Goal: Task Accomplishment & Management: Use online tool/utility

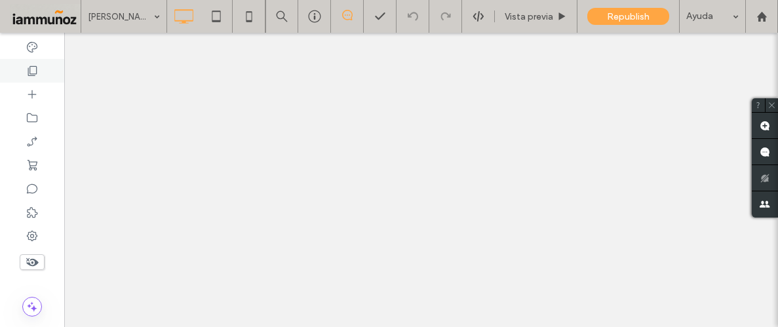
click at [35, 73] on use at bounding box center [32, 71] width 9 height 10
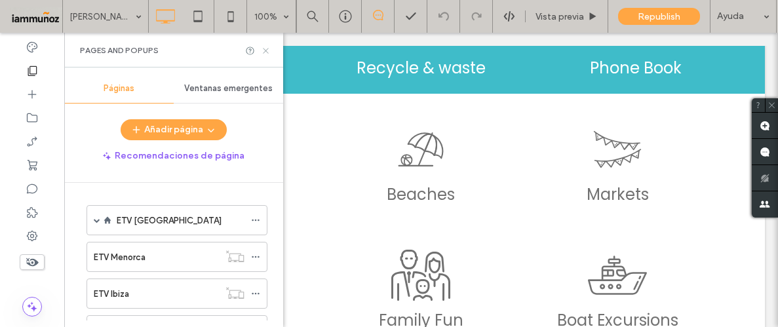
click at [267, 50] on icon at bounding box center [266, 51] width 10 height 10
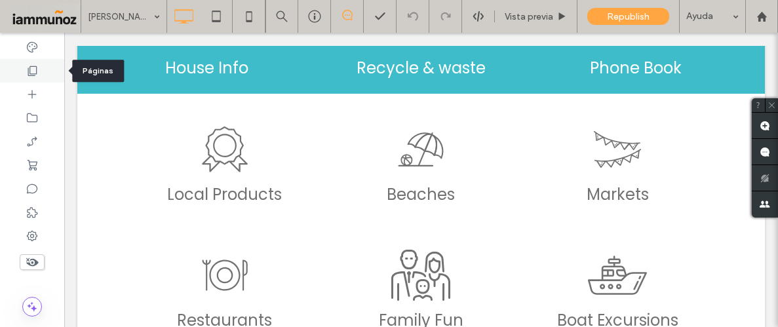
drag, startPoint x: 29, startPoint y: 68, endPoint x: 11, endPoint y: 81, distance: 22.2
click at [29, 68] on use at bounding box center [32, 71] width 9 height 10
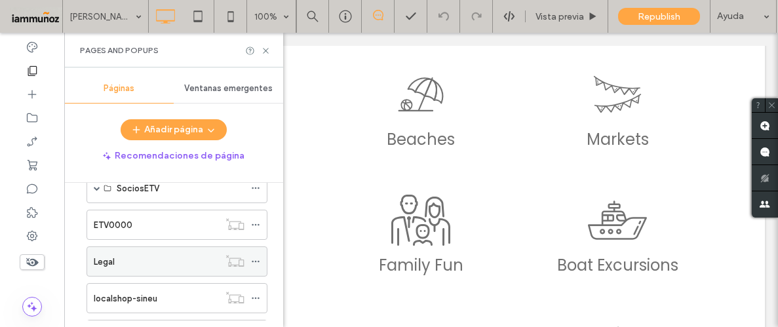
scroll to position [1108, 0]
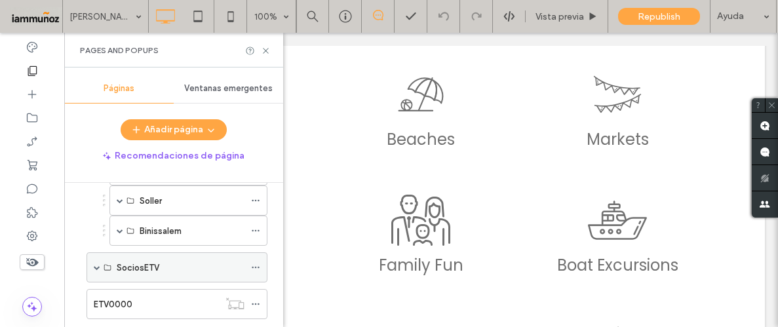
click at [97, 264] on span at bounding box center [97, 267] width 7 height 7
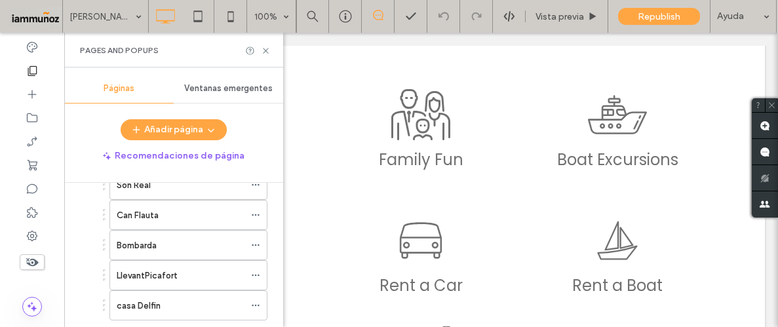
scroll to position [1618, 0]
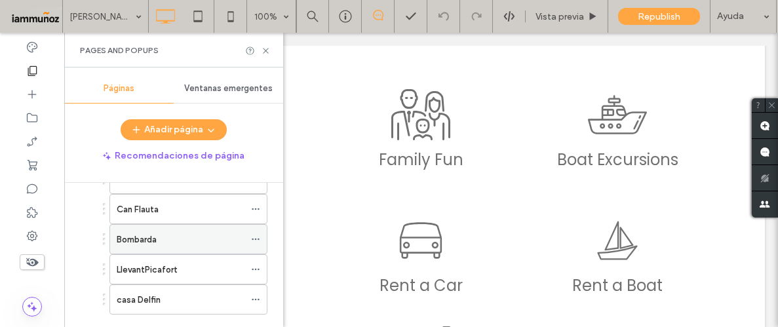
click at [171, 233] on div "Bombarda" at bounding box center [181, 240] width 128 height 14
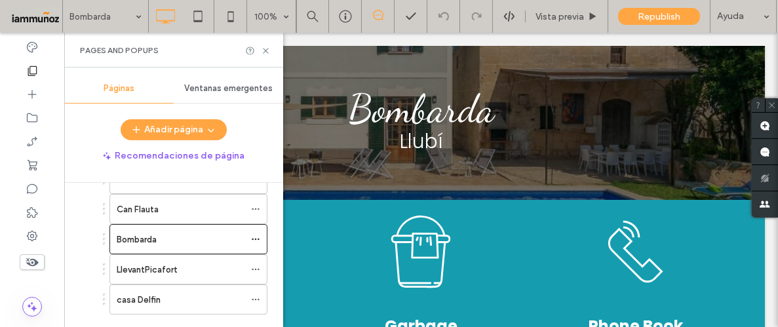
click at [165, 263] on label "LlevantPicafort" at bounding box center [147, 269] width 60 height 23
click at [0, 0] on div at bounding box center [0, 0] width 0 height 0
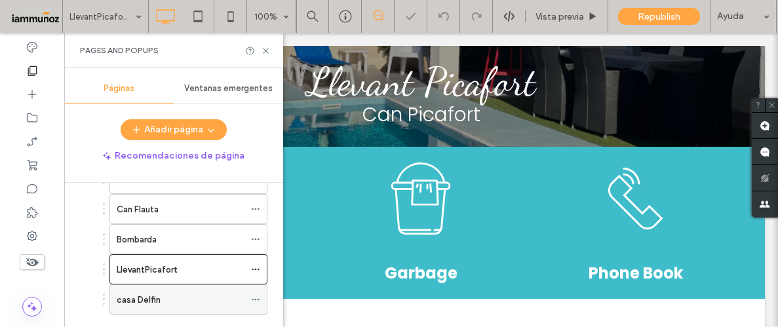
click at [156, 290] on label "casa Delfin" at bounding box center [139, 299] width 44 height 23
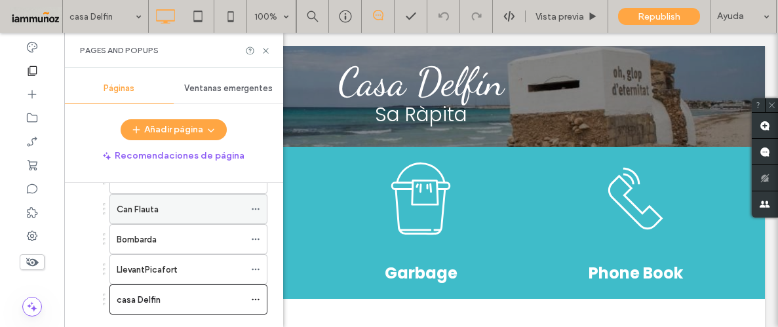
click at [178, 206] on div "Can Flauta" at bounding box center [181, 210] width 128 height 14
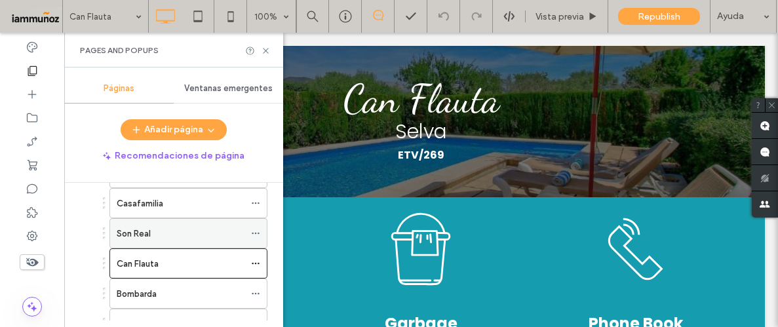
scroll to position [1561, 0]
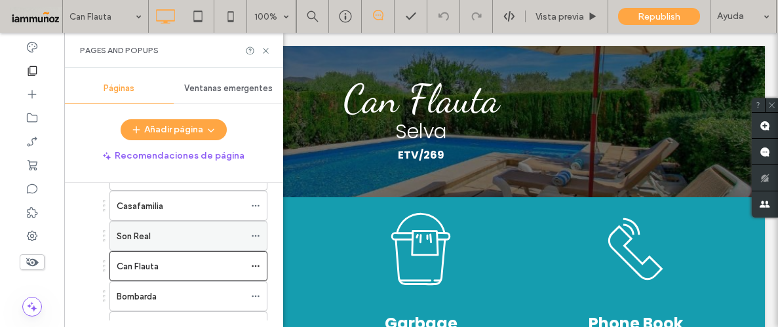
click at [171, 229] on div "Son Real" at bounding box center [181, 236] width 128 height 14
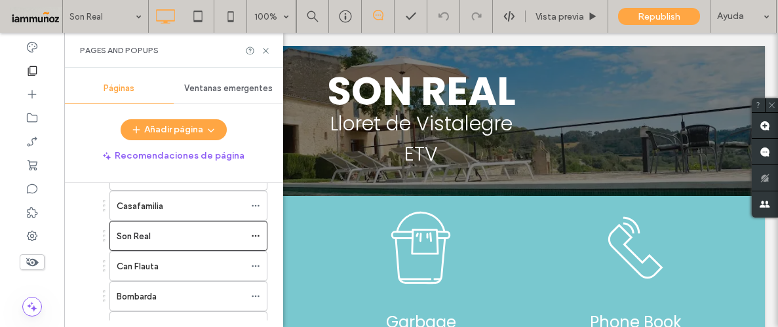
scroll to position [0, 0]
click at [185, 199] on div "Casafamilia" at bounding box center [181, 206] width 128 height 14
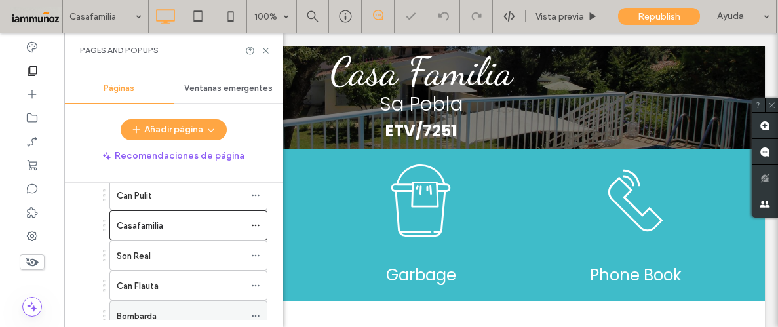
scroll to position [1534, 0]
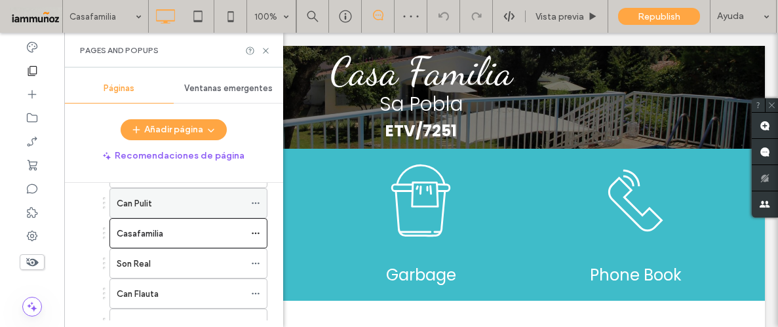
click at [175, 189] on div "Can Pulit" at bounding box center [181, 203] width 128 height 29
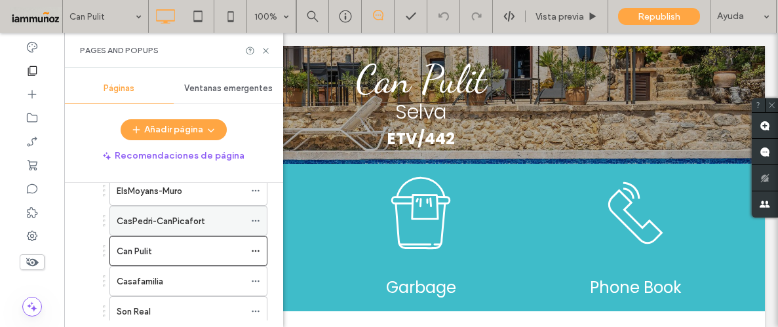
scroll to position [1484, 0]
click at [173, 219] on label "CasPedri-CanPicafort" at bounding box center [161, 222] width 88 height 23
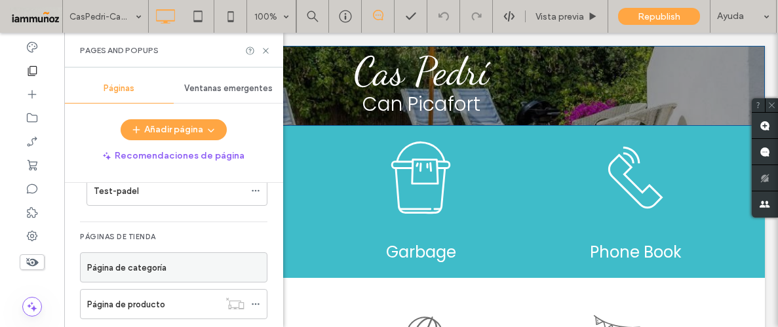
scroll to position [2060, 0]
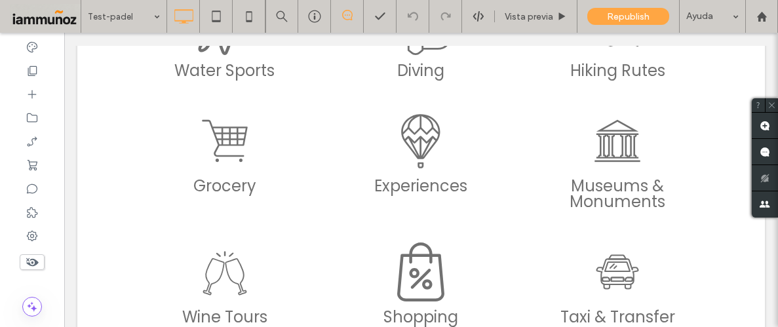
scroll to position [722, 0]
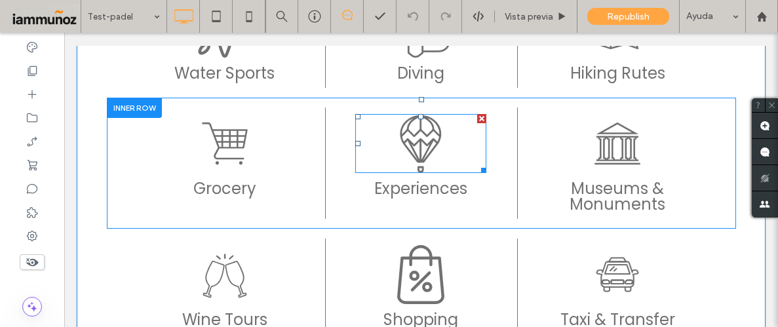
click at [432, 151] on icon at bounding box center [420, 139] width 41 height 48
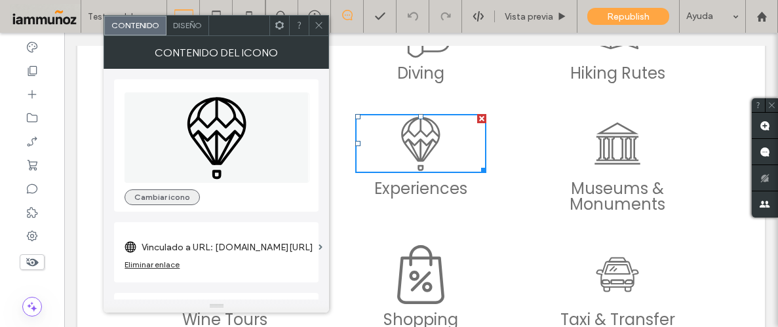
click at [153, 198] on button "Cambiar icono" at bounding box center [162, 197] width 75 height 16
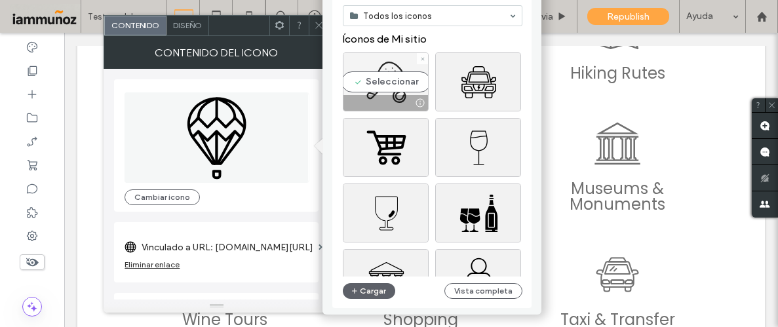
click at [390, 79] on div "Seleccionar" at bounding box center [386, 81] width 86 height 59
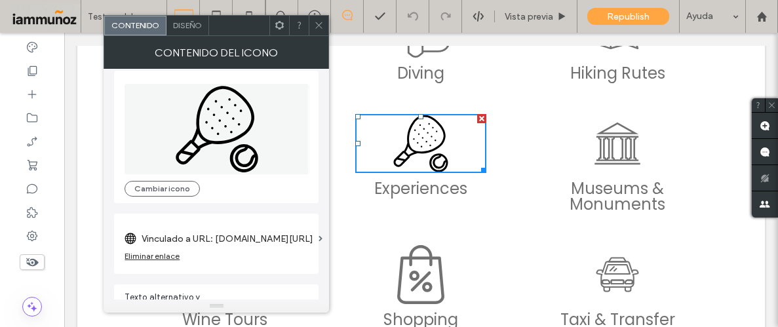
scroll to position [0, 0]
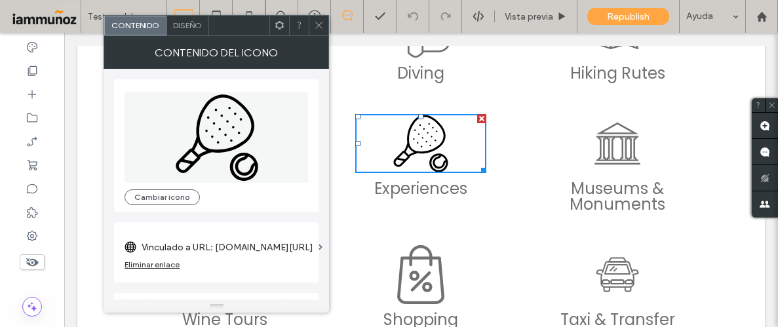
click at [248, 145] on icon at bounding box center [217, 137] width 185 height 90
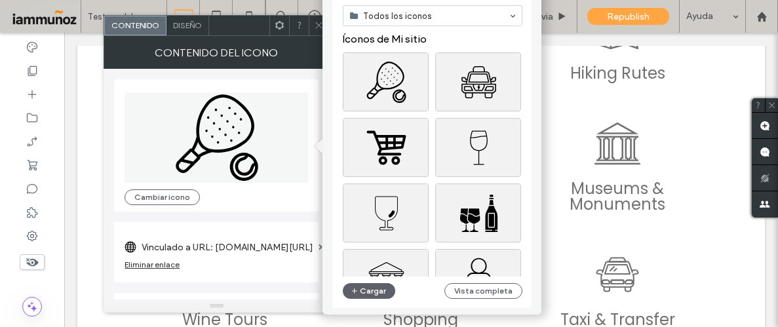
click at [183, 26] on span "Diseño" at bounding box center [187, 25] width 29 height 10
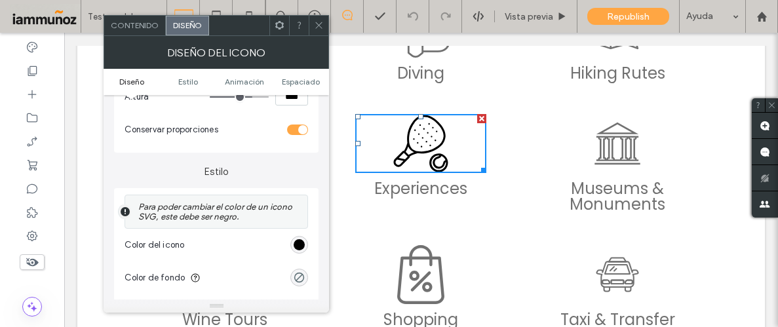
scroll to position [216, 0]
click at [302, 242] on div "rgb(0, 0, 0)" at bounding box center [299, 244] width 11 height 11
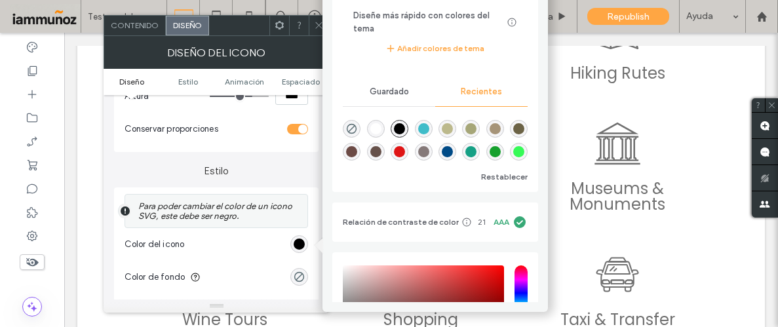
click at [429, 150] on div "rgba(133, 121, 121, 1)" at bounding box center [423, 151] width 11 height 11
type input "*******"
click at [683, 136] on icon at bounding box center [617, 143] width 139 height 62
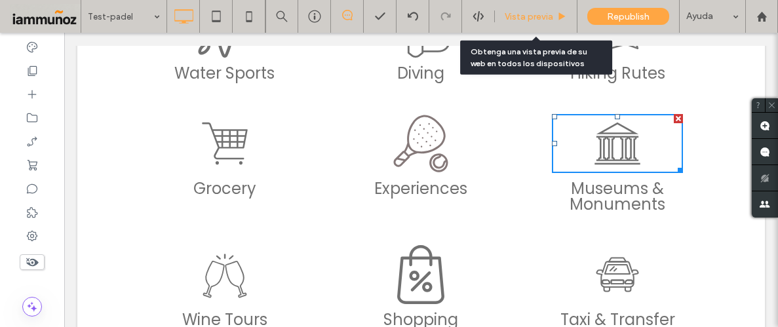
click at [516, 12] on span "Vista previa" at bounding box center [529, 16] width 49 height 11
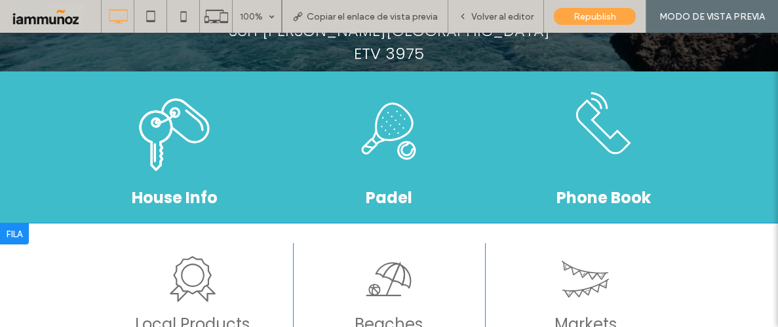
scroll to position [89, 0]
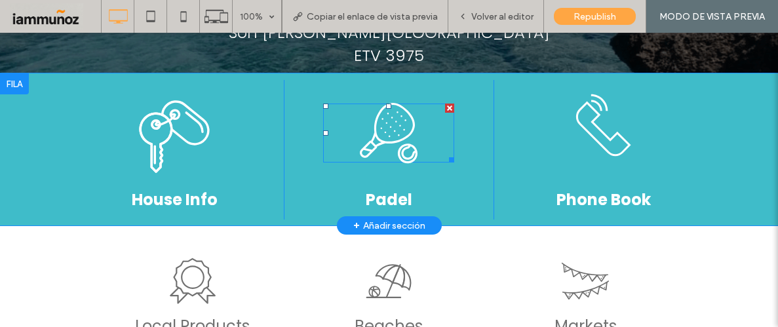
click at [392, 138] on icon at bounding box center [388, 133] width 139 height 62
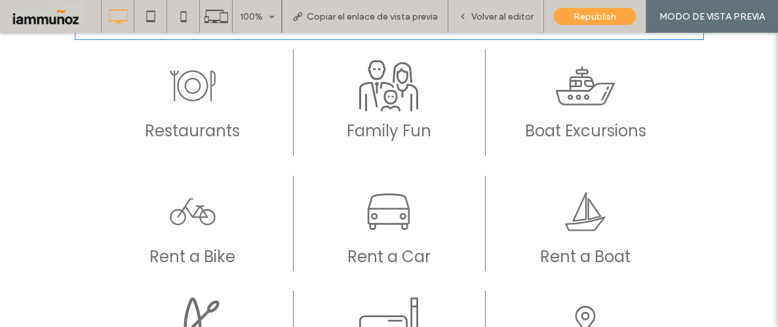
scroll to position [315, 0]
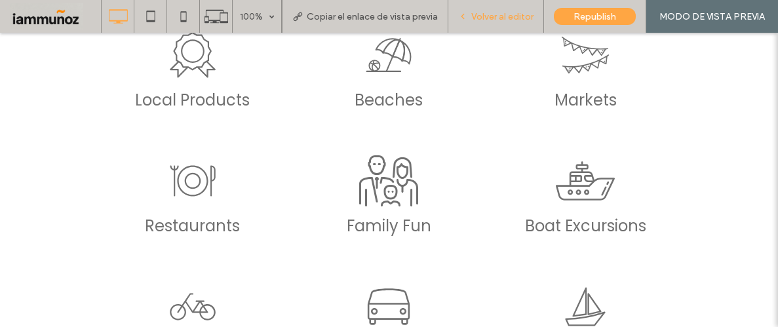
click at [527, 14] on span "Volver al editor" at bounding box center [502, 16] width 62 height 11
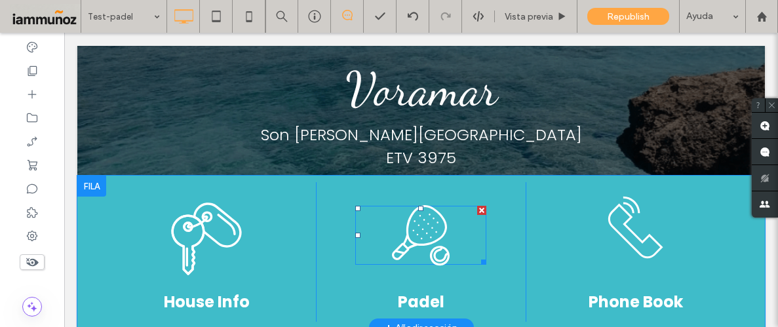
click at [429, 229] on icon at bounding box center [420, 235] width 139 height 62
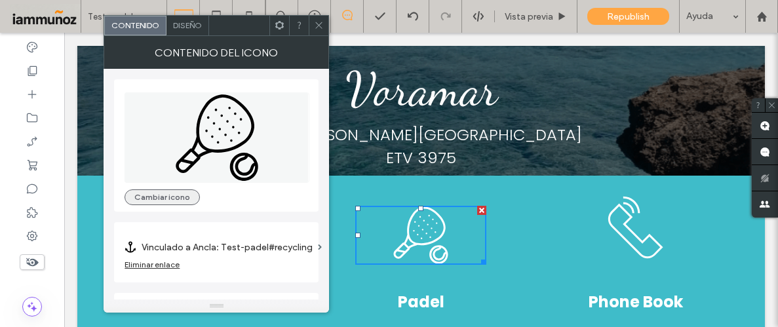
click at [151, 200] on button "Cambiar icono" at bounding box center [162, 197] width 75 height 16
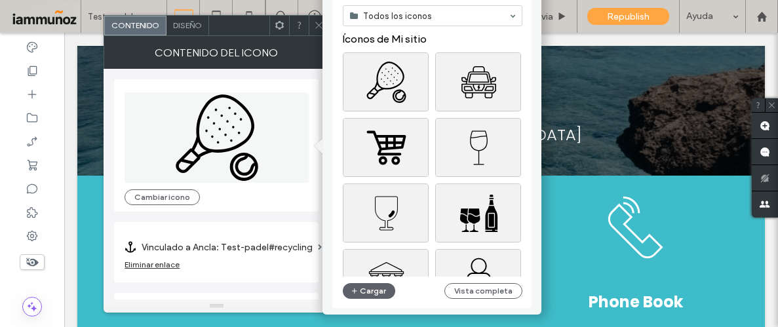
click at [583, 156] on p "ETV 3975" at bounding box center [421, 157] width 397 height 23
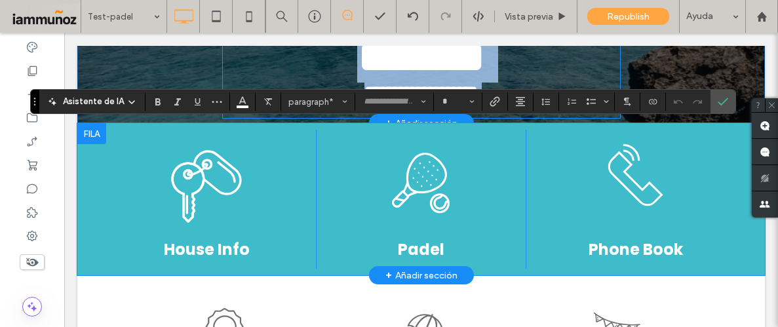
scroll to position [92, 0]
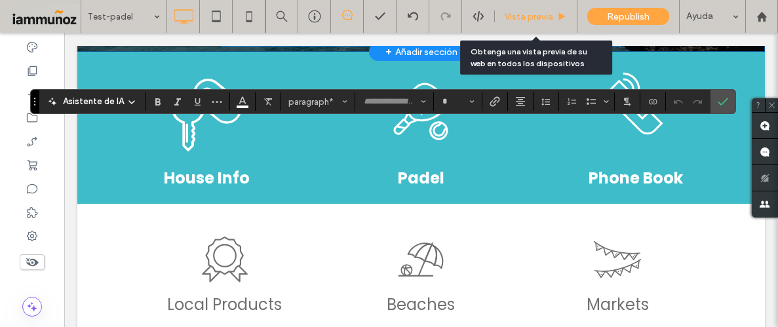
click at [539, 7] on div "Vista previa" at bounding box center [536, 16] width 83 height 33
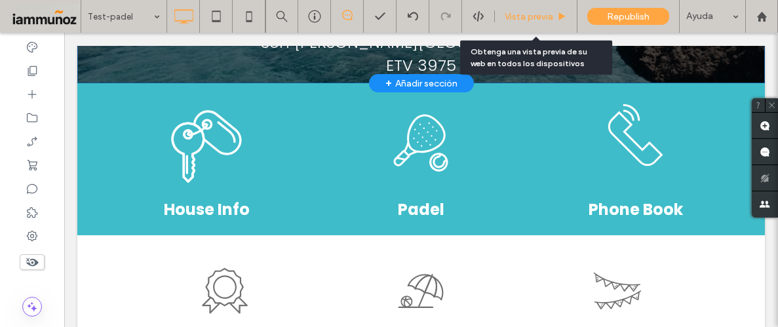
click at [529, 20] on span "Vista previa" at bounding box center [529, 16] width 49 height 11
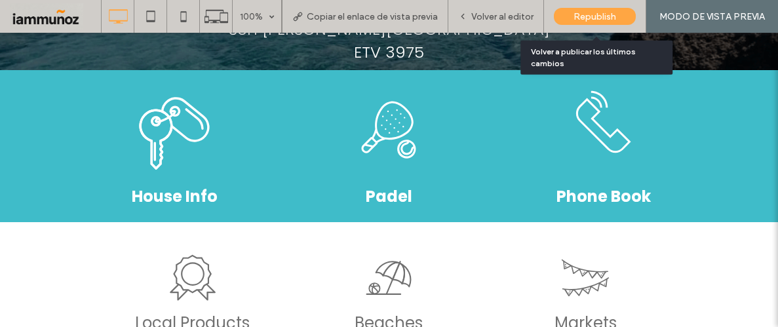
click at [579, 22] on div "Republish" at bounding box center [595, 16] width 82 height 17
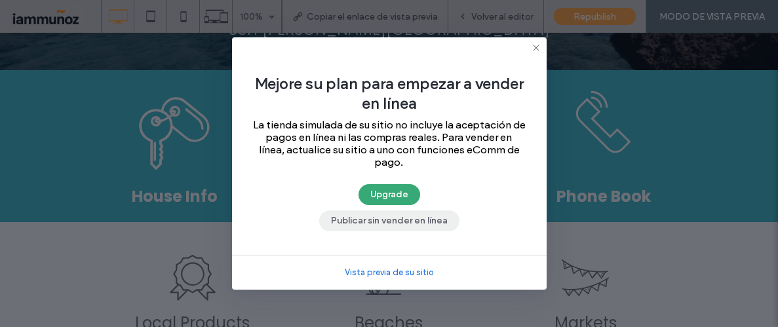
click at [410, 231] on button "Publicar sin vender en línea" at bounding box center [389, 220] width 140 height 21
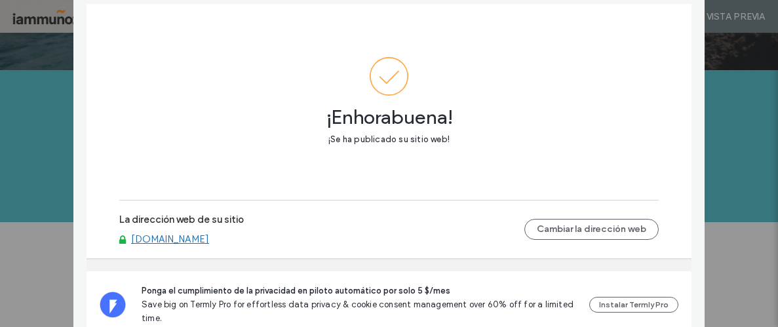
click at [754, 210] on div "Publique su web ¡Enhorabuena! ¡Se ha publicado su sitio web! La dirección web d…" at bounding box center [389, 163] width 778 height 327
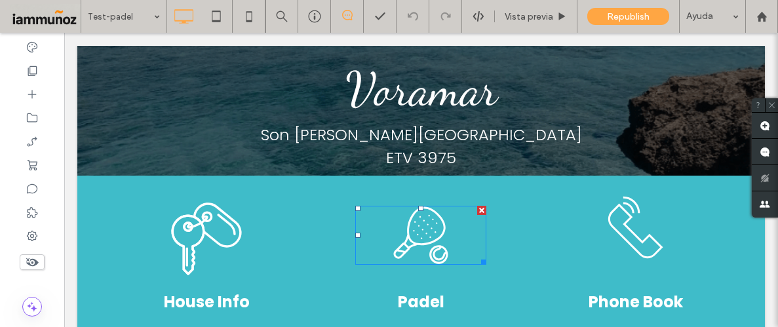
scroll to position [92, 0]
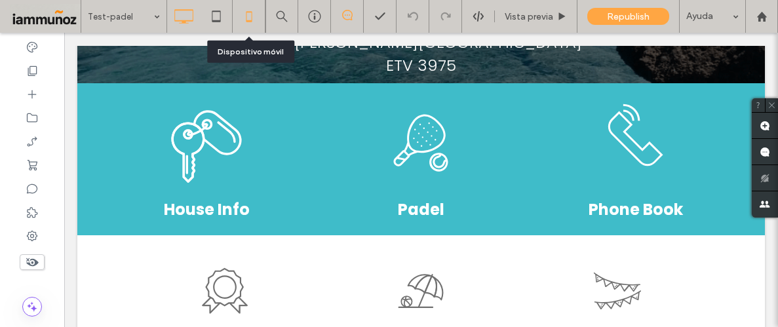
click at [247, 23] on icon at bounding box center [249, 16] width 26 height 26
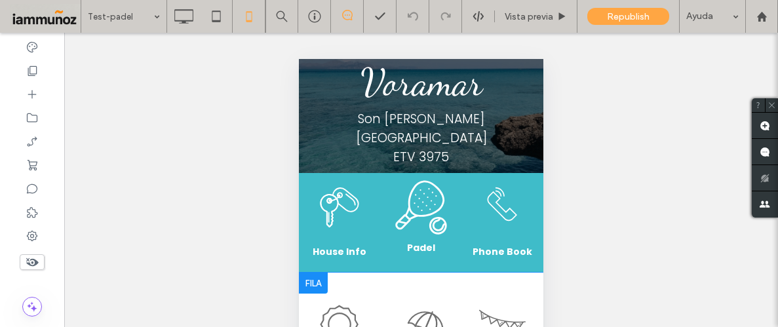
scroll to position [0, 0]
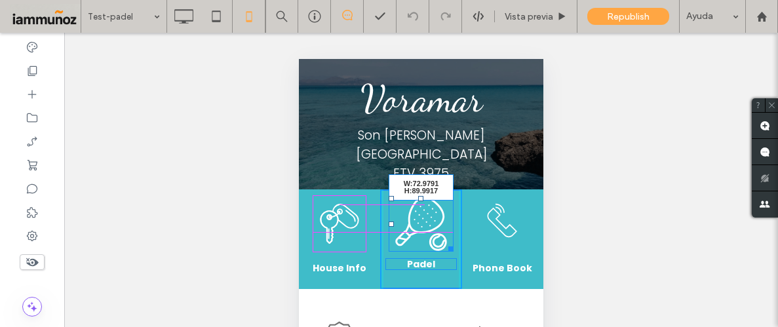
drag, startPoint x: 447, startPoint y: 229, endPoint x: 438, endPoint y: 226, distance: 9.1
click at [444, 242] on div at bounding box center [449, 247] width 10 height 10
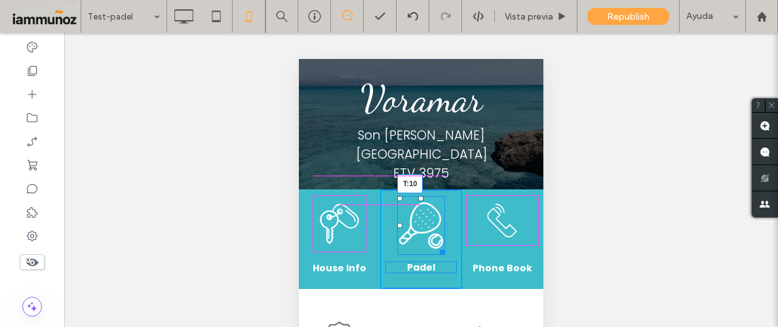
click at [419, 196] on div "T:10" at bounding box center [421, 225] width 48 height 59
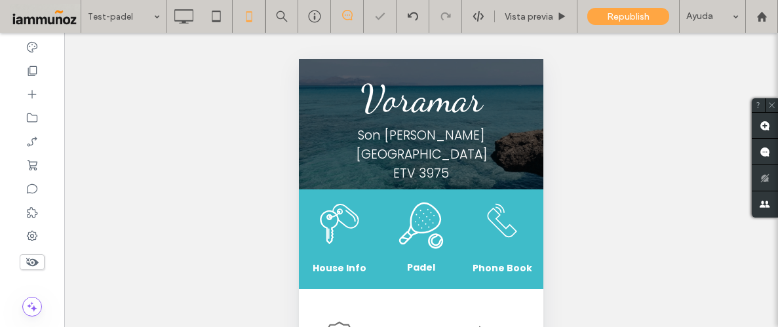
click at [685, 247] on div "¿Hacer visible? Sí ¿Hacer visible? Sí ¿Hacer visible? Sí ¿Hacer visible? Sí ¿Ha…" at bounding box center [421, 196] width 714 height 327
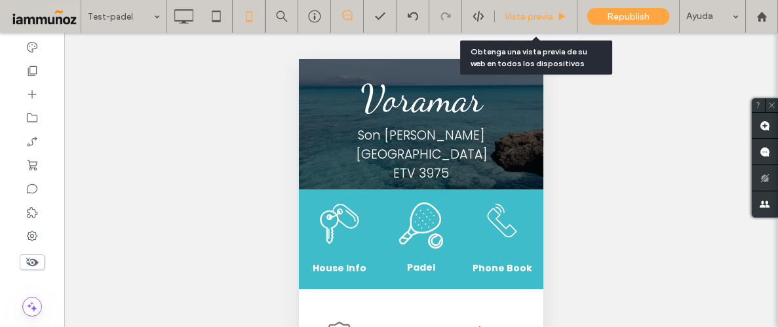
click at [527, 21] on span "Vista previa" at bounding box center [529, 16] width 49 height 11
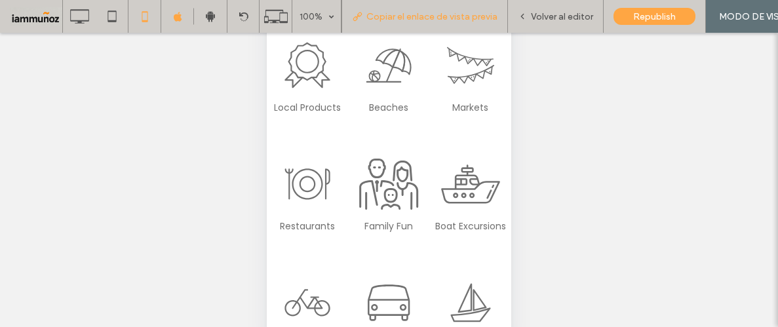
scroll to position [113, 0]
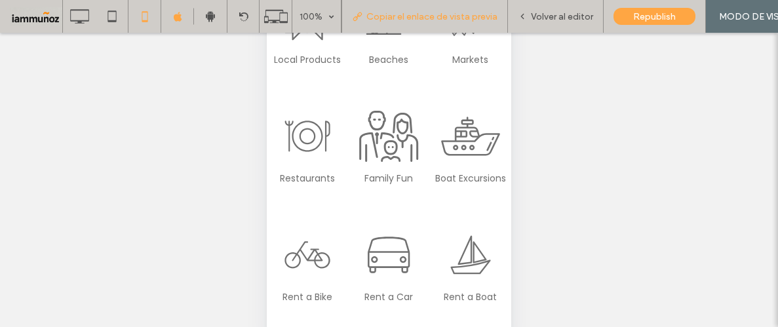
click at [465, 19] on span "Copiar el enlace de vista previa" at bounding box center [431, 16] width 131 height 11
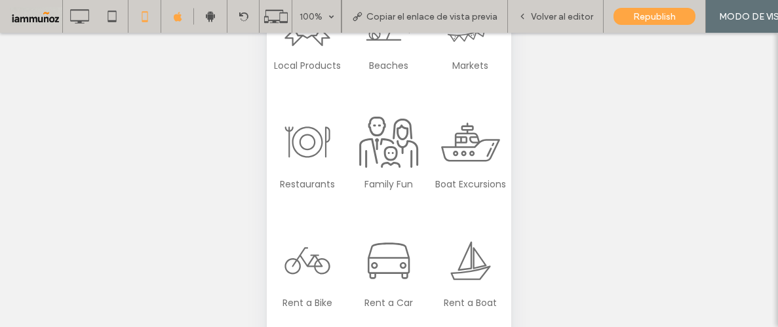
scroll to position [201, 0]
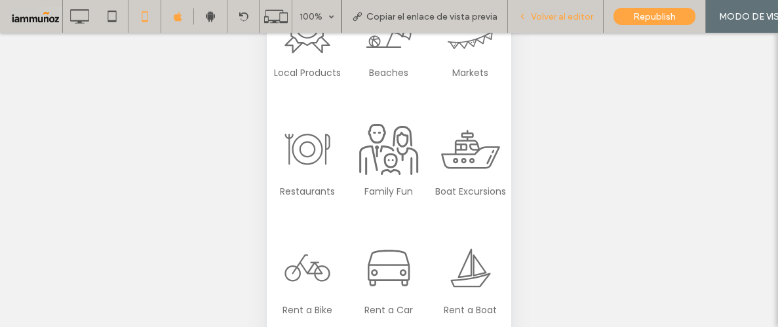
drag, startPoint x: 578, startPoint y: 13, endPoint x: 159, endPoint y: 181, distance: 451.2
click at [578, 12] on span "Volver al editor" at bounding box center [562, 16] width 62 height 11
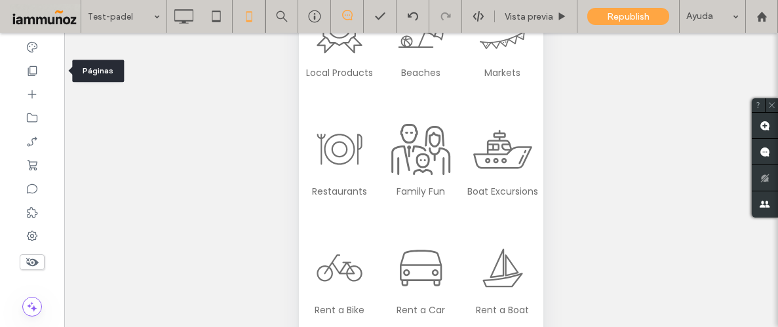
drag, startPoint x: 45, startPoint y: 69, endPoint x: 119, endPoint y: 146, distance: 106.6
click at [45, 69] on div at bounding box center [32, 71] width 64 height 24
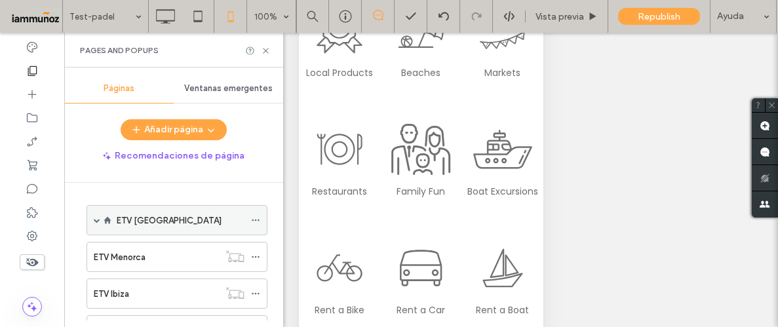
click at [96, 220] on span at bounding box center [97, 220] width 7 height 7
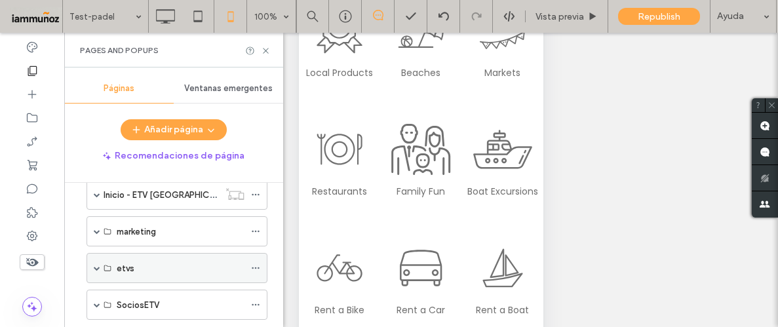
scroll to position [213, 0]
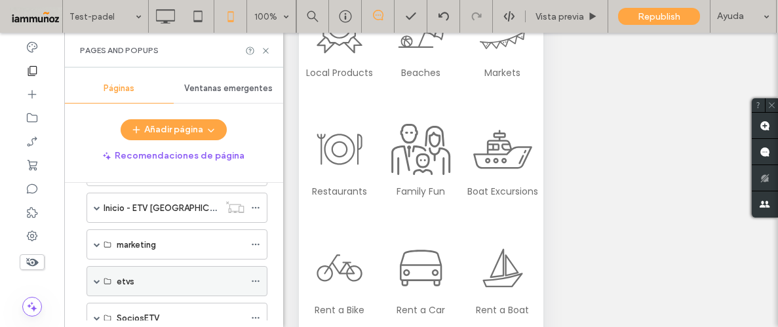
click at [99, 278] on span at bounding box center [97, 281] width 7 height 7
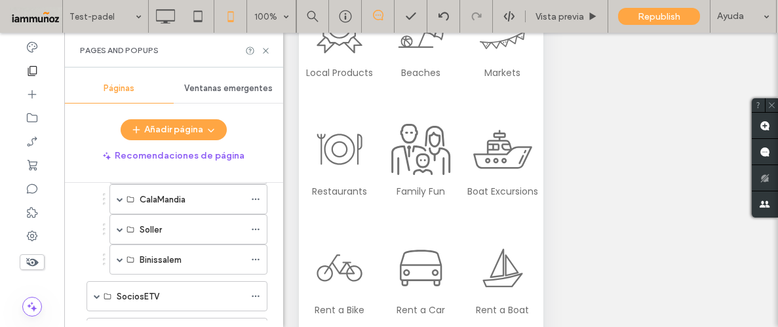
scroll to position [942, 0]
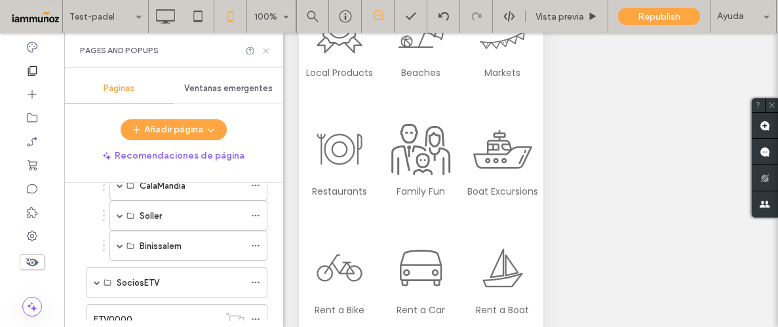
click at [266, 52] on icon at bounding box center [266, 51] width 10 height 10
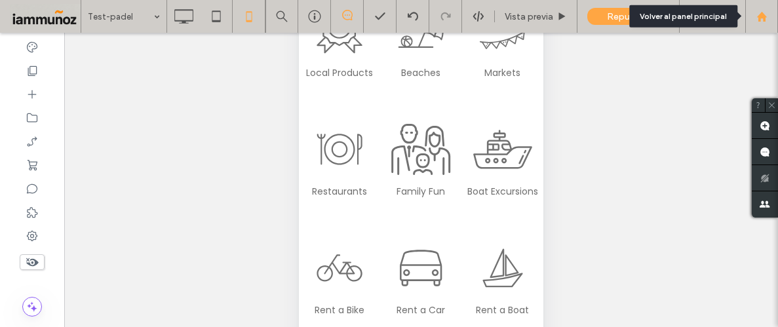
click at [764, 18] on use at bounding box center [761, 16] width 10 height 10
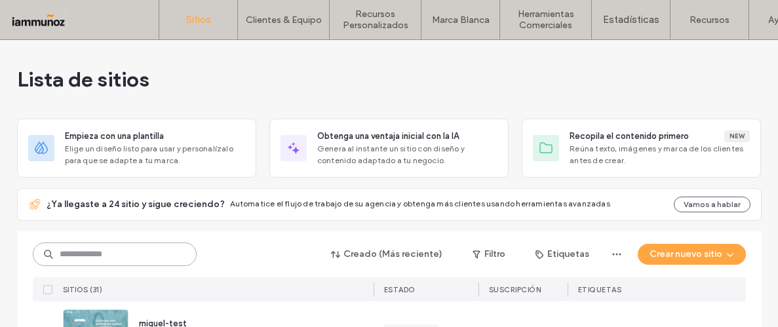
click at [91, 255] on input at bounding box center [115, 255] width 164 height 24
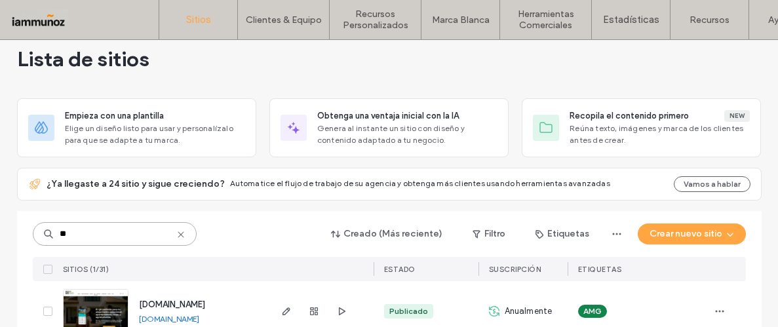
scroll to position [50, 0]
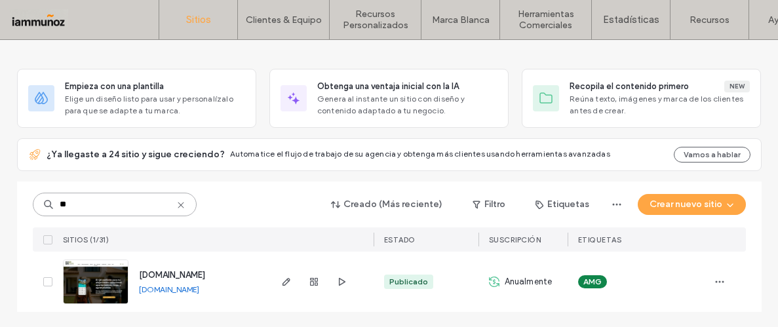
type input "**"
click at [103, 281] on img at bounding box center [96, 304] width 64 height 89
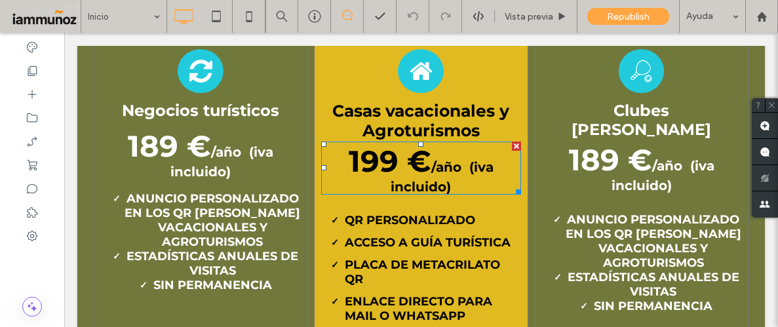
scroll to position [4107, 0]
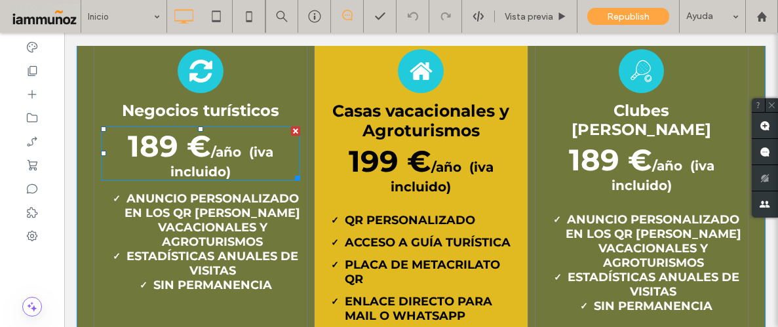
click at [149, 130] on strong "189 €" at bounding box center [169, 146] width 83 height 36
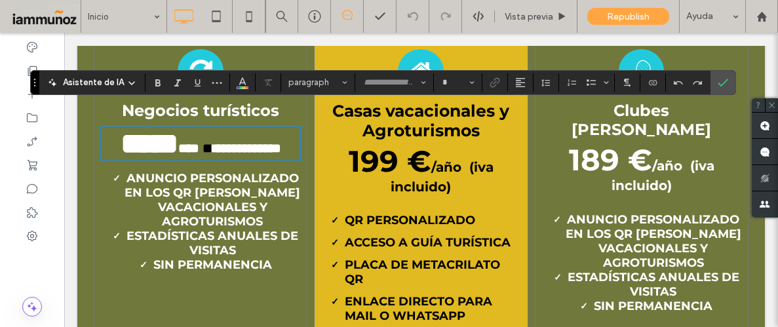
type input "**********"
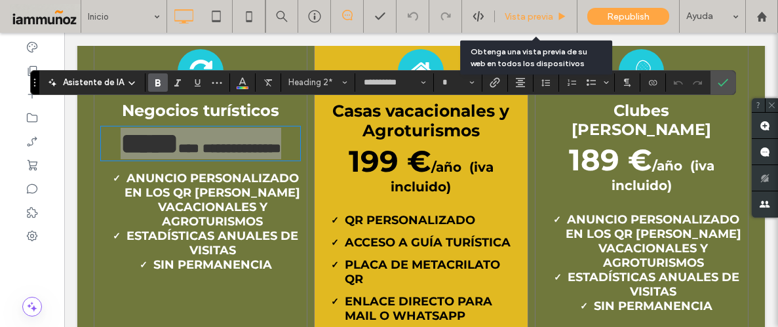
click at [526, 16] on span "Vista previa" at bounding box center [529, 16] width 49 height 11
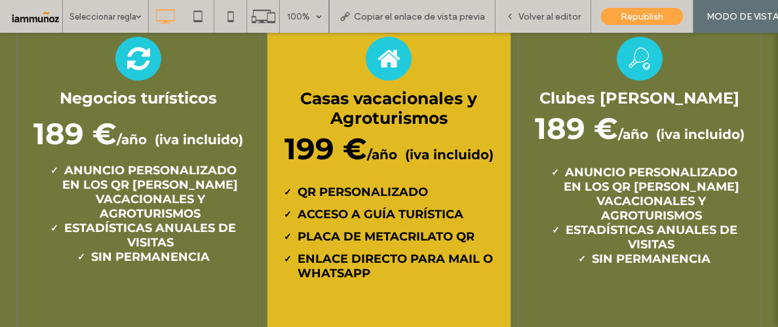
scroll to position [4109, 0]
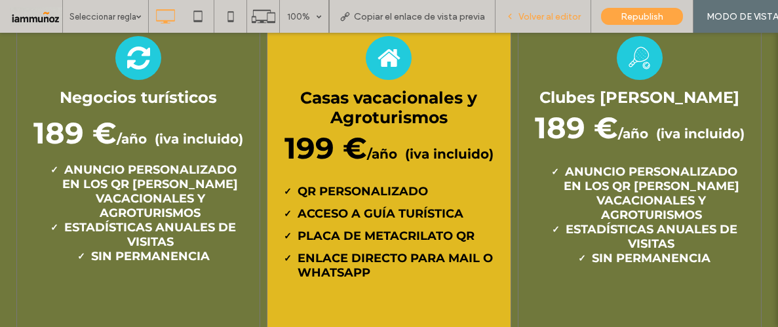
click at [551, 12] on span "Volver al editor" at bounding box center [549, 16] width 62 height 11
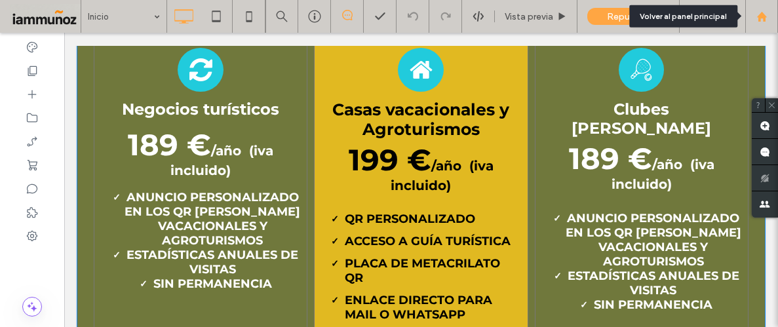
scroll to position [4107, 0]
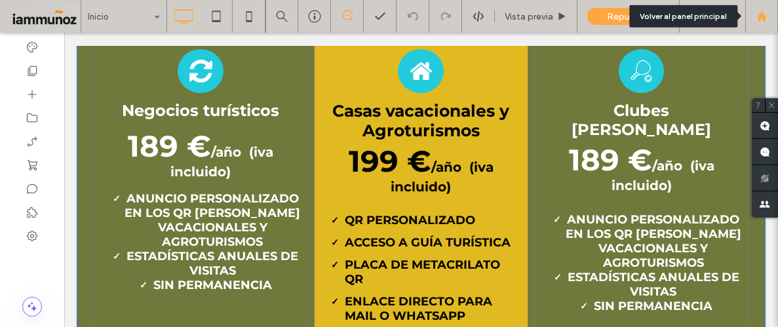
click at [762, 24] on div at bounding box center [761, 16] width 33 height 33
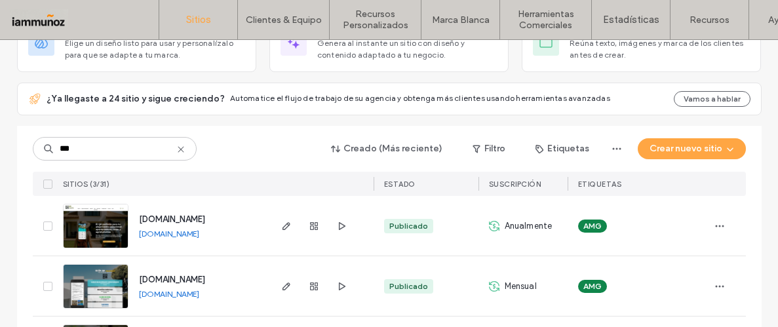
scroll to position [170, 0]
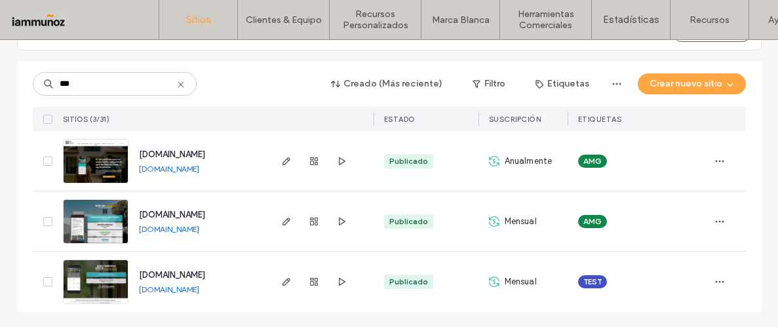
type input "***"
click at [105, 234] on img at bounding box center [96, 244] width 64 height 89
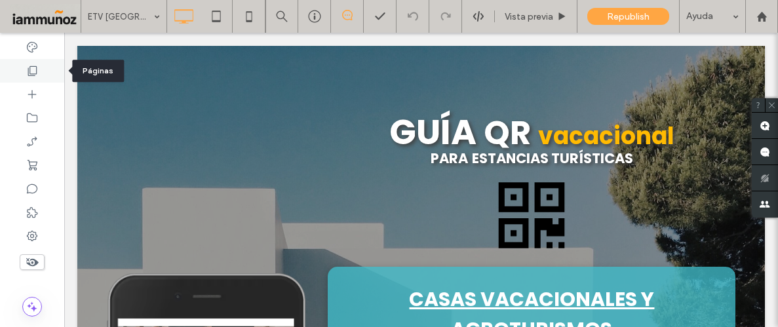
click at [33, 73] on use at bounding box center [32, 71] width 9 height 10
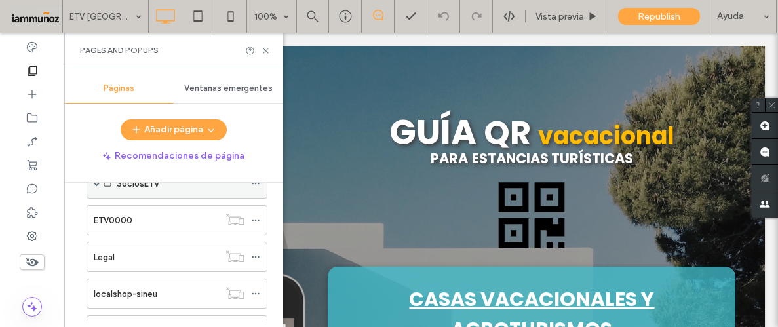
scroll to position [270, 0]
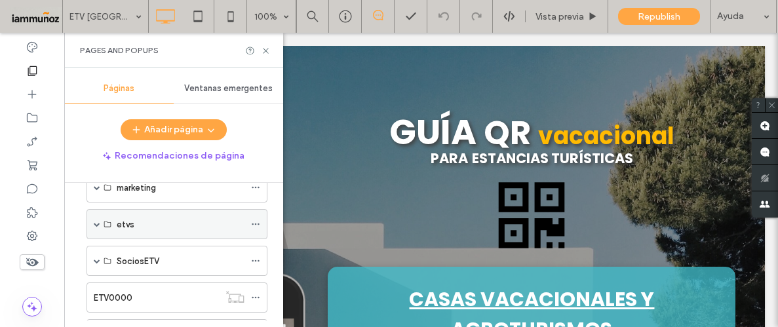
click at [94, 222] on span at bounding box center [97, 224] width 7 height 7
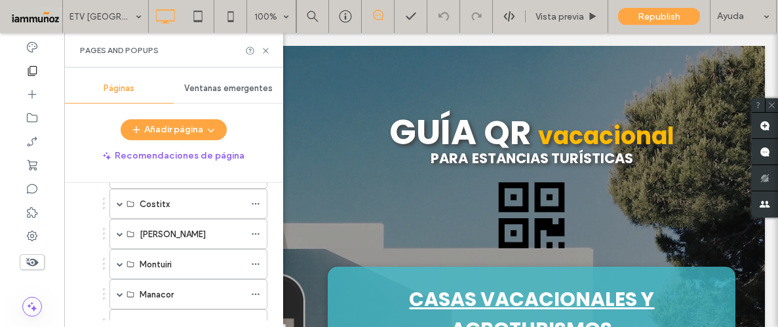
scroll to position [364, 0]
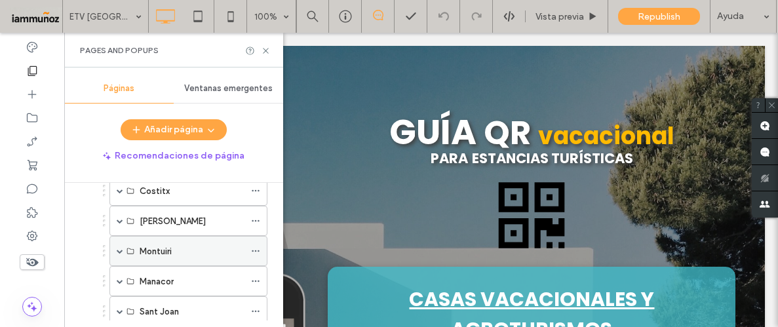
click at [118, 248] on span at bounding box center [120, 251] width 7 height 7
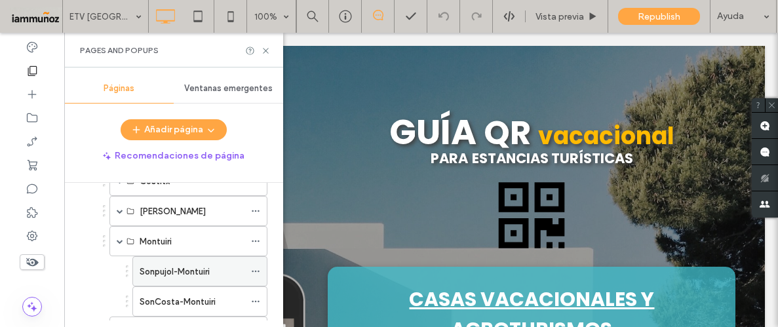
scroll to position [385, 0]
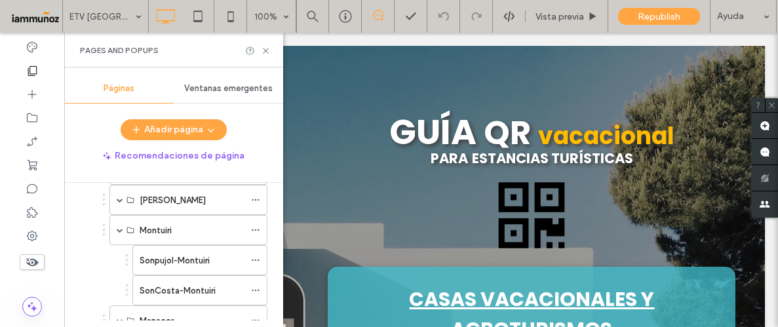
click at [199, 293] on label "SonCosta-Montuiri" at bounding box center [178, 290] width 76 height 23
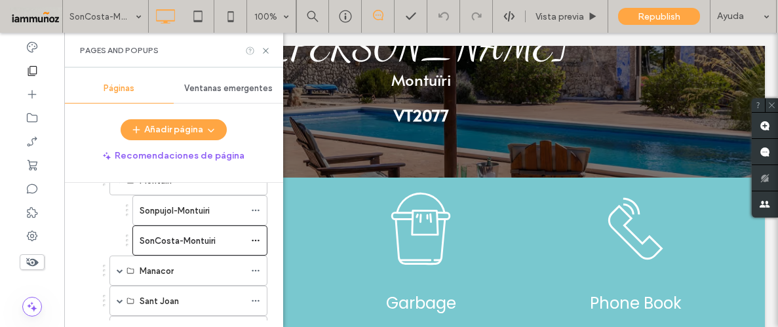
scroll to position [408, 0]
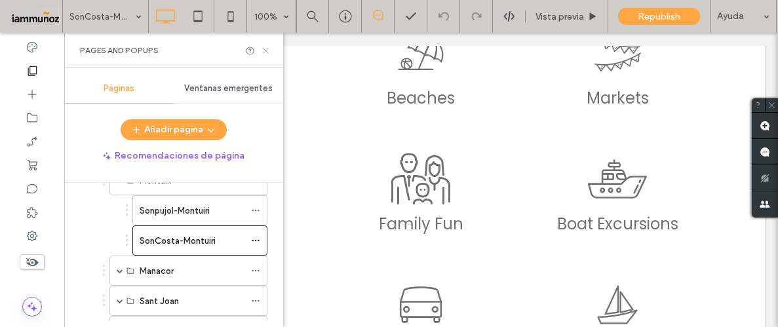
drag, startPoint x: 266, startPoint y: 50, endPoint x: 216, endPoint y: 40, distance: 51.5
click at [266, 50] on use at bounding box center [265, 50] width 5 height 5
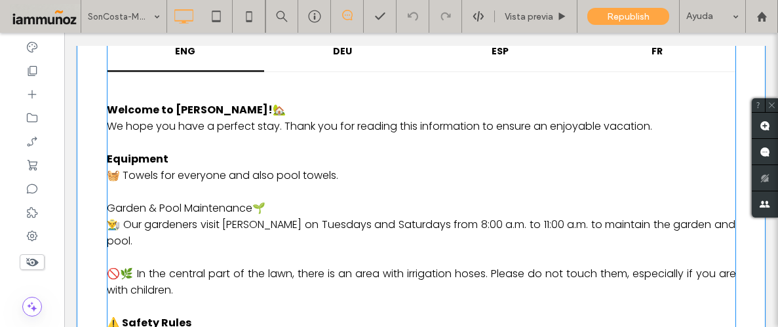
scroll to position [1513, 0]
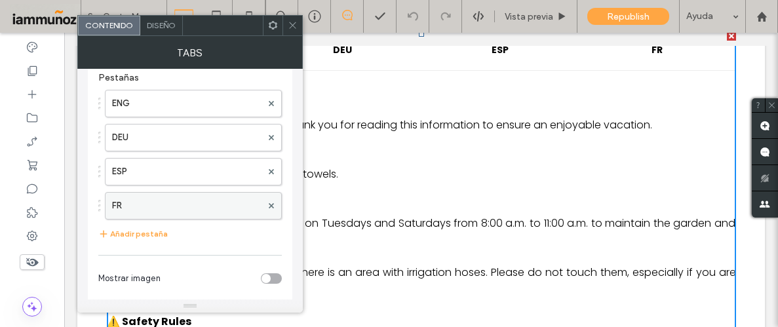
scroll to position [22, 0]
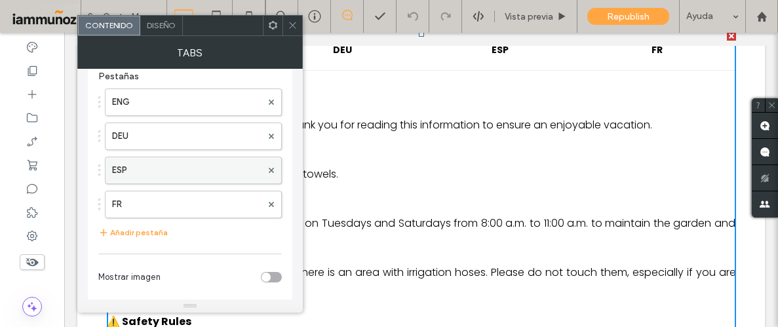
click at [172, 173] on label "ESP" at bounding box center [186, 170] width 149 height 26
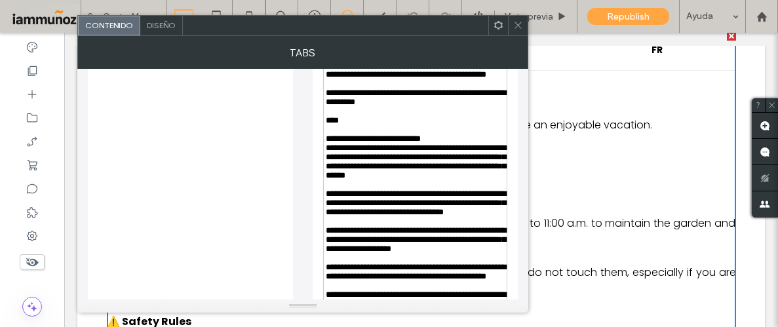
scroll to position [864, 0]
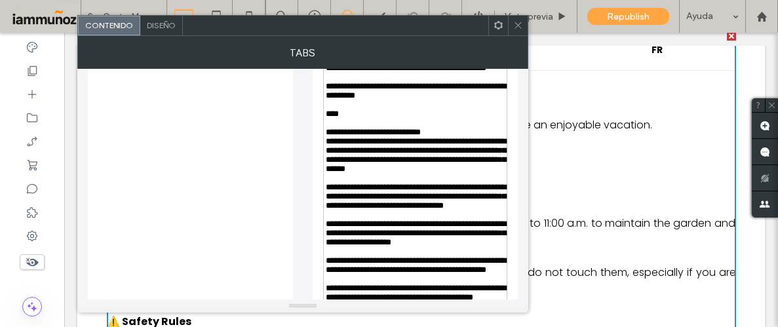
click at [396, 73] on div "**********" at bounding box center [416, 68] width 180 height 9
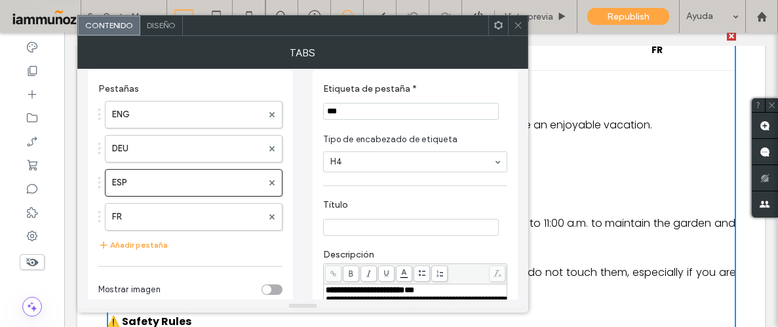
scroll to position [0, 0]
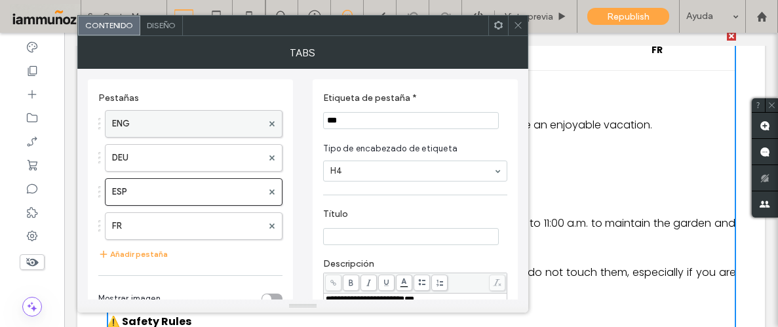
click at [178, 123] on label "ENG" at bounding box center [187, 124] width 150 height 26
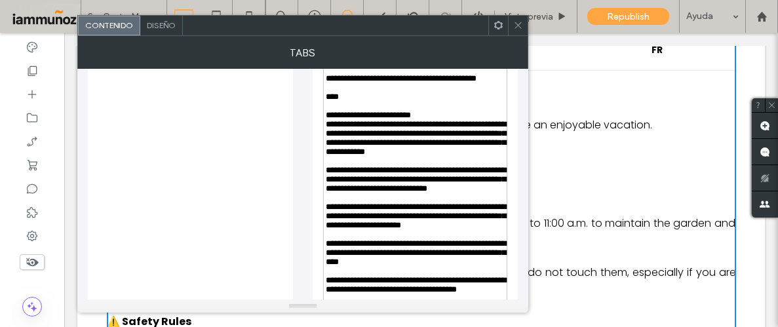
scroll to position [818, 0]
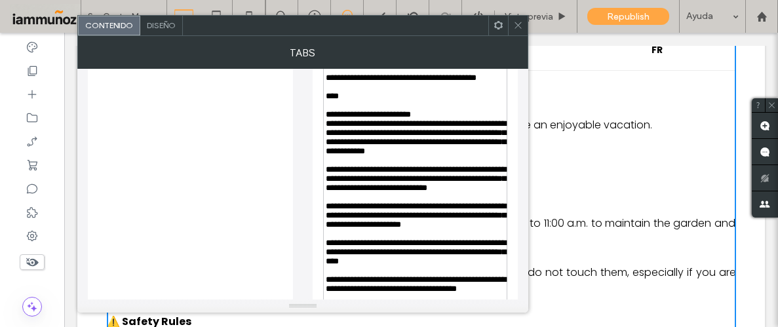
click at [378, 73] on div "Rich Text Editor" at bounding box center [416, 68] width 180 height 9
click at [379, 64] on div "**********" at bounding box center [416, 59] width 180 height 9
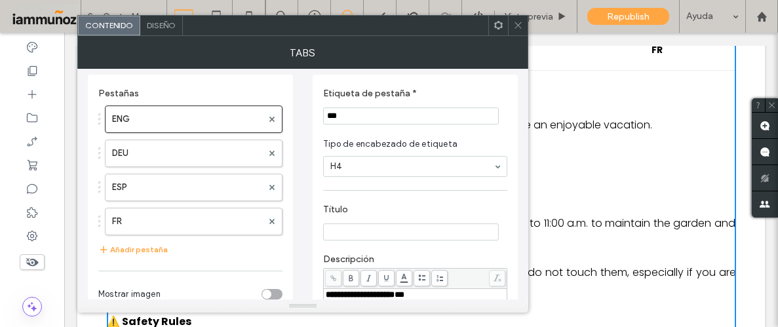
scroll to position [0, 0]
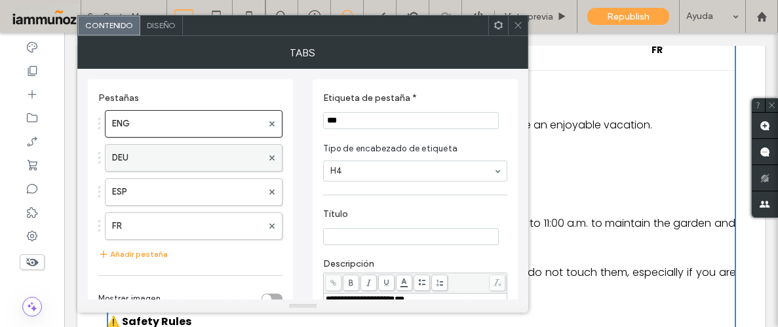
click at [166, 164] on label "DEU" at bounding box center [187, 158] width 150 height 26
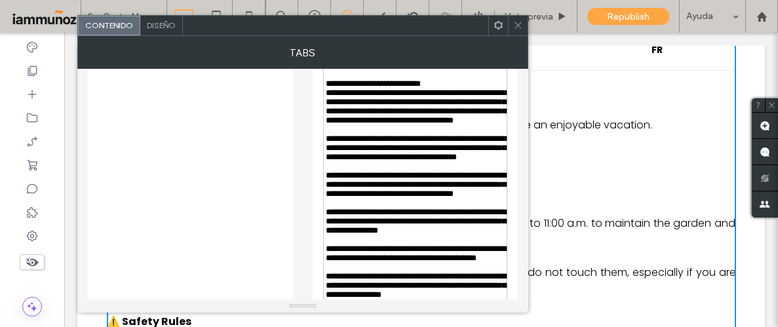
scroll to position [898, 0]
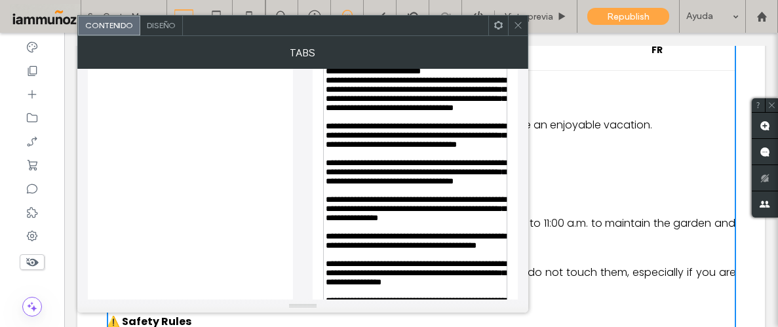
click at [424, 12] on div "**********" at bounding box center [416, 2] width 180 height 18
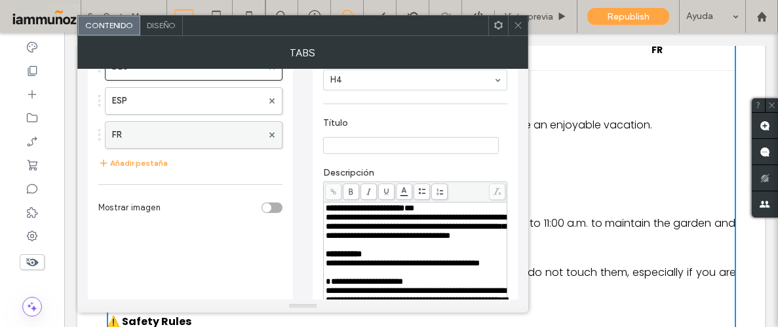
scroll to position [90, 0]
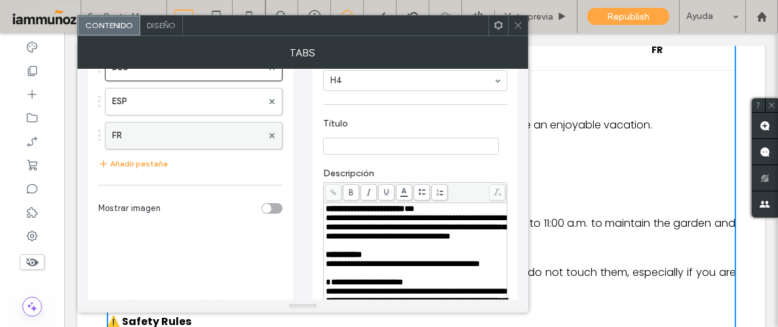
click at [169, 138] on label "FR" at bounding box center [187, 136] width 150 height 26
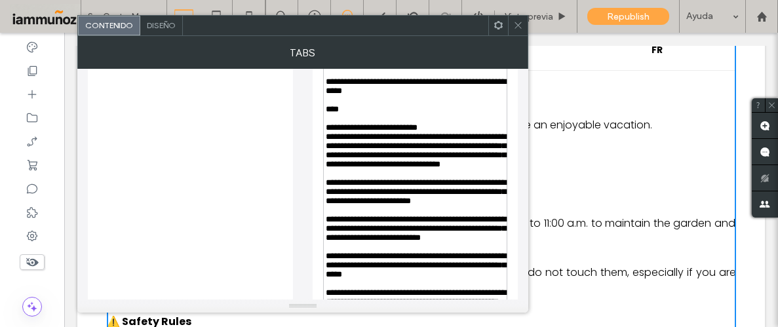
scroll to position [898, 0]
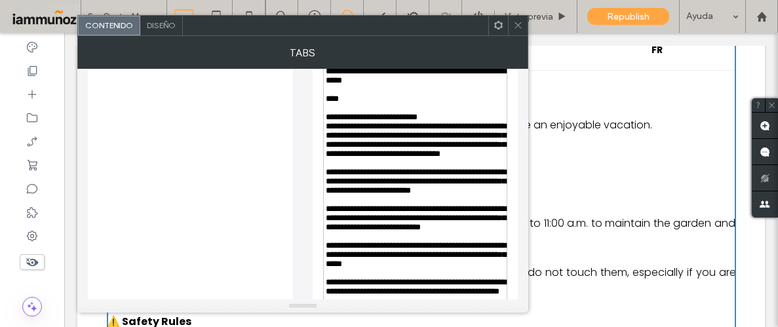
click at [402, 58] on div "**********" at bounding box center [416, 48] width 180 height 18
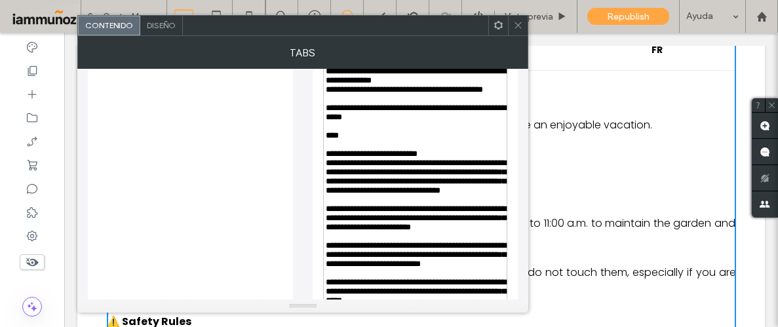
click at [495, 122] on div "**********" at bounding box center [416, 113] width 180 height 18
click at [520, 26] on icon at bounding box center [518, 25] width 10 height 10
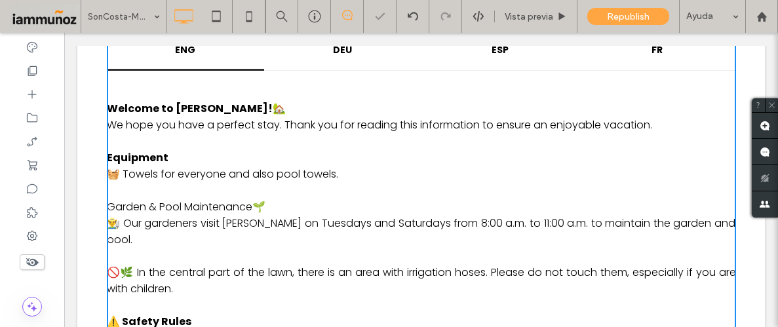
click at [622, 18] on span "Republish" at bounding box center [628, 16] width 43 height 11
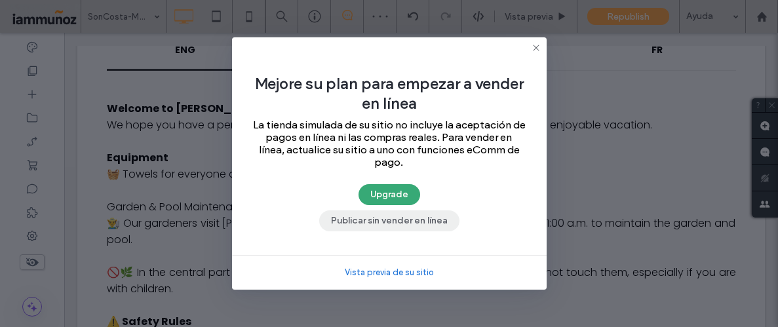
click at [414, 227] on button "Publicar sin vender en línea" at bounding box center [389, 220] width 140 height 21
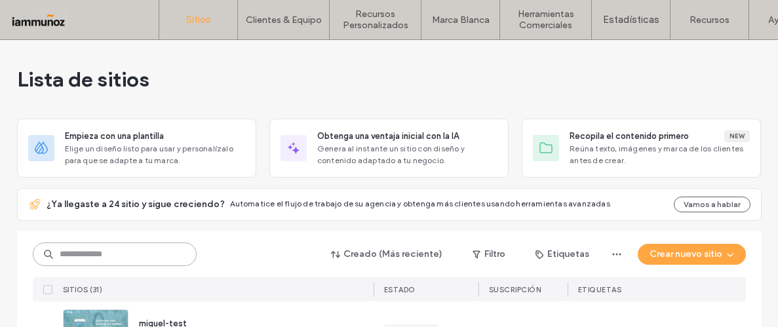
click at [97, 253] on input at bounding box center [115, 255] width 164 height 24
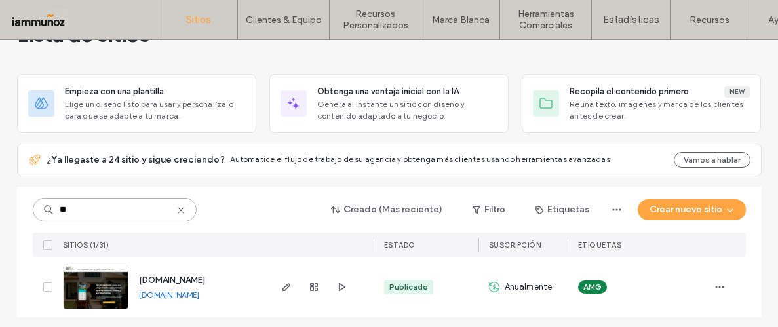
scroll to position [50, 0]
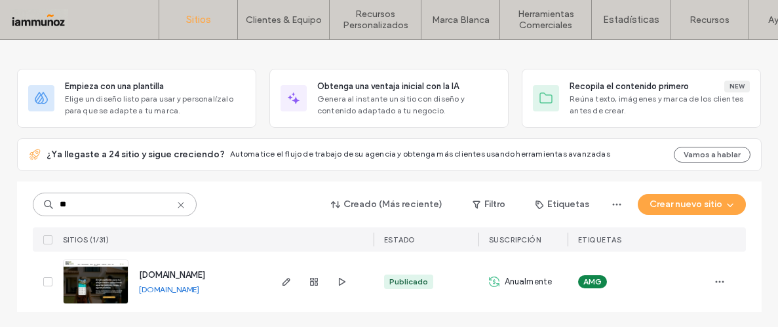
drag, startPoint x: 95, startPoint y: 207, endPoint x: 40, endPoint y: 202, distance: 55.3
click at [40, 202] on div "**" at bounding box center [115, 205] width 164 height 24
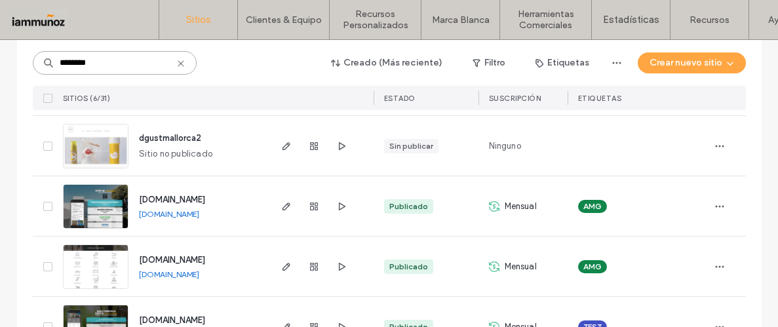
scroll to position [307, 0]
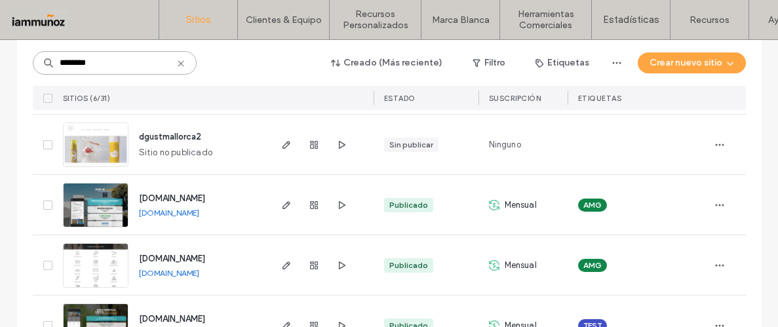
type input "********"
click at [94, 271] on img at bounding box center [96, 288] width 64 height 89
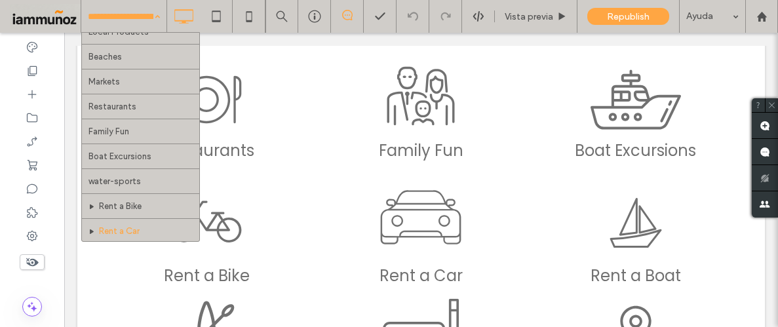
scroll to position [39, 0]
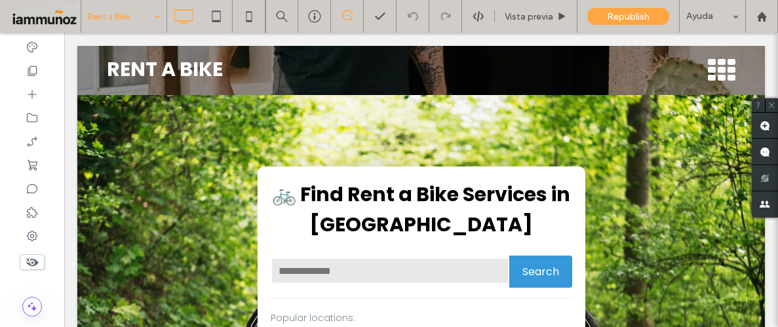
click at [141, 18] on input at bounding box center [121, 16] width 66 height 33
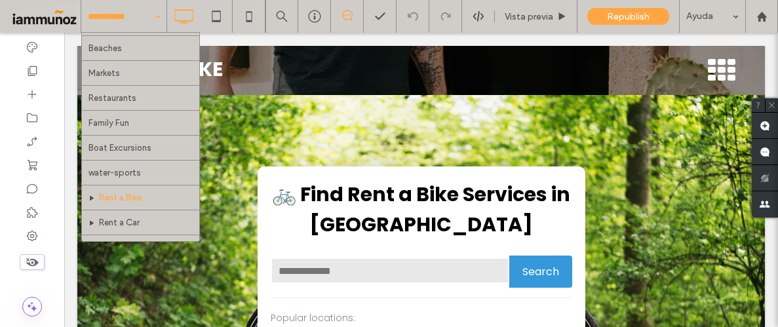
scroll to position [56, 0]
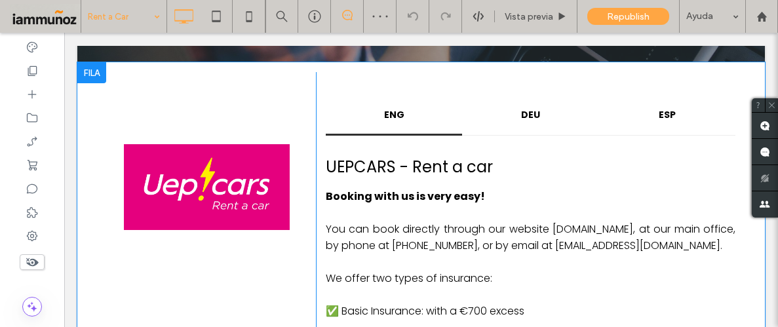
scroll to position [526, 0]
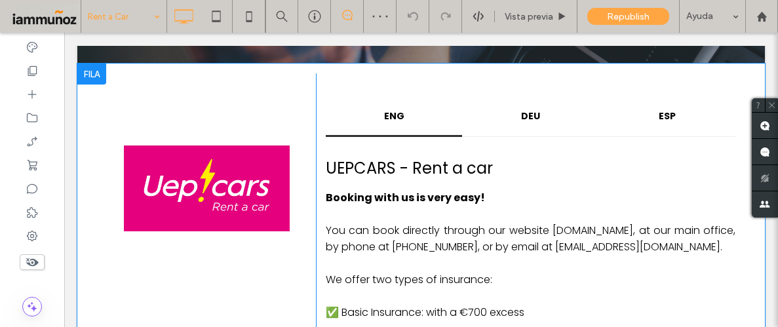
click at [94, 81] on div at bounding box center [91, 74] width 29 height 21
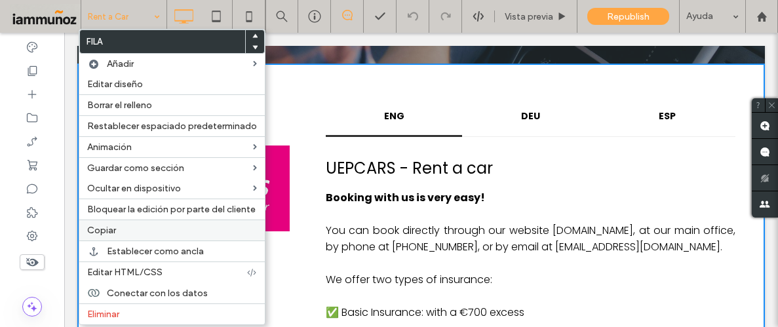
click at [111, 229] on span "Copiar" at bounding box center [101, 230] width 29 height 11
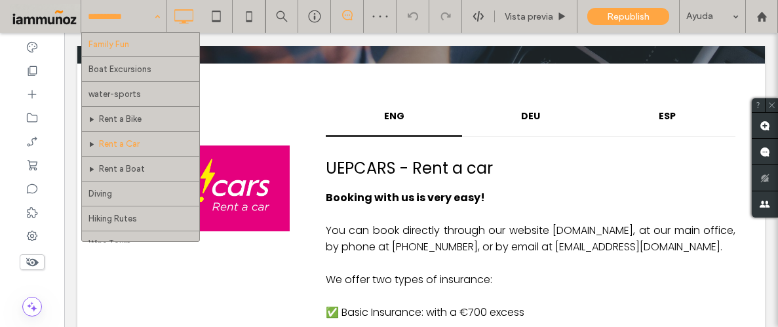
scroll to position [126, 0]
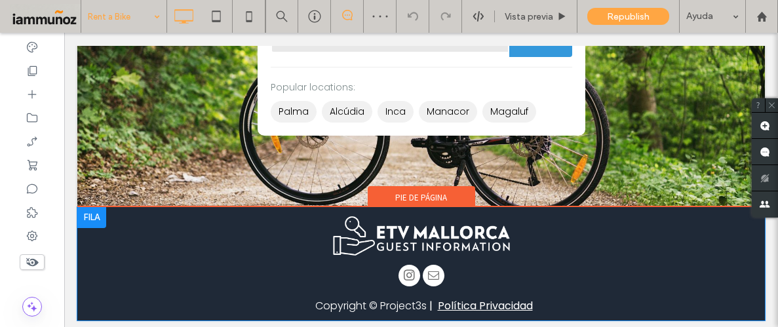
scroll to position [234, 0]
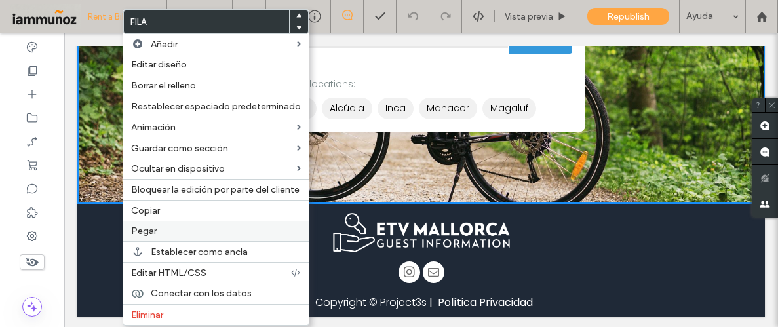
click at [146, 225] on span "Pegar" at bounding box center [144, 230] width 26 height 11
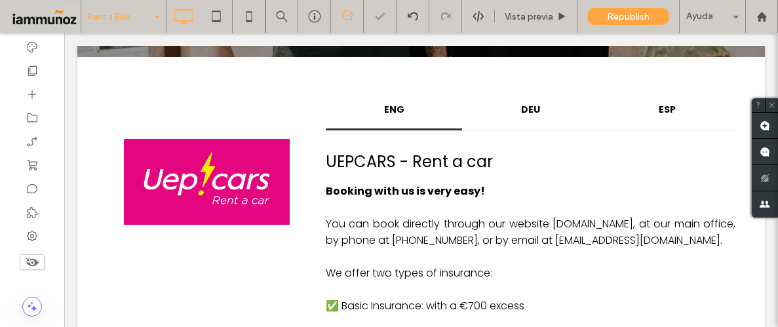
scroll to position [17, 0]
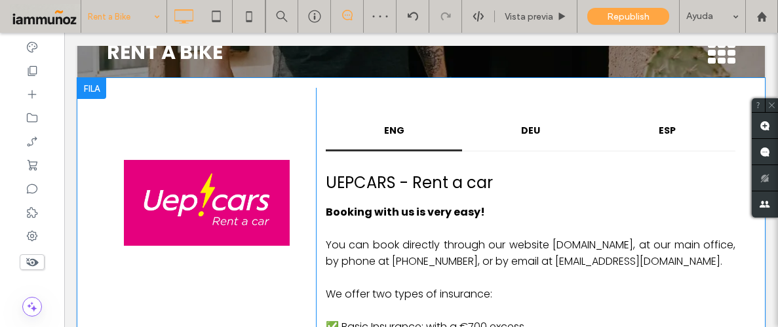
click at [88, 96] on div at bounding box center [91, 88] width 29 height 21
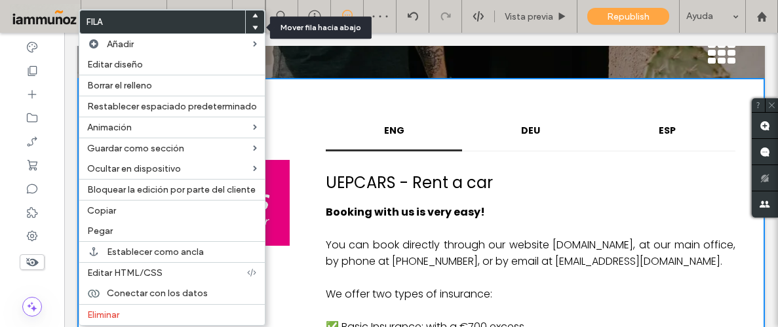
click at [252, 30] on span at bounding box center [254, 28] width 5 height 12
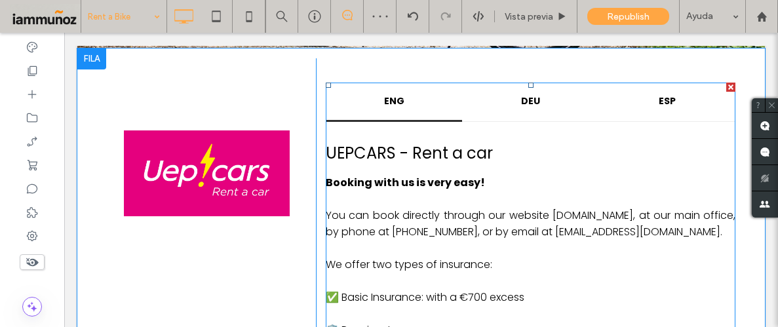
scroll to position [397, 0]
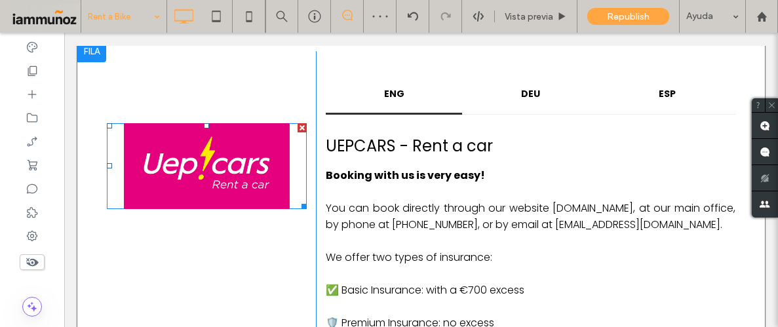
click at [214, 166] on li "Título de diapositiva Escriba su subtítulo aquí Botón" at bounding box center [207, 166] width 201 height 86
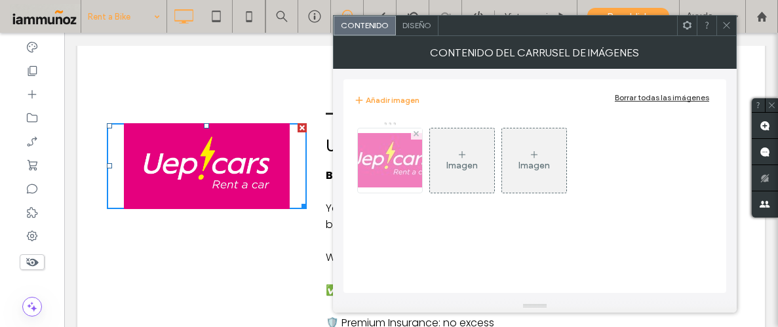
click at [400, 159] on img at bounding box center [390, 160] width 105 height 54
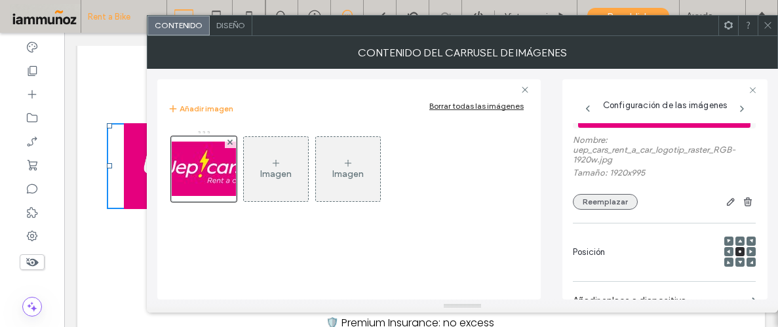
scroll to position [94, 0]
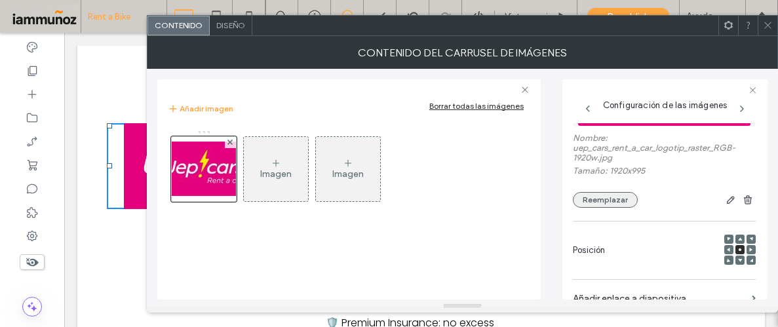
click at [613, 194] on button "Reemplazar" at bounding box center [605, 200] width 65 height 16
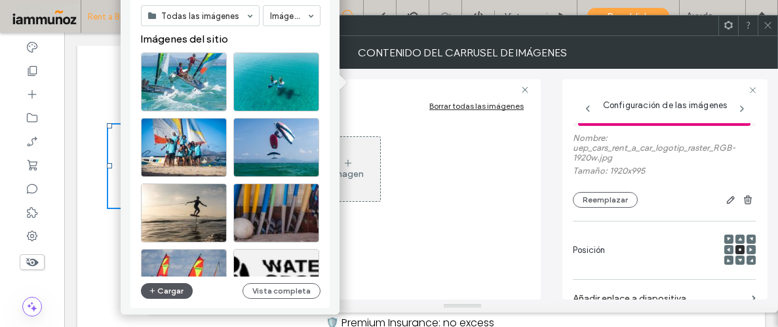
click at [157, 289] on button "Cargar" at bounding box center [167, 291] width 52 height 16
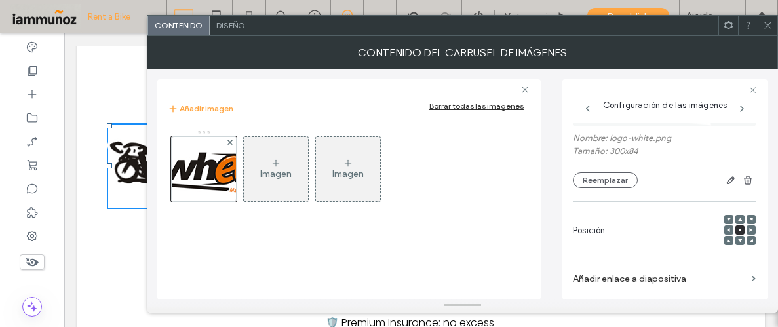
click at [767, 26] on use at bounding box center [767, 25] width 7 height 7
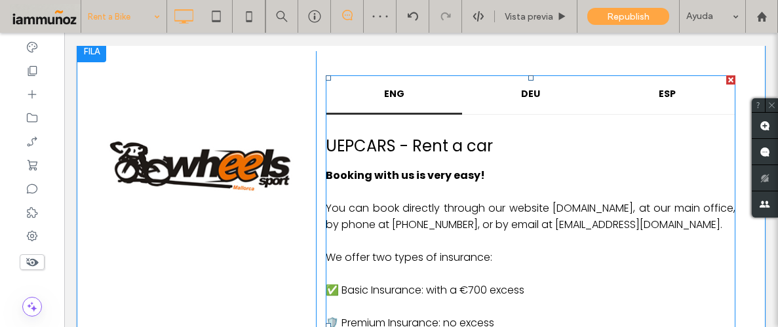
click at [389, 147] on span at bounding box center [531, 325] width 410 height 501
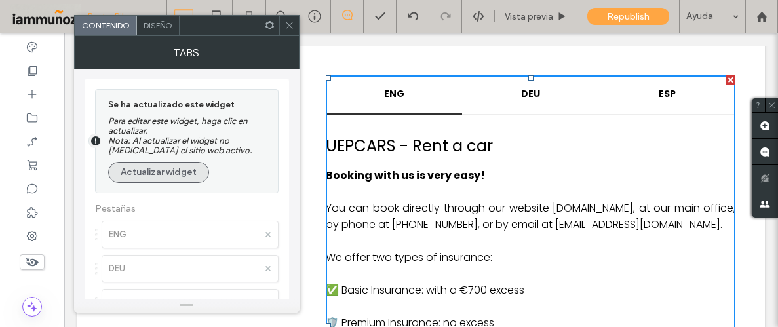
click at [138, 176] on button "Actualizar widget" at bounding box center [158, 172] width 101 height 21
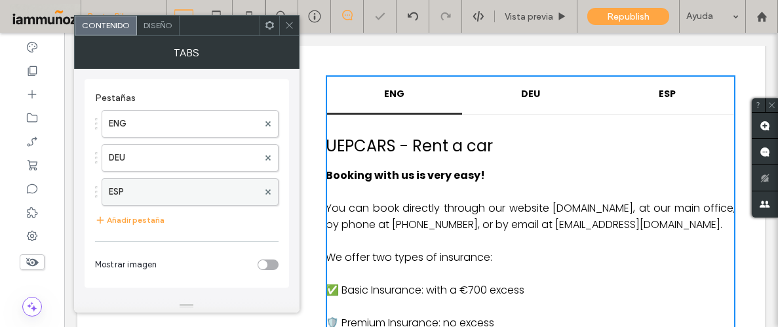
click at [163, 193] on label "ESP" at bounding box center [183, 192] width 149 height 26
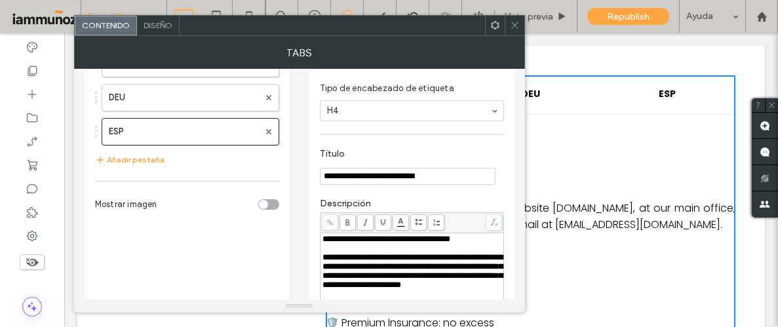
scroll to position [62, 0]
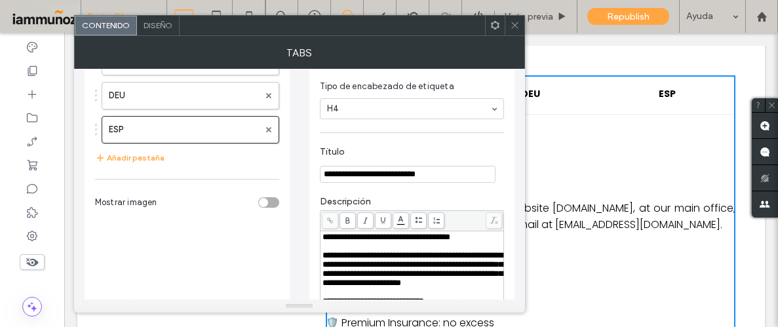
drag, startPoint x: 469, startPoint y: 172, endPoint x: 316, endPoint y: 178, distance: 153.5
click at [316, 178] on div "**********" at bounding box center [411, 322] width 205 height 611
paste input "**********"
type input "**********"
click at [424, 147] on label "Título" at bounding box center [409, 153] width 179 height 14
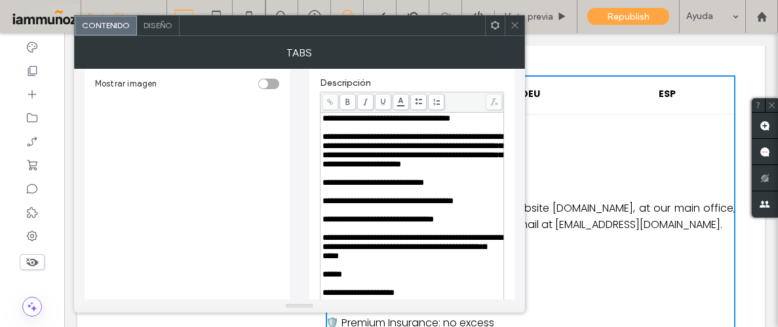
scroll to position [198, 0]
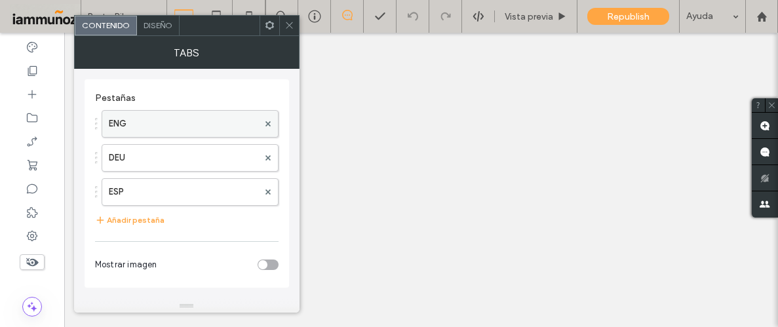
click at [140, 126] on label "ENG" at bounding box center [183, 124] width 149 height 26
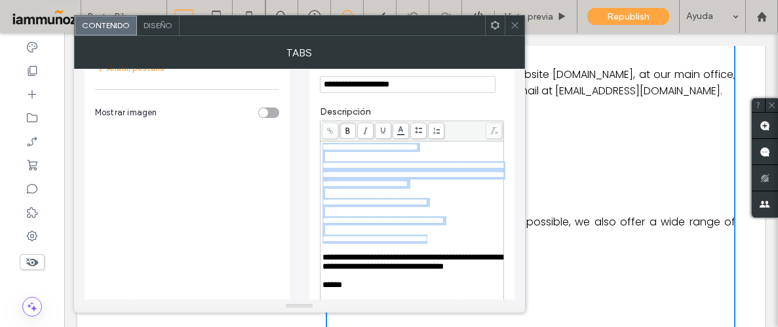
scroll to position [356, 0]
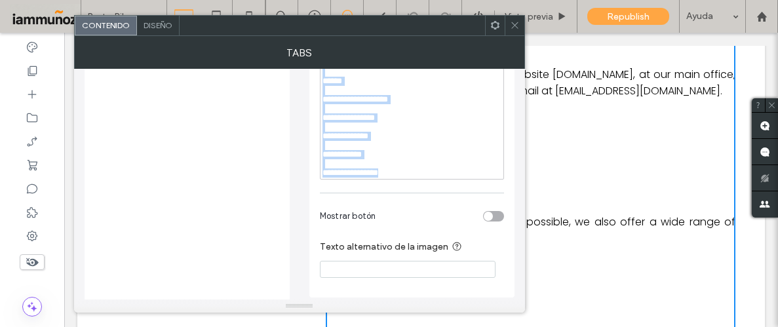
drag, startPoint x: 437, startPoint y: 224, endPoint x: 445, endPoint y: 214, distance: 12.6
click at [445, 178] on div "**********" at bounding box center [412, 58] width 180 height 239
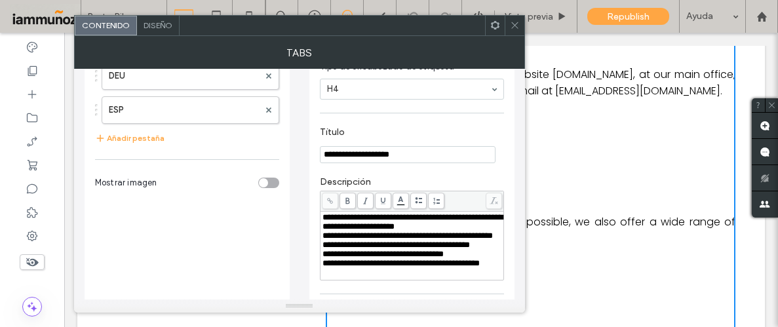
scroll to position [52, 0]
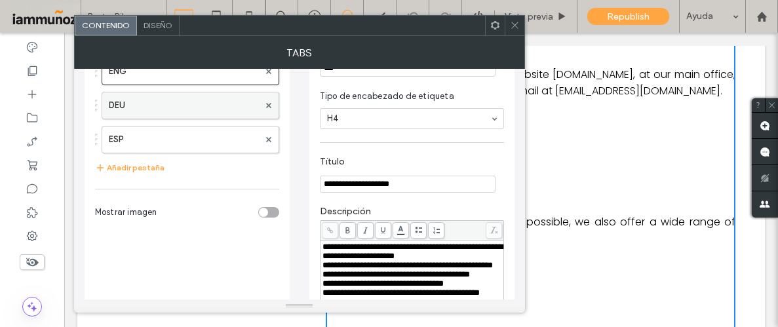
click at [175, 104] on label "DEU" at bounding box center [184, 105] width 150 height 26
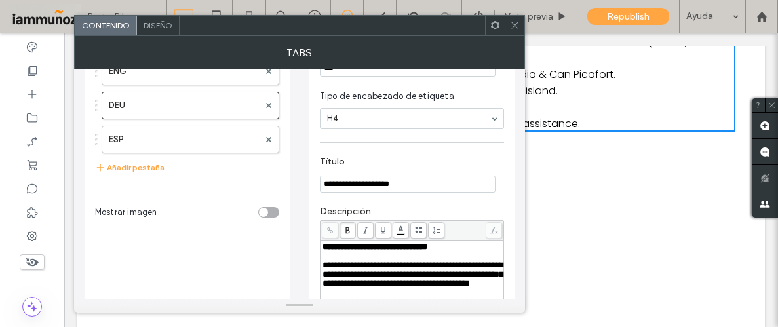
scroll to position [73, 0]
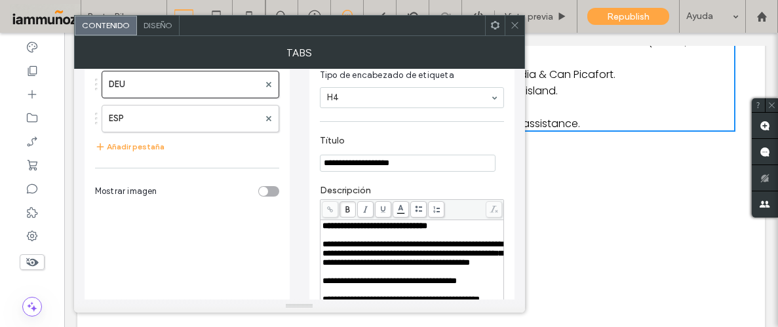
click at [325, 249] on span "**********" at bounding box center [412, 253] width 180 height 27
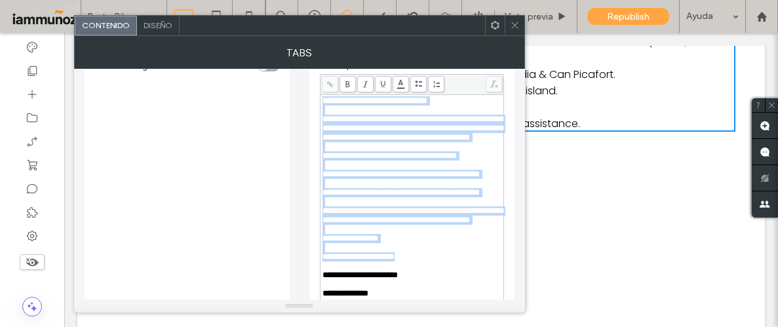
scroll to position [251, 0]
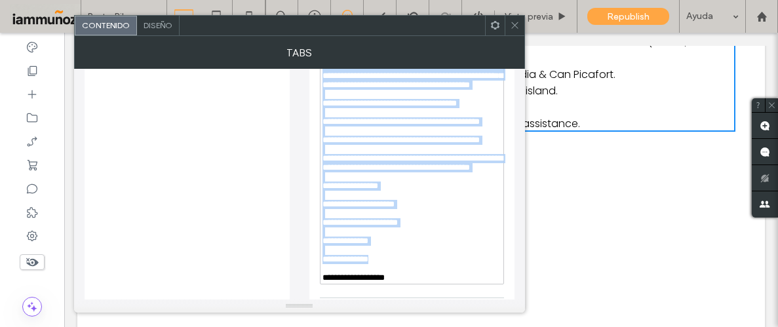
drag, startPoint x: 326, startPoint y: 227, endPoint x: 410, endPoint y: 275, distance: 96.6
click at [410, 275] on div "**********" at bounding box center [412, 146] width 184 height 290
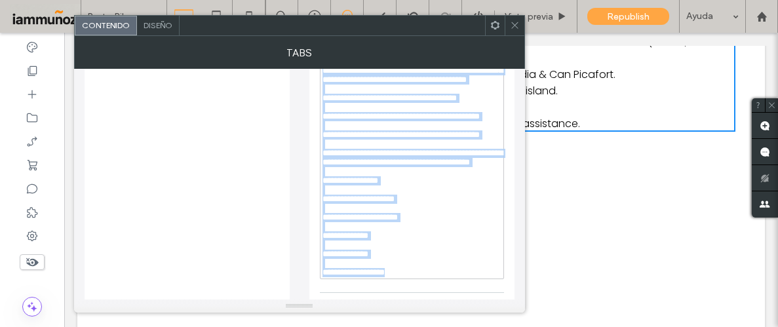
scroll to position [195, 0]
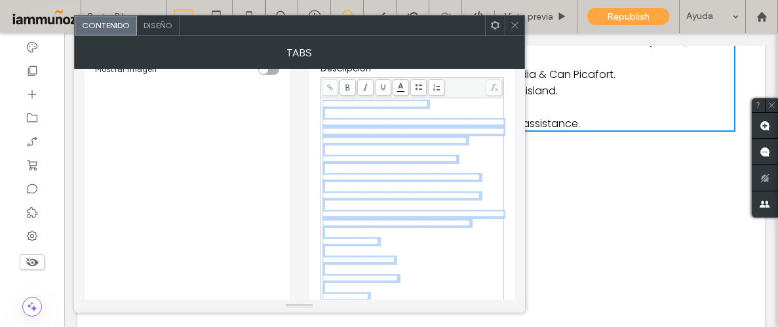
drag, startPoint x: 388, startPoint y: 261, endPoint x: 318, endPoint y: 111, distance: 165.1
click at [322, 105] on div "**********" at bounding box center [412, 219] width 180 height 239
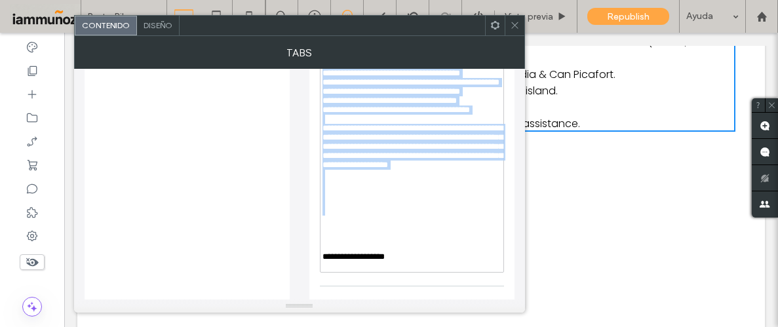
drag, startPoint x: 324, startPoint y: 199, endPoint x: 499, endPoint y: 290, distance: 196.4
click at [499, 271] on div "**********" at bounding box center [412, 119] width 180 height 303
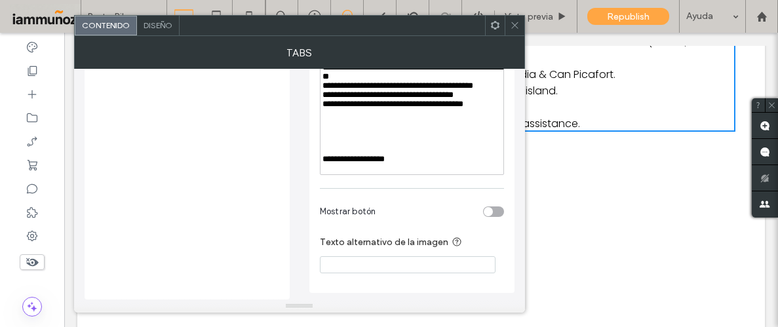
scroll to position [277, 0]
drag, startPoint x: 417, startPoint y: 166, endPoint x: 316, endPoint y: 143, distance: 103.7
click at [316, 143] on div "**********" at bounding box center [411, 61] width 205 height 464
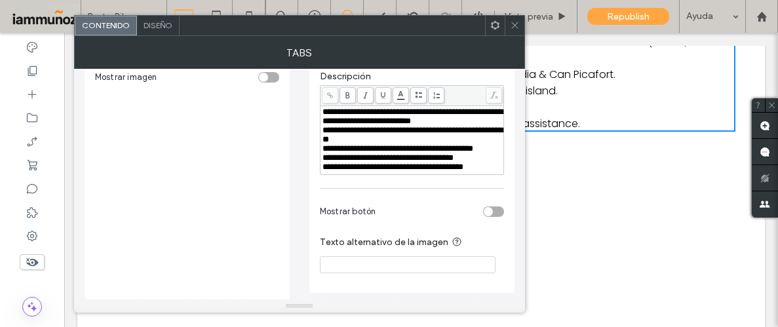
scroll to position [184, 0]
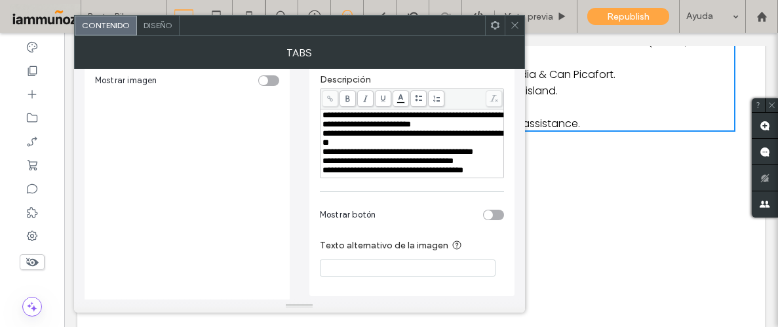
click at [365, 129] on div "**********" at bounding box center [412, 120] width 180 height 18
click at [391, 147] on div "**********" at bounding box center [412, 138] width 180 height 18
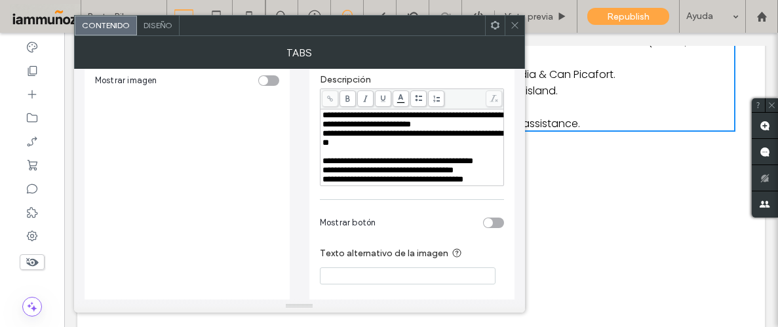
click at [370, 129] on div "**********" at bounding box center [412, 120] width 180 height 18
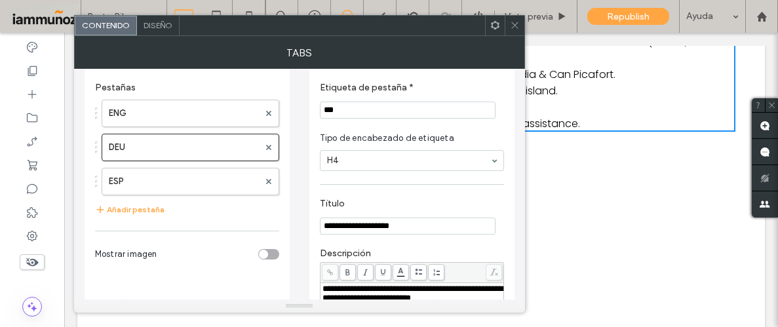
scroll to position [0, 0]
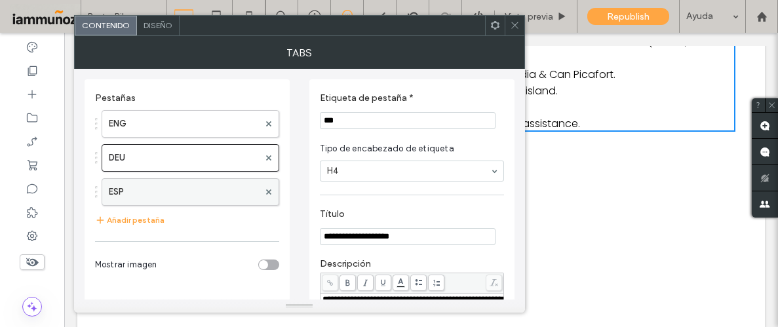
click at [172, 189] on label "ESP" at bounding box center [184, 192] width 150 height 26
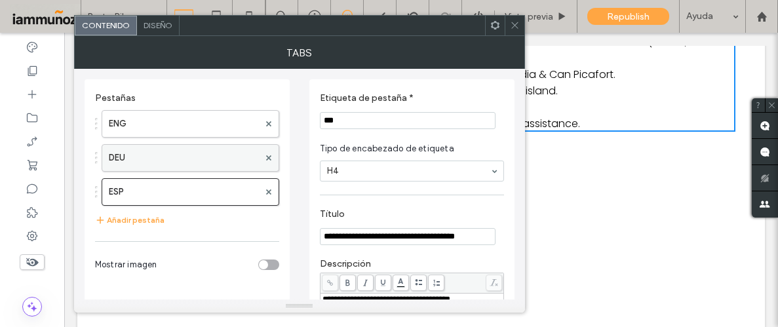
click at [195, 161] on label "DEU" at bounding box center [184, 158] width 150 height 26
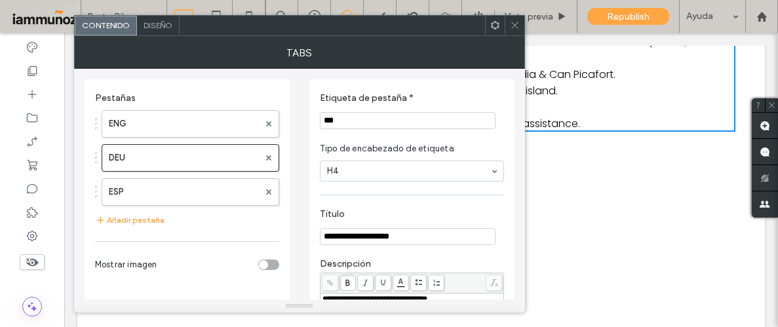
drag, startPoint x: 433, startPoint y: 233, endPoint x: 307, endPoint y: 234, distance: 126.5
paste input "**********"
type input "**********"
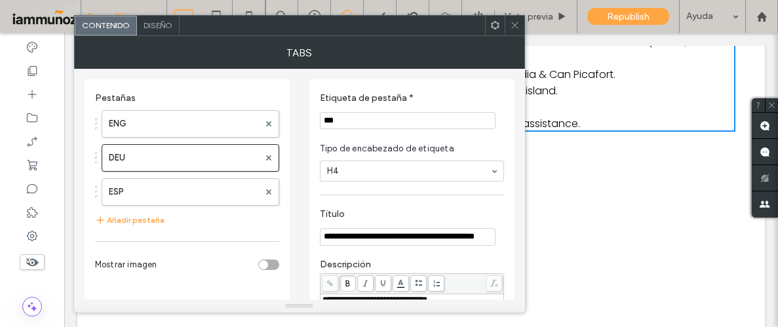
scroll to position [0, 0]
click at [191, 128] on label "ENG" at bounding box center [184, 124] width 150 height 26
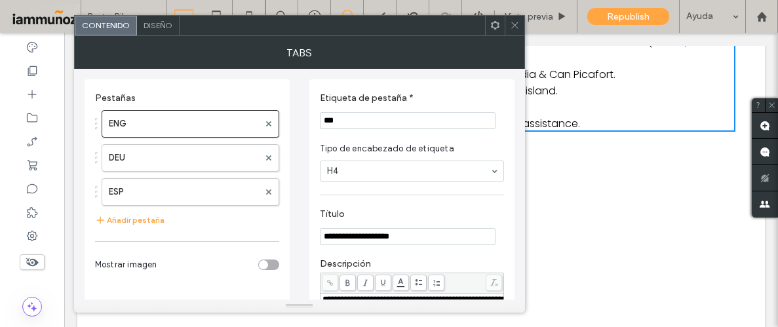
drag, startPoint x: 446, startPoint y: 238, endPoint x: 313, endPoint y: 233, distance: 133.2
click at [313, 233] on div "**********" at bounding box center [411, 279] width 205 height 401
paste input "**********"
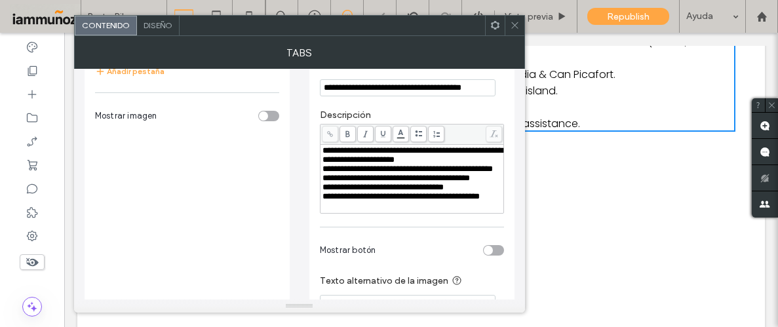
scroll to position [158, 0]
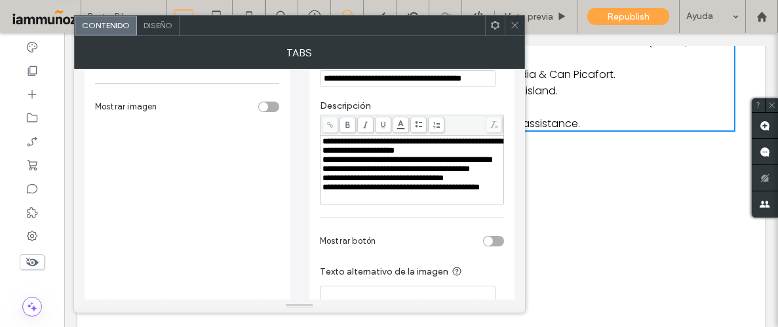
type input "**********"
click at [515, 27] on icon at bounding box center [515, 25] width 10 height 10
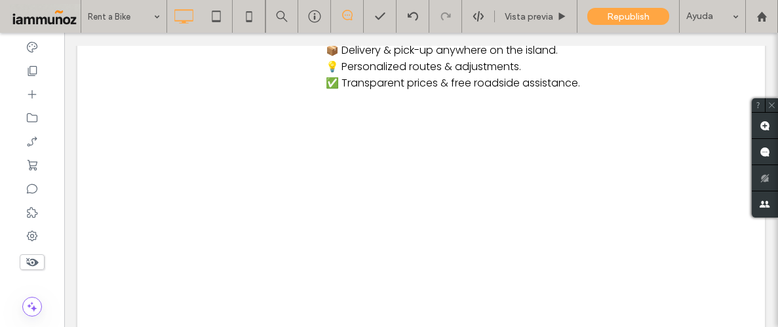
scroll to position [851, 0]
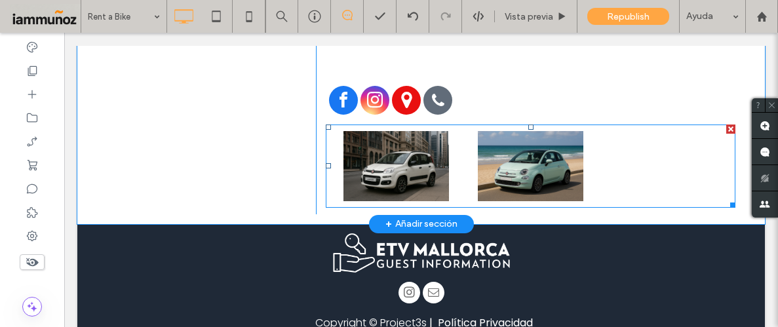
click at [596, 155] on li "Button" at bounding box center [530, 166] width 134 height 77
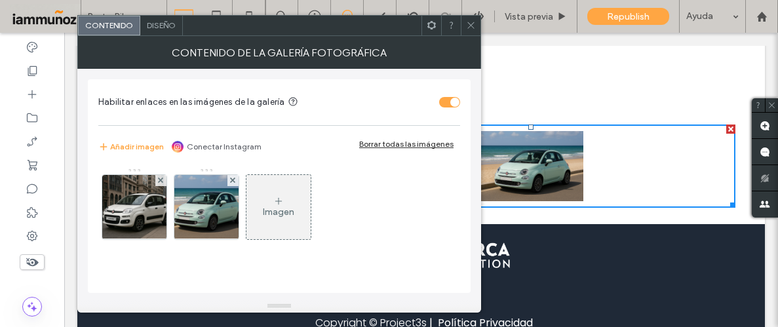
click at [395, 143] on div "Borrar todas las imágenes" at bounding box center [406, 144] width 94 height 10
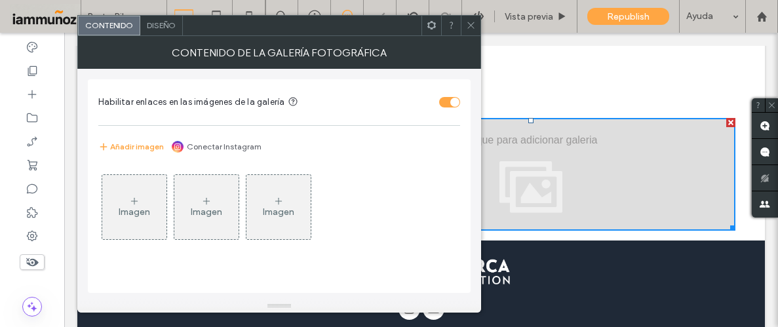
click at [140, 203] on div "Imagen" at bounding box center [134, 207] width 64 height 62
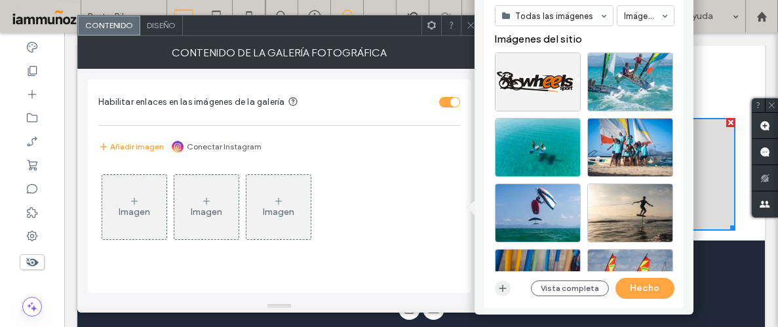
click at [502, 288] on use "button" at bounding box center [502, 288] width 7 height 7
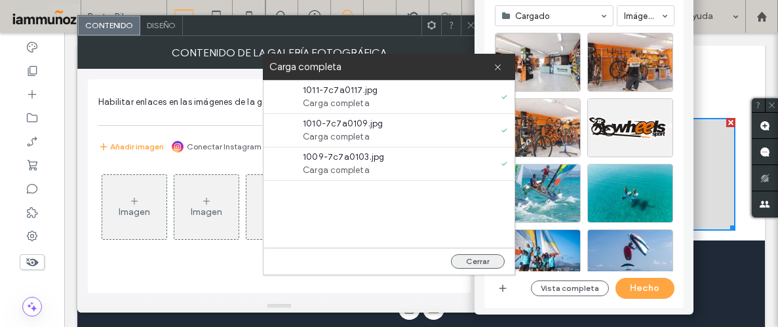
click at [478, 265] on button "Cerrar" at bounding box center [478, 261] width 54 height 14
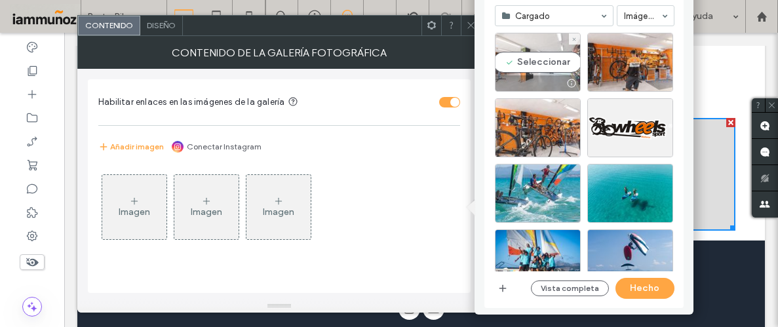
click at [516, 74] on div "Seleccionar" at bounding box center [538, 62] width 86 height 59
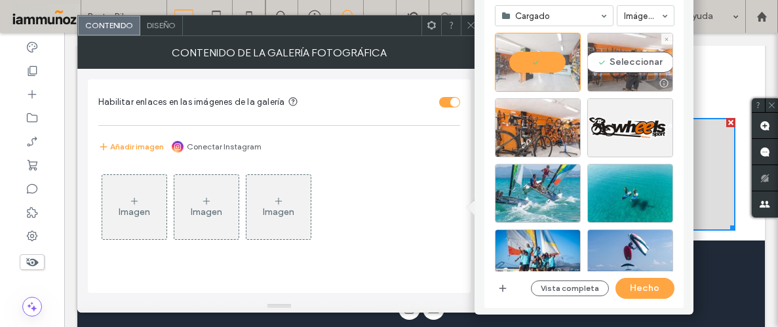
click at [610, 66] on div "Seleccionar" at bounding box center [630, 62] width 86 height 59
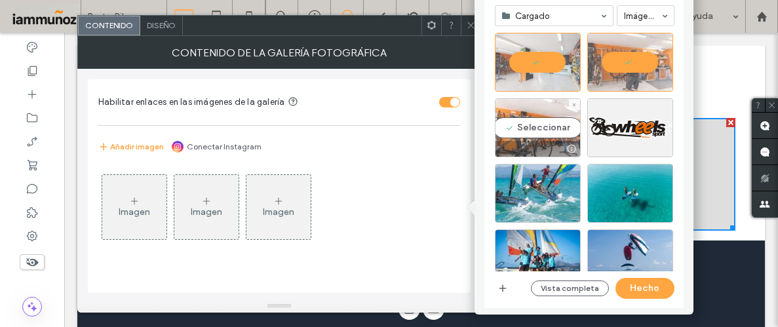
click at [528, 136] on div "Seleccionar" at bounding box center [538, 127] width 86 height 59
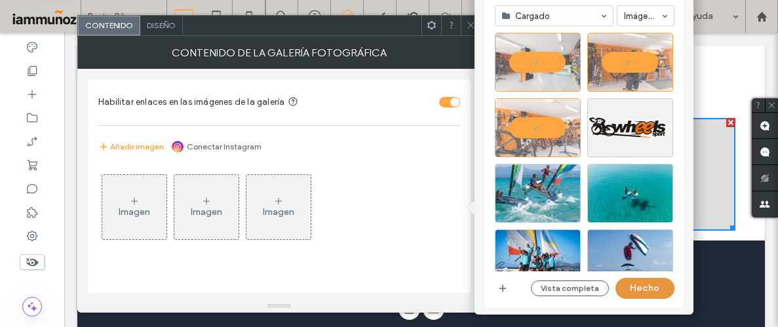
drag, startPoint x: 630, startPoint y: 293, endPoint x: 553, endPoint y: 260, distance: 84.0
click at [630, 293] on button "Hecho" at bounding box center [644, 288] width 59 height 21
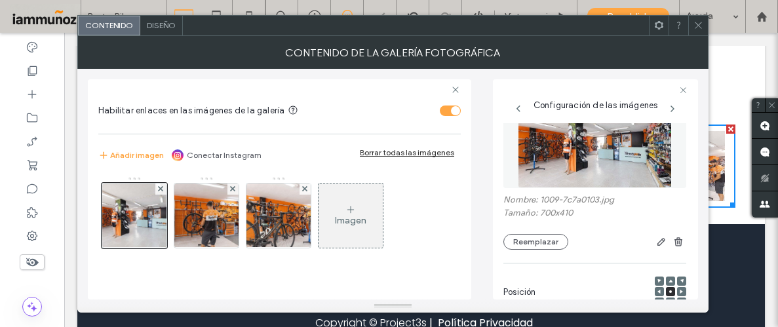
scroll to position [49, 0]
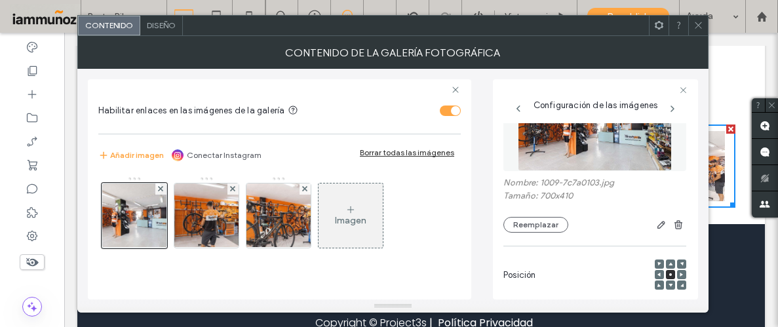
click at [331, 210] on div "Imagen" at bounding box center [351, 216] width 64 height 62
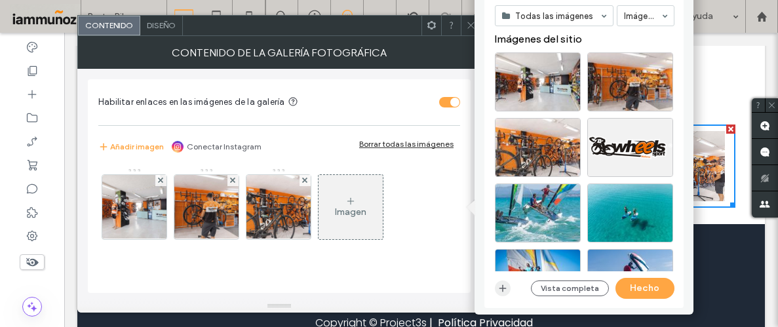
click at [503, 286] on use "button" at bounding box center [502, 288] width 7 height 7
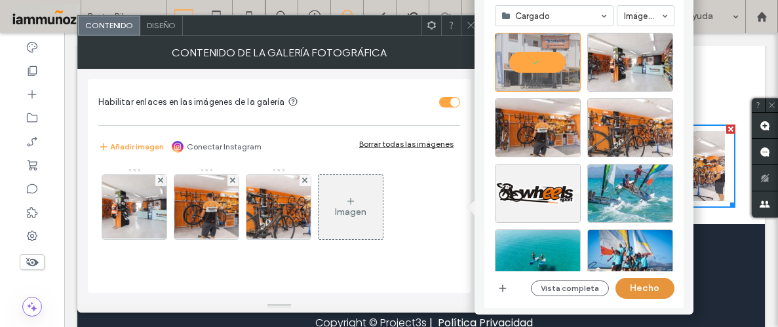
click at [647, 292] on button "Hecho" at bounding box center [644, 288] width 59 height 21
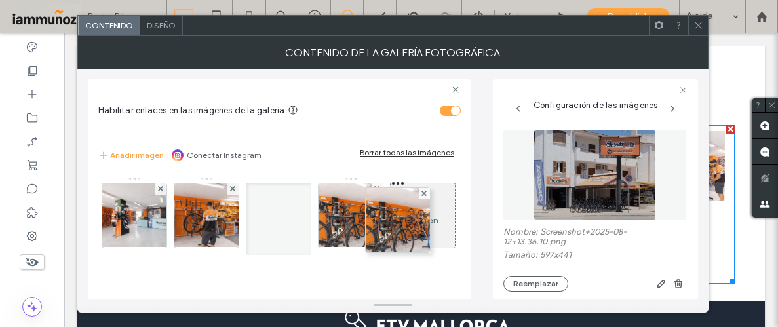
drag, startPoint x: 342, startPoint y: 225, endPoint x: 260, endPoint y: 232, distance: 82.9
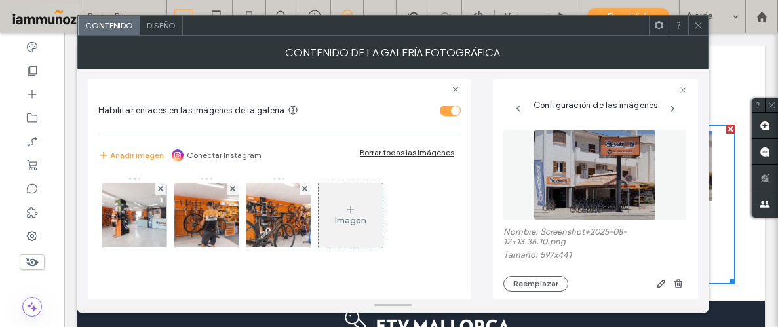
click at [347, 210] on icon at bounding box center [350, 209] width 10 height 10
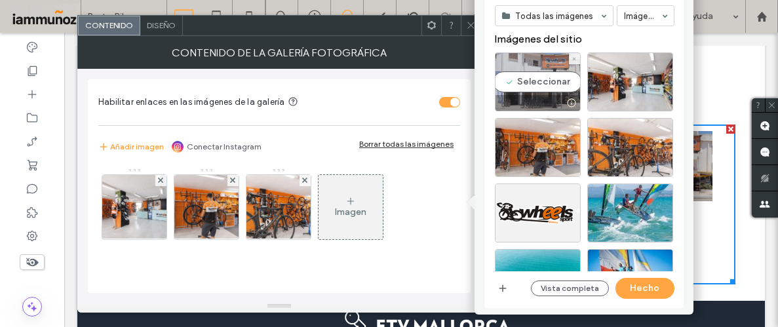
click at [534, 83] on div "Seleccionar" at bounding box center [538, 81] width 86 height 59
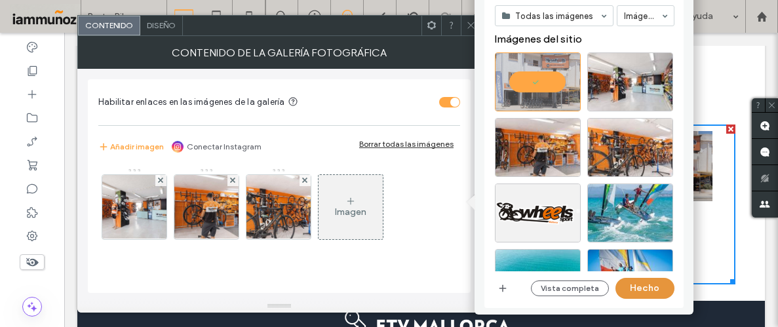
click at [637, 290] on button "Hecho" at bounding box center [644, 288] width 59 height 21
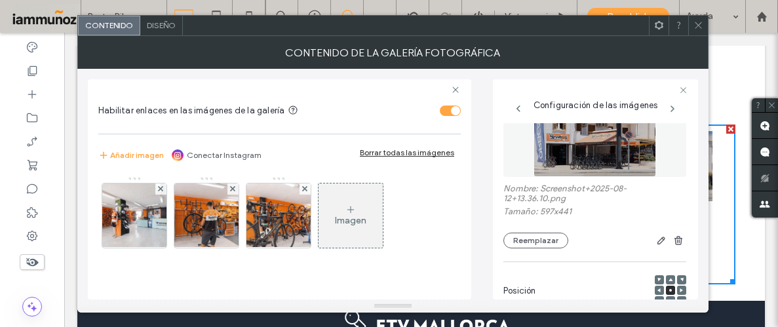
scroll to position [49, 0]
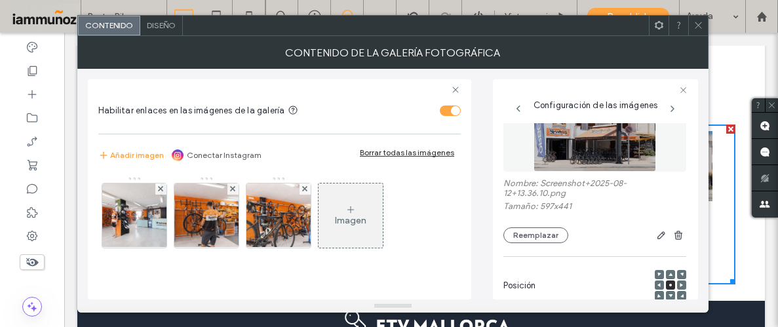
click at [696, 26] on icon at bounding box center [698, 25] width 10 height 10
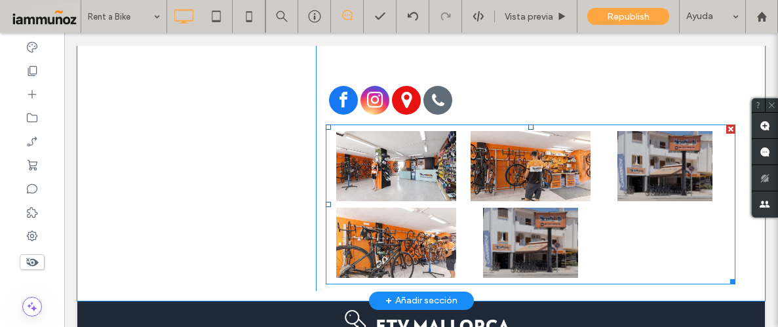
click at [563, 208] on link at bounding box center [531, 243] width 128 height 70
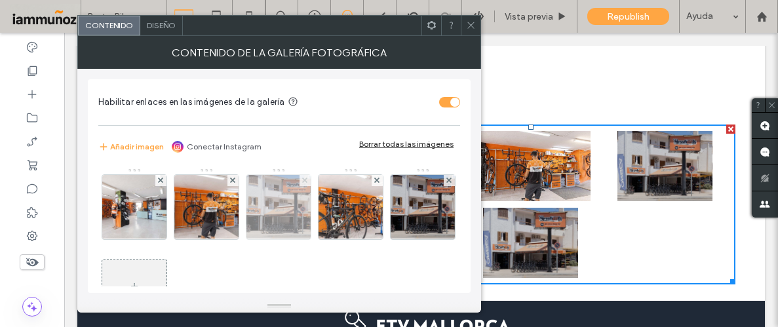
click at [306, 180] on icon at bounding box center [304, 180] width 5 height 5
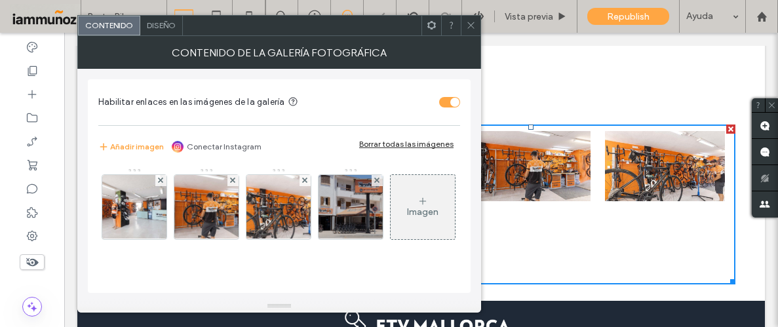
click at [471, 24] on icon at bounding box center [471, 25] width 10 height 10
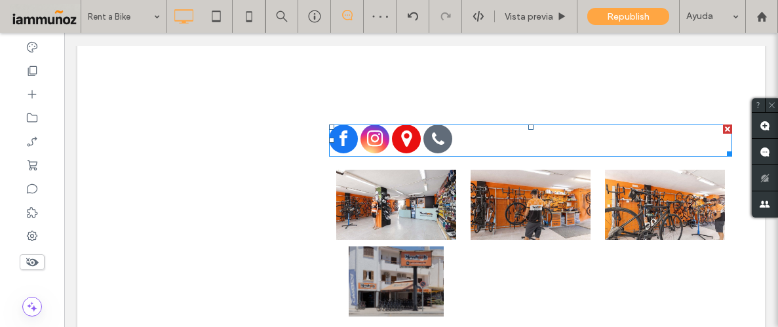
scroll to position [804, 0]
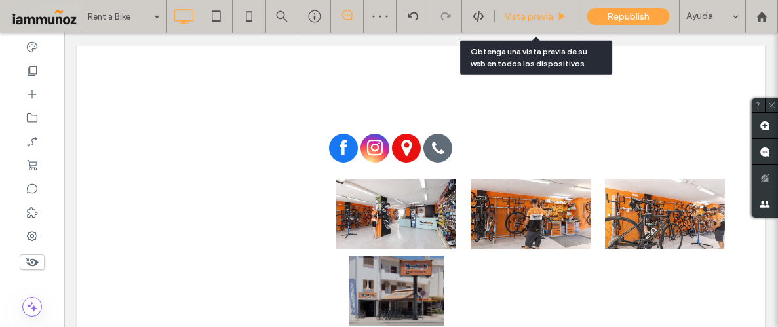
click at [524, 10] on div "Vista previa" at bounding box center [536, 16] width 83 height 33
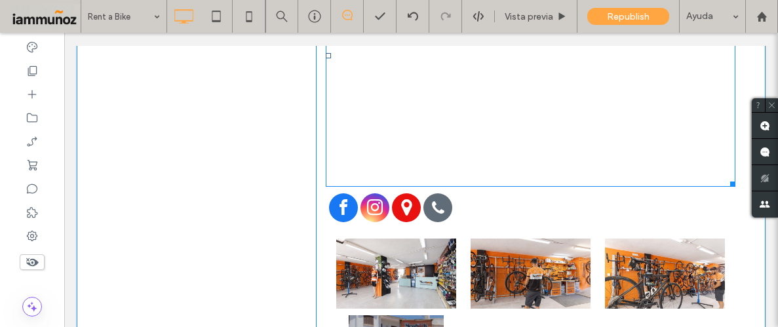
scroll to position [834, 0]
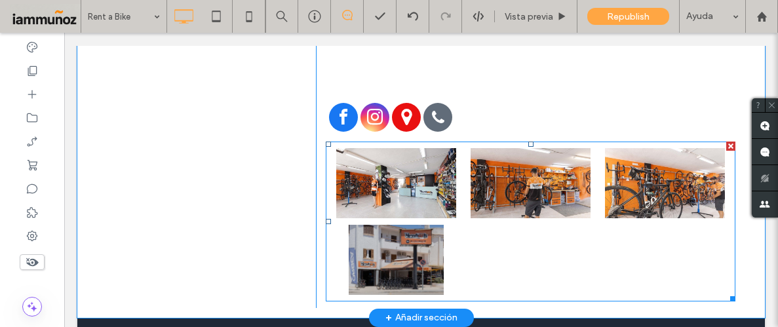
click at [546, 233] on div at bounding box center [530, 260] width 134 height 77
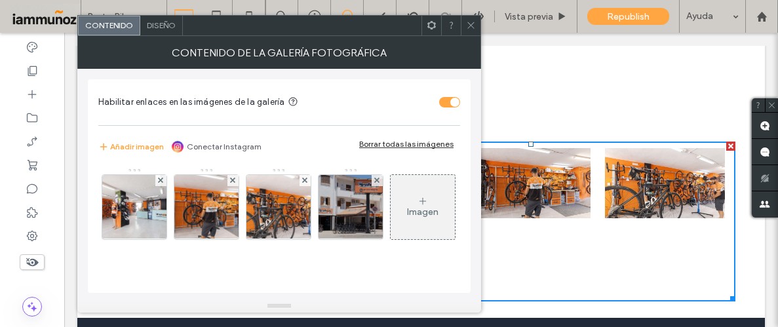
click at [391, 238] on div "Imagen" at bounding box center [423, 207] width 64 height 62
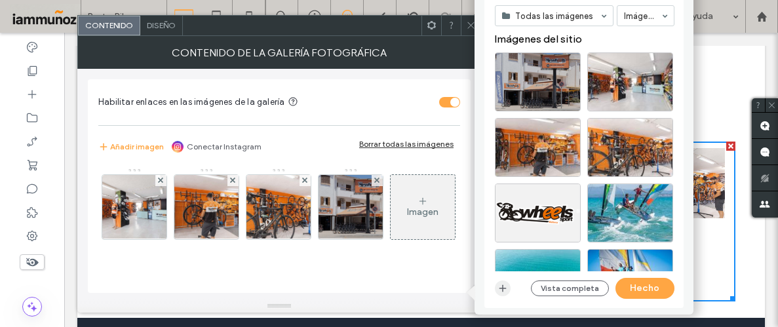
click at [503, 288] on use "button" at bounding box center [502, 288] width 7 height 7
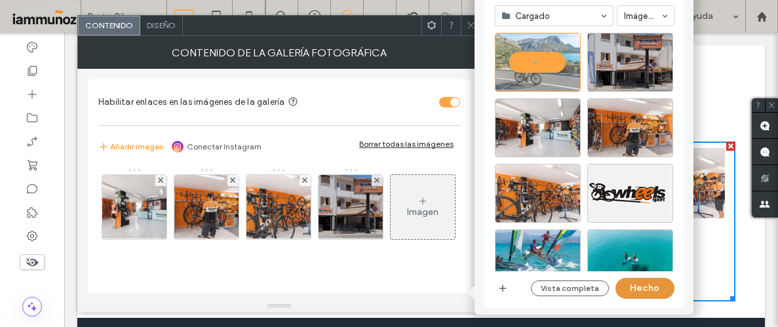
click at [640, 289] on button "Hecho" at bounding box center [644, 288] width 59 height 21
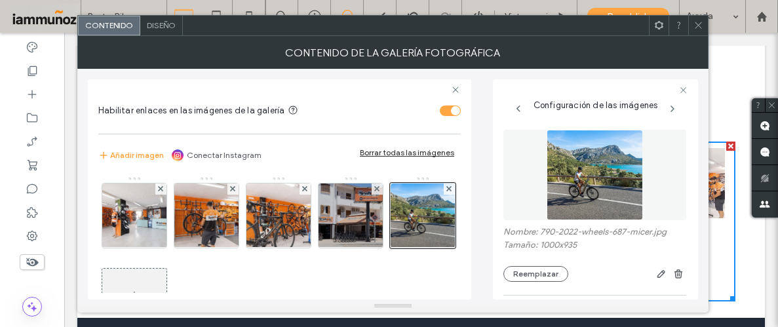
click at [697, 24] on use at bounding box center [698, 25] width 7 height 7
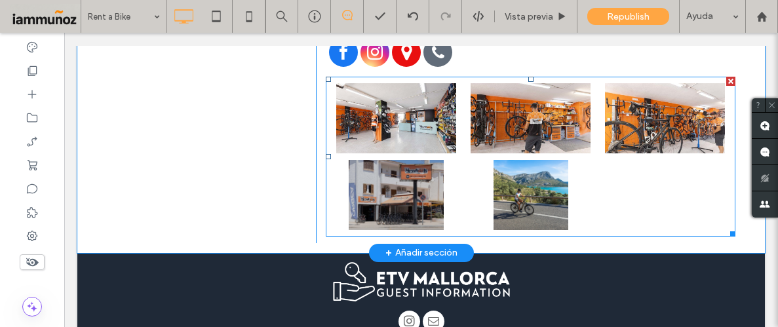
scroll to position [813, 0]
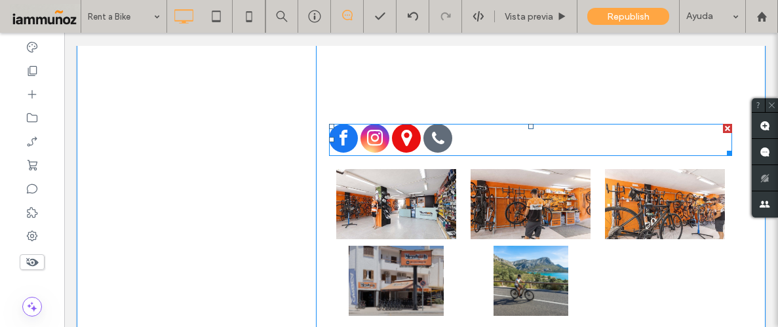
click at [456, 124] on div at bounding box center [530, 140] width 403 height 32
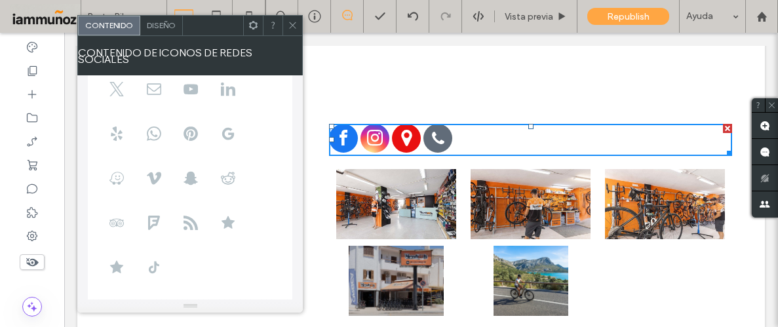
scroll to position [251, 0]
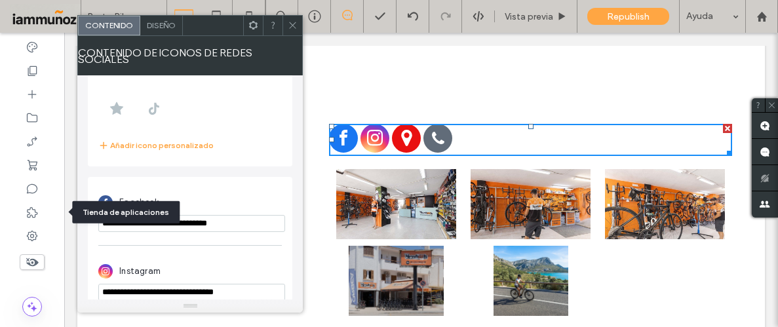
drag, startPoint x: 338, startPoint y: 248, endPoint x: 71, endPoint y: 217, distance: 268.5
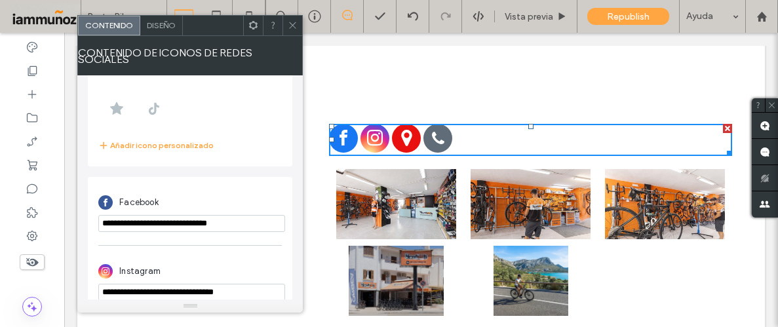
paste input "********"
type input "**********"
click at [237, 184] on div "**********" at bounding box center [190, 212] width 184 height 56
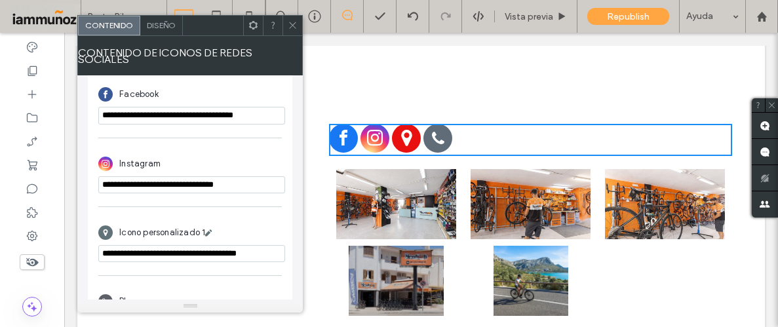
scroll to position [370, 0]
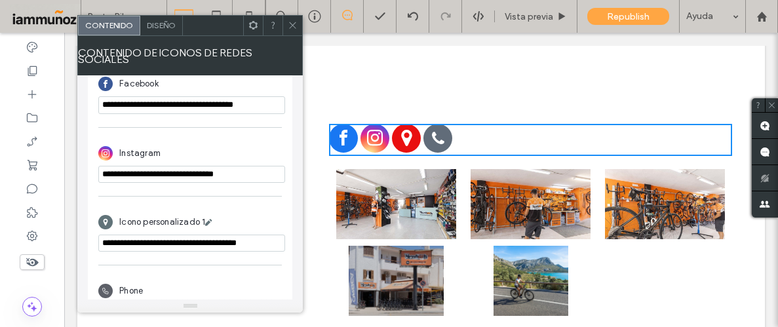
drag, startPoint x: 273, startPoint y: 163, endPoint x: 54, endPoint y: 171, distance: 219.1
click at [48, 169] on body ".wqwq-1{fill:#231f20;} .cls-1q, .cls-2q { fill-rule: evenodd; } .cls-2q { fill:…" at bounding box center [389, 163] width 778 height 327
paste input "****"
type input "**********"
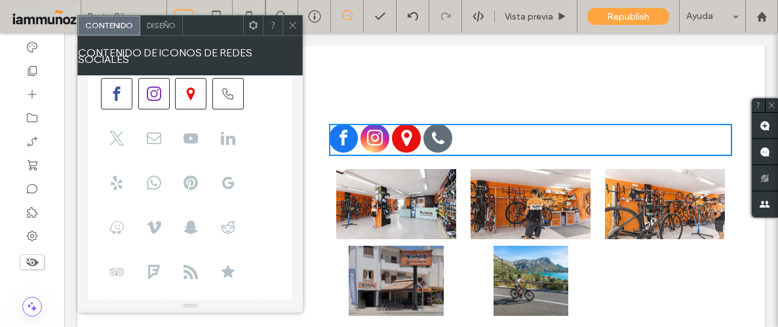
scroll to position [43, 0]
click at [199, 140] on span at bounding box center [190, 138] width 31 height 31
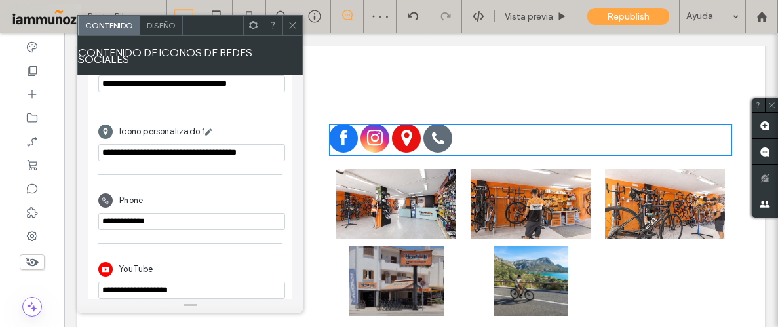
scroll to position [469, 0]
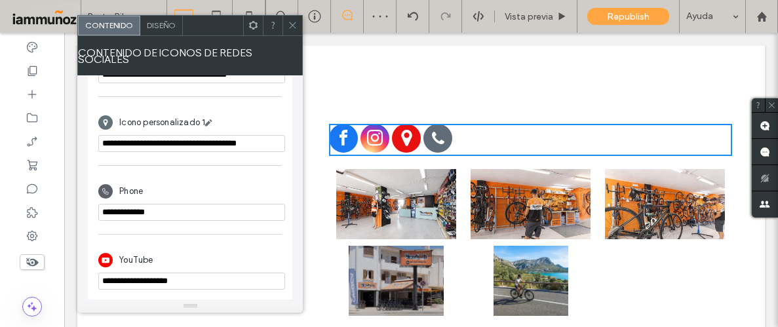
drag, startPoint x: 202, startPoint y: 279, endPoint x: 87, endPoint y: 274, distance: 115.5
click at [87, 274] on div "**********" at bounding box center [189, 187] width 225 height 224
paste input "**********"
type input "**********"
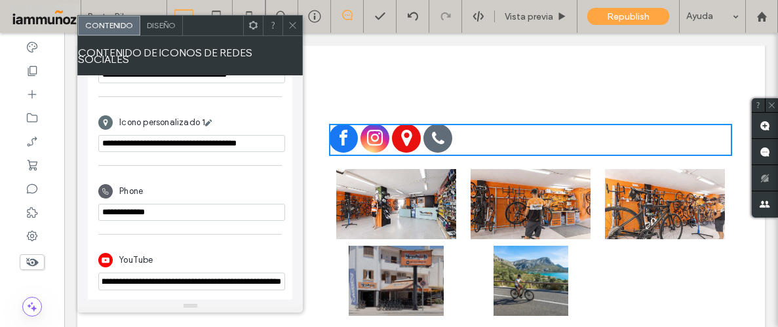
click at [208, 248] on div "YouTube" at bounding box center [190, 260] width 184 height 25
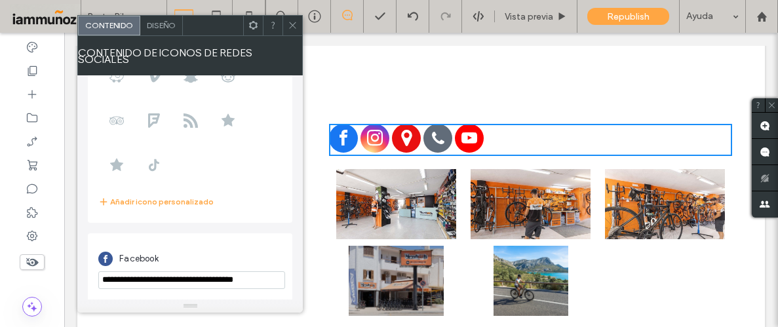
scroll to position [0, 0]
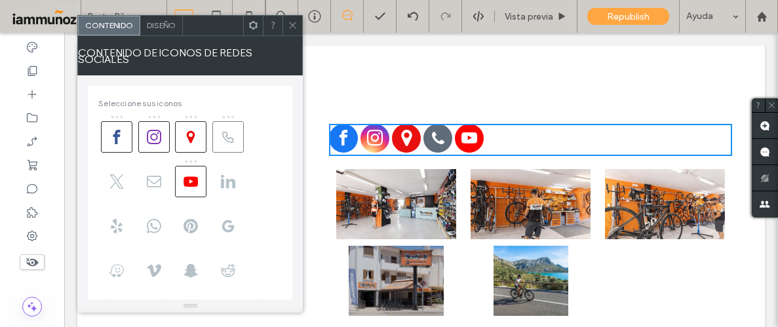
click at [238, 138] on span at bounding box center [227, 136] width 31 height 31
click at [160, 180] on use at bounding box center [154, 181] width 14 height 11
click at [158, 182] on span at bounding box center [153, 181] width 31 height 31
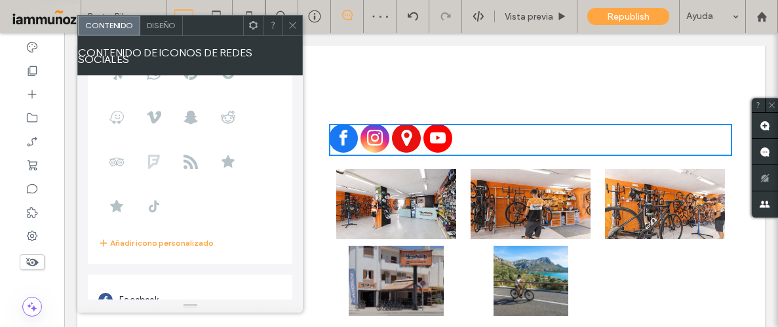
scroll to position [163, 0]
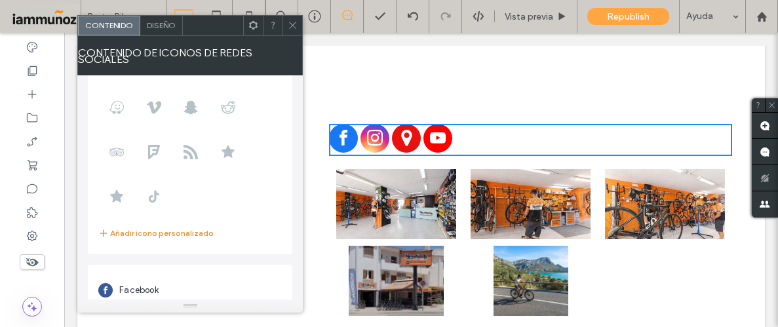
click at [159, 228] on button "Añadir icono personalizado" at bounding box center [155, 233] width 115 height 16
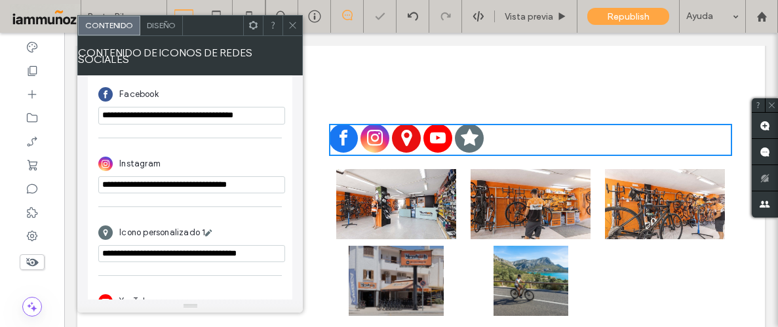
scroll to position [614, 0]
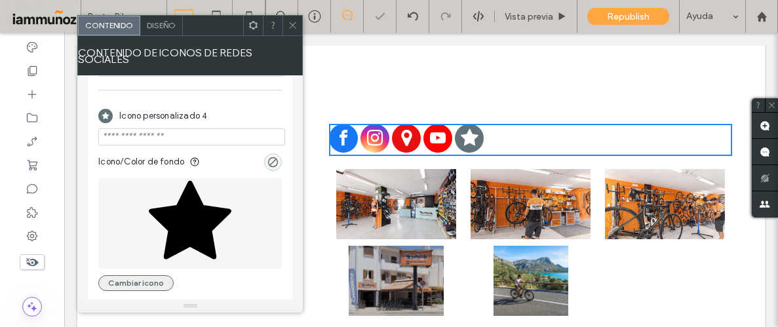
click at [145, 276] on button "Cambiar icono" at bounding box center [135, 283] width 75 height 16
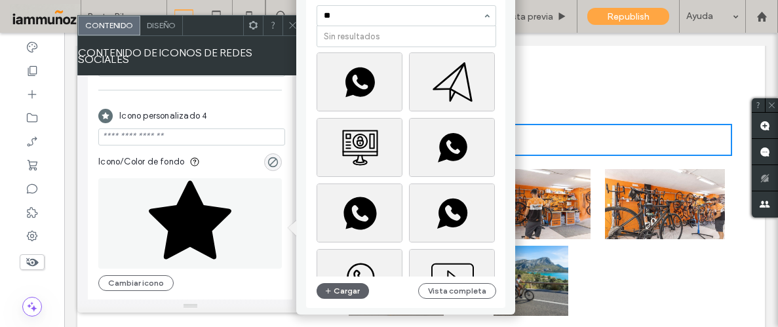
type input "***"
click at [391, 42] on div "Sin resultados" at bounding box center [406, 36] width 178 height 20
click at [384, 18] on input "***" at bounding box center [403, 15] width 159 height 9
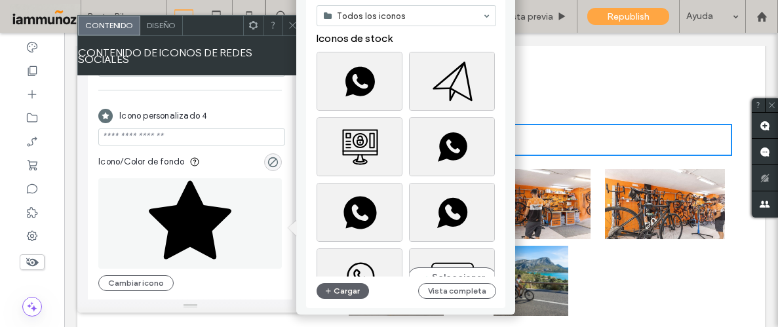
scroll to position [0, 0]
click at [376, 17] on input at bounding box center [403, 15] width 159 height 9
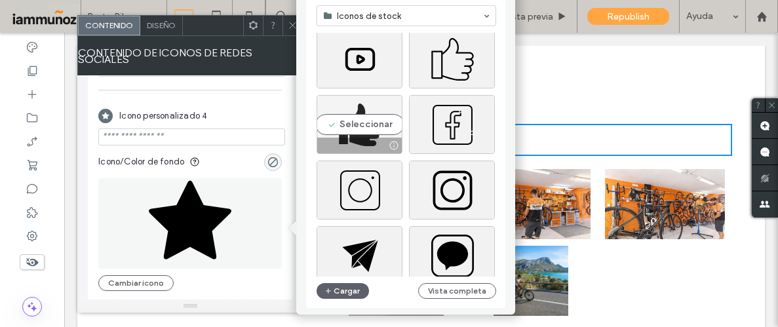
scroll to position [977, 0]
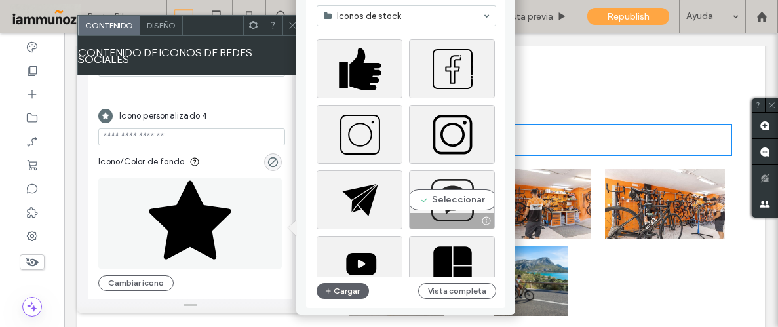
click at [470, 182] on div "Seleccionar" at bounding box center [452, 199] width 86 height 59
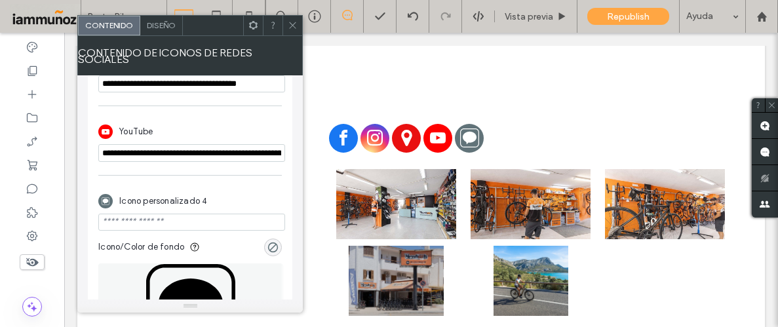
scroll to position [533, 0]
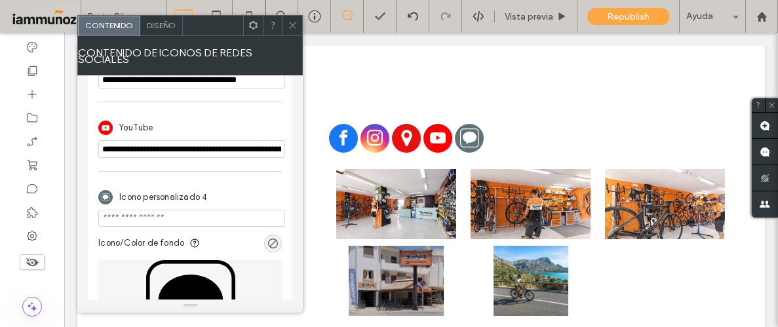
click at [180, 219] on input "url" at bounding box center [191, 218] width 187 height 17
paste input "**********"
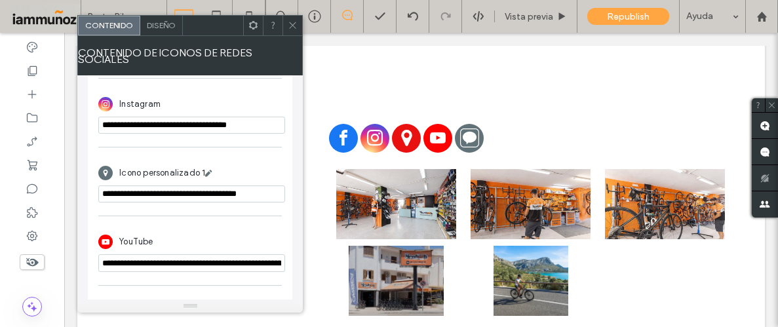
scroll to position [412, 0]
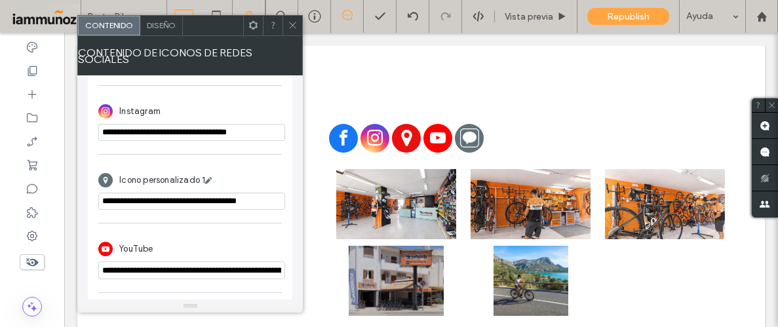
type input "**********"
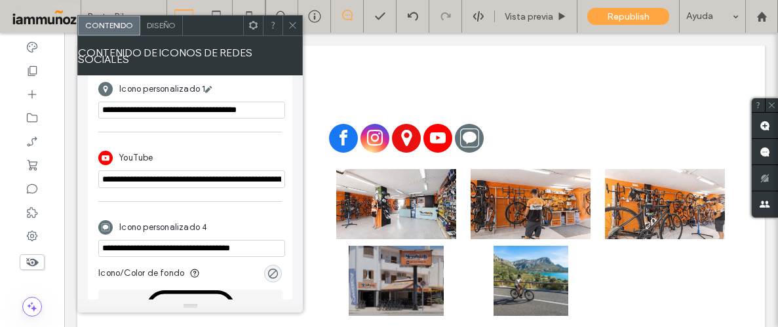
scroll to position [0, 0]
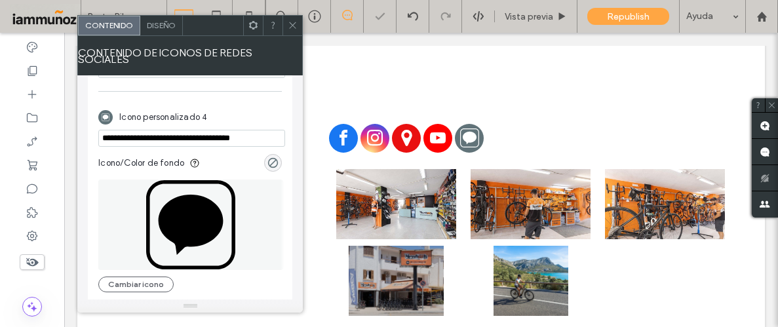
drag, startPoint x: 168, startPoint y: 251, endPoint x: 290, endPoint y: 220, distance: 125.9
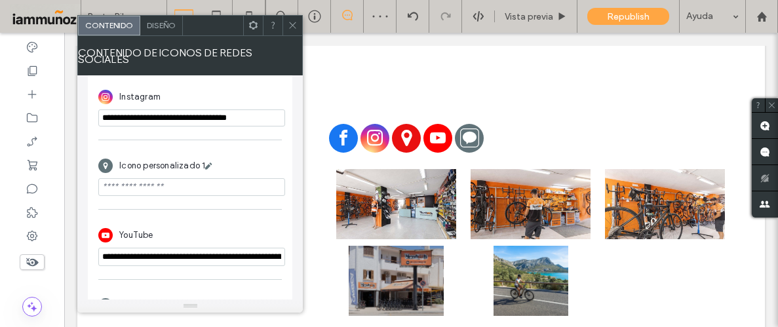
paste input "**********"
type input "**********"
click at [268, 159] on div "Icono personalizado 1" at bounding box center [190, 165] width 184 height 25
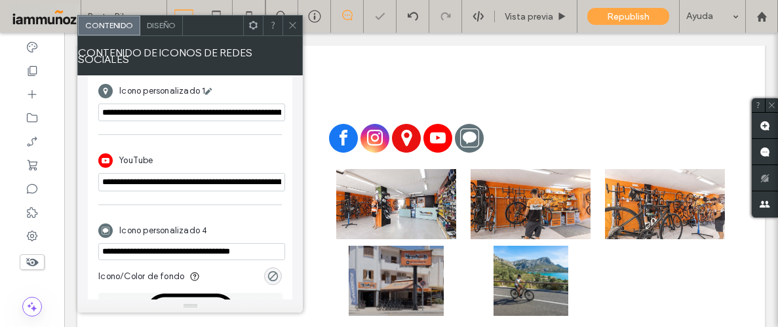
scroll to position [614, 0]
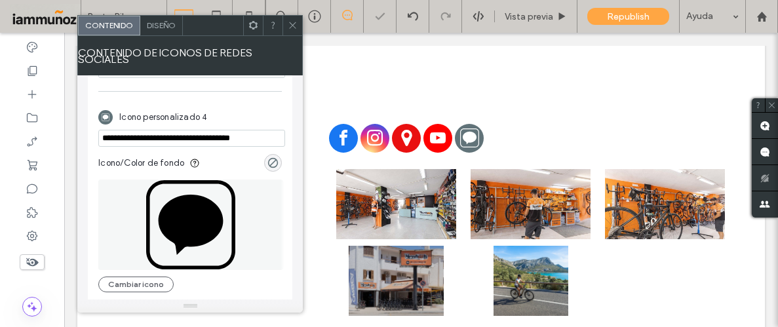
click at [292, 22] on icon at bounding box center [293, 25] width 10 height 10
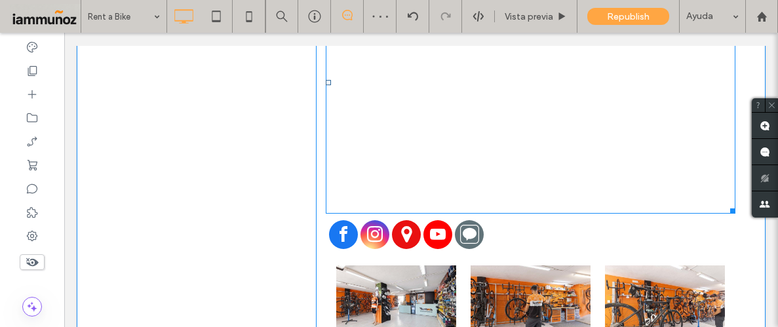
scroll to position [716, 0]
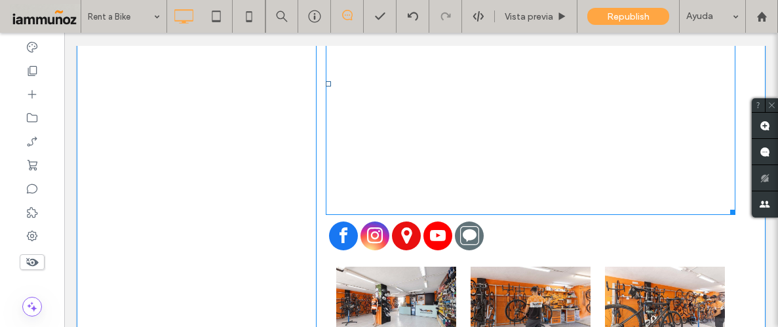
click at [594, 96] on span at bounding box center [531, 84] width 410 height 262
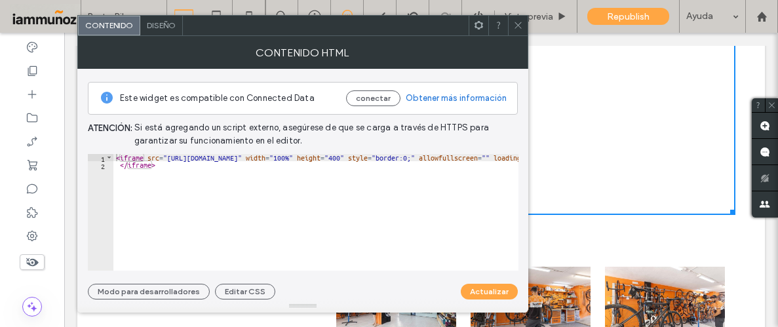
type textarea "*********"
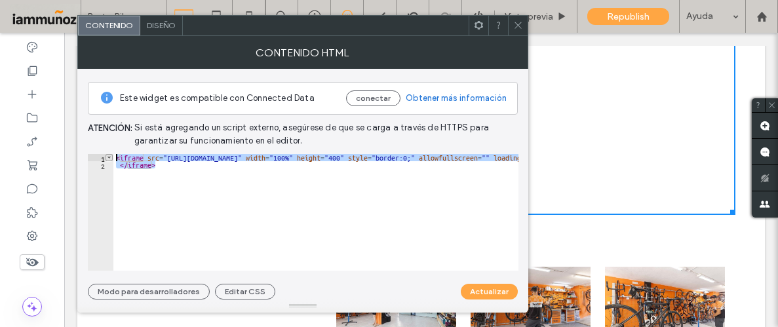
drag, startPoint x: 185, startPoint y: 164, endPoint x: 107, endPoint y: 154, distance: 78.6
click at [107, 154] on div "********* 1 2 < iframe src = "[URL][DOMAIN_NAME]" width = "100%" height = "400"…" at bounding box center [303, 212] width 431 height 117
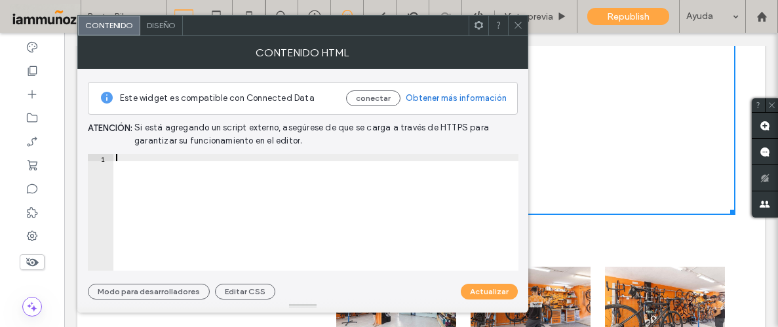
paste textarea "**********"
drag, startPoint x: 369, startPoint y: 157, endPoint x: 322, endPoint y: 159, distance: 47.2
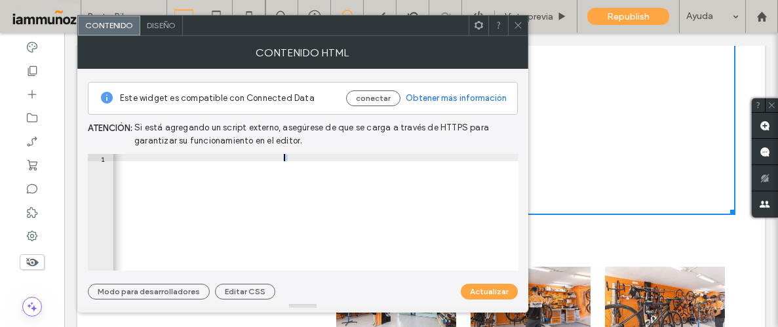
scroll to position [0, 0]
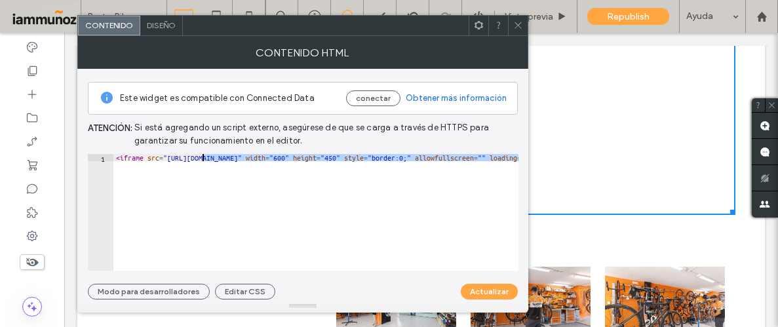
drag, startPoint x: 288, startPoint y: 153, endPoint x: 201, endPoint y: 155, distance: 87.2
click at [286, 159] on div "< iframe src = "[URL][DOMAIN_NAME]" width = "600" height = "450" style = "borde…" at bounding box center [315, 212] width 405 height 117
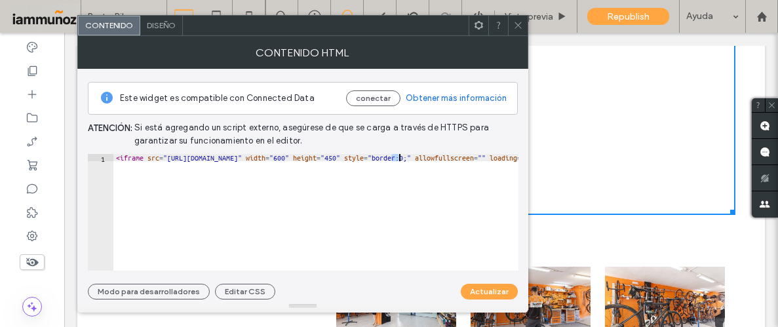
scroll to position [0, 1081]
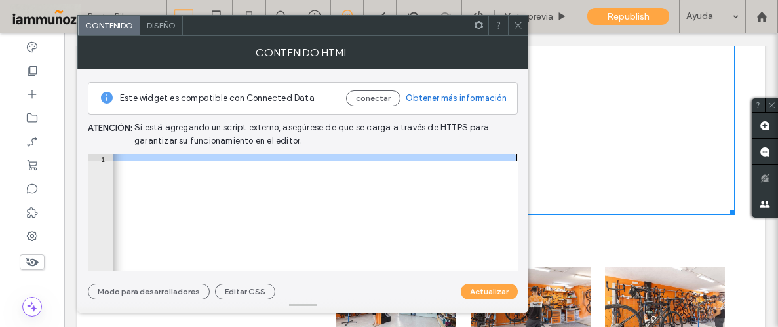
drag, startPoint x: 391, startPoint y: 155, endPoint x: 443, endPoint y: 161, distance: 52.8
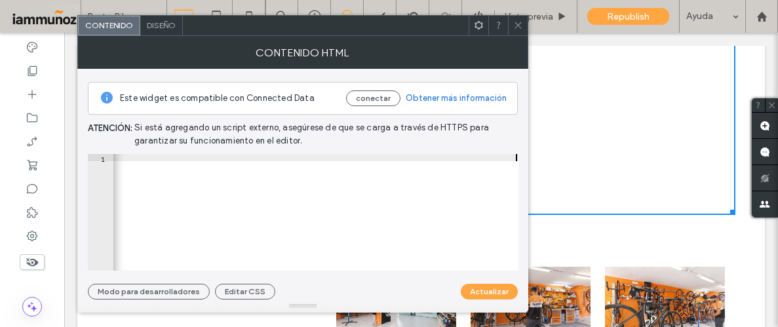
type textarea "**********"
click at [494, 298] on button "Actualizar" at bounding box center [489, 292] width 57 height 16
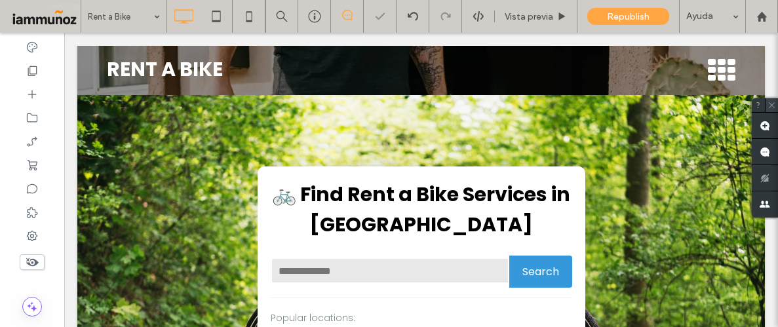
scroll to position [0, 0]
click at [771, 107] on icon at bounding box center [771, 105] width 9 height 9
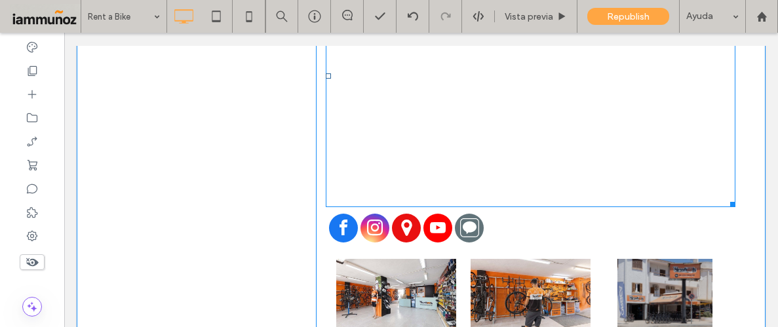
scroll to position [825, 0]
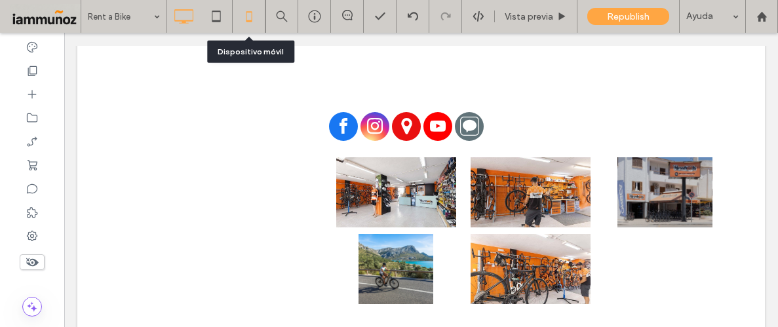
click at [250, 20] on use at bounding box center [249, 16] width 6 height 10
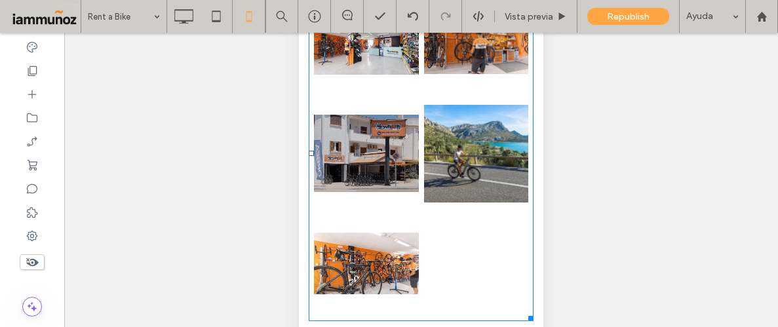
scroll to position [187, 0]
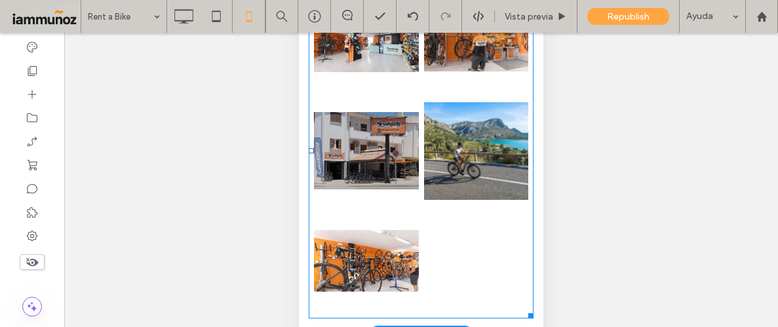
click at [473, 211] on div at bounding box center [476, 261] width 110 height 110
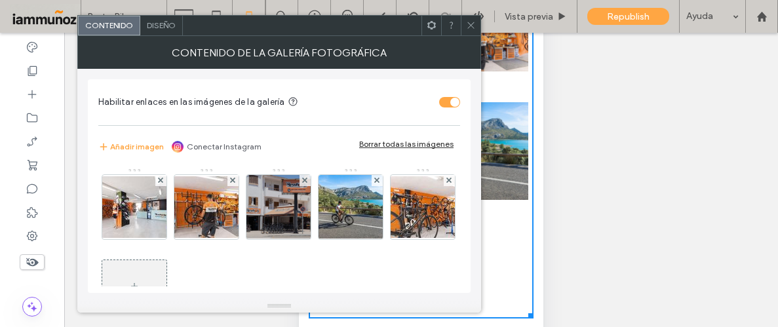
click at [159, 26] on span "Diseño" at bounding box center [161, 25] width 29 height 10
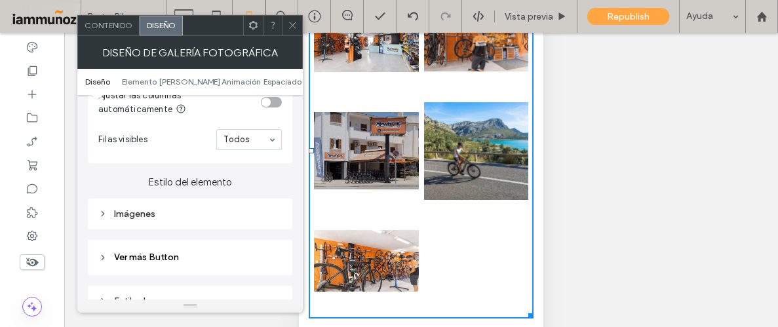
scroll to position [430, 0]
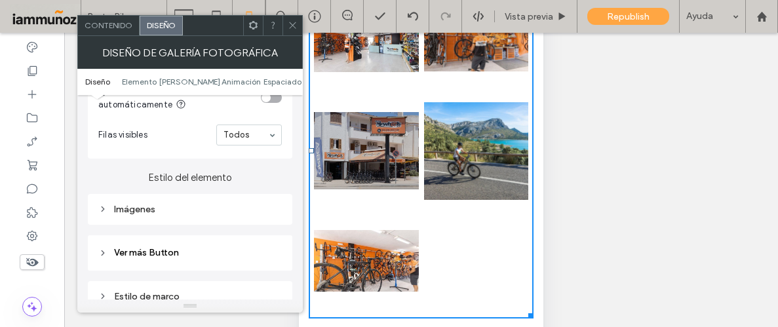
click at [237, 218] on div "Imágenes" at bounding box center [190, 210] width 184 height 18
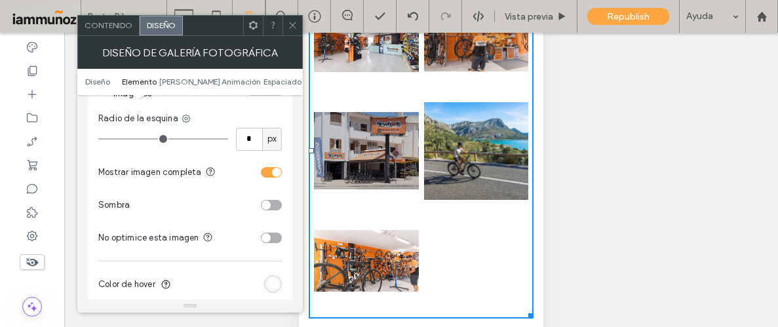
scroll to position [624, 0]
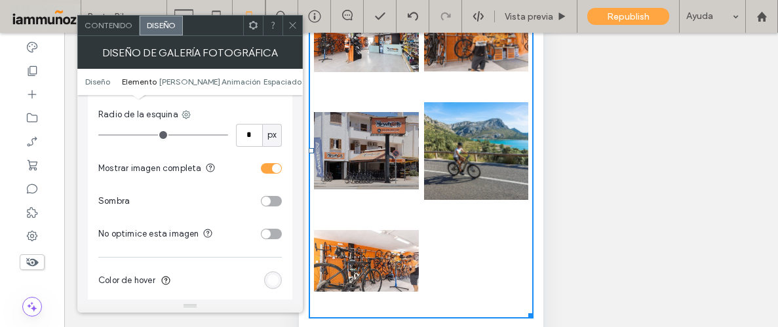
click at [266, 168] on div "toggle" at bounding box center [271, 168] width 21 height 10
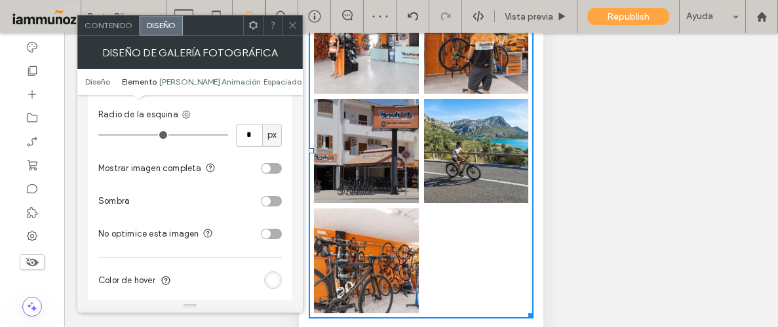
click at [289, 26] on icon at bounding box center [293, 25] width 10 height 10
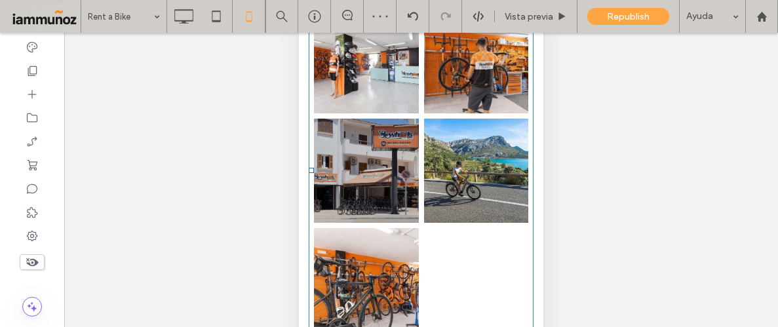
scroll to position [1013, 0]
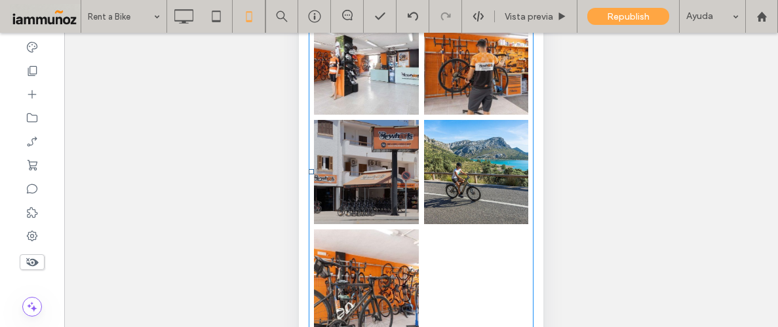
click at [470, 197] on link at bounding box center [476, 172] width 105 height 105
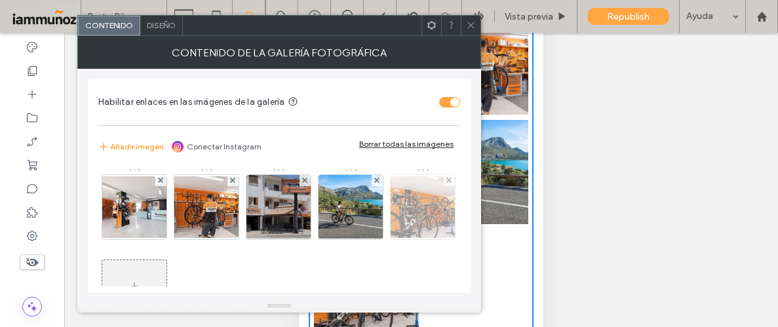
scroll to position [20, 0]
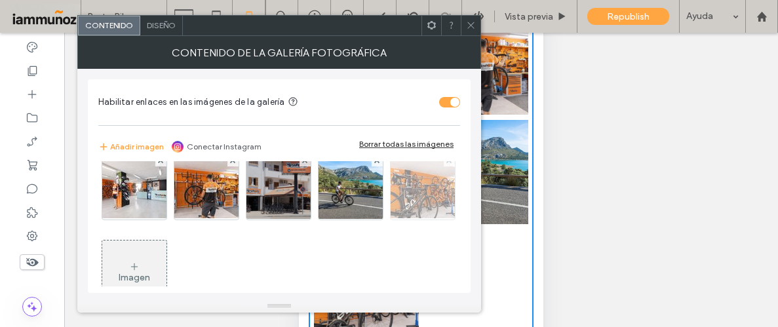
click at [446, 163] on icon at bounding box center [448, 160] width 5 height 5
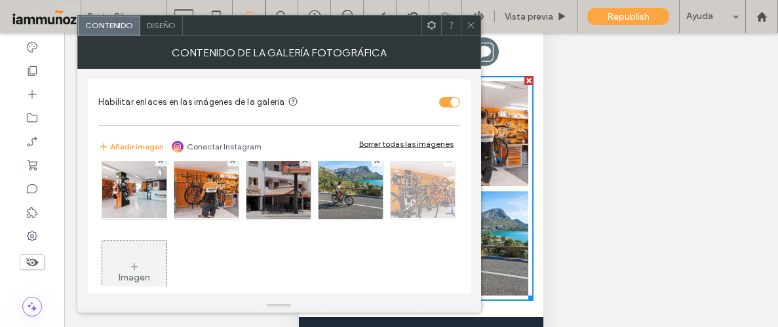
scroll to position [924, 0]
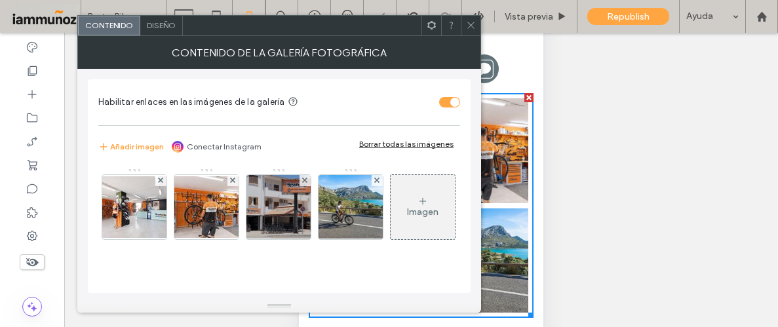
click at [467, 27] on icon at bounding box center [471, 25] width 10 height 10
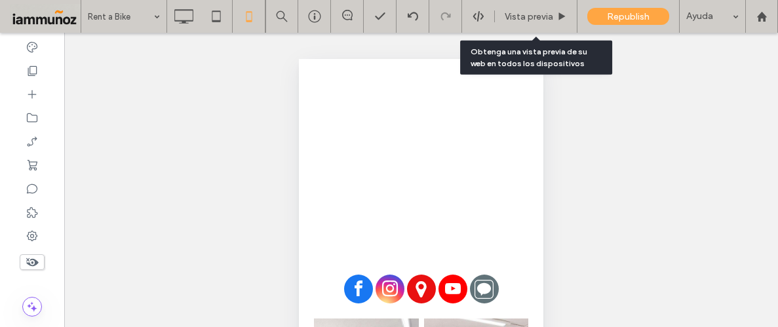
scroll to position [893, 0]
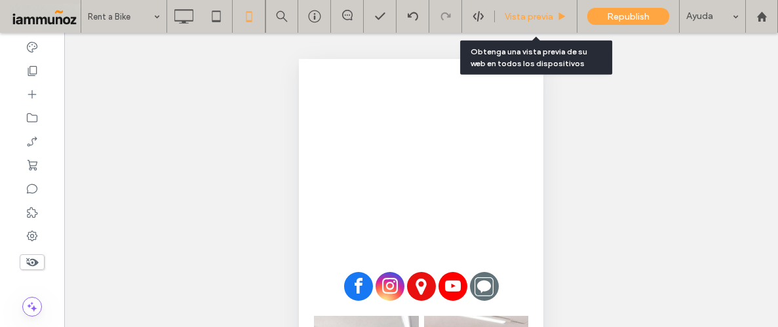
click at [537, 18] on span "Vista previa" at bounding box center [529, 16] width 49 height 11
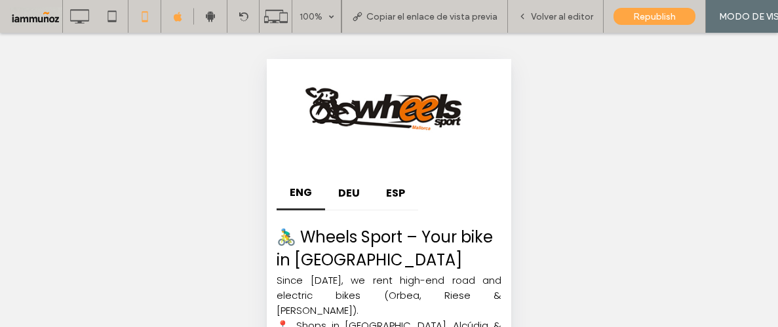
scroll to position [484, 0]
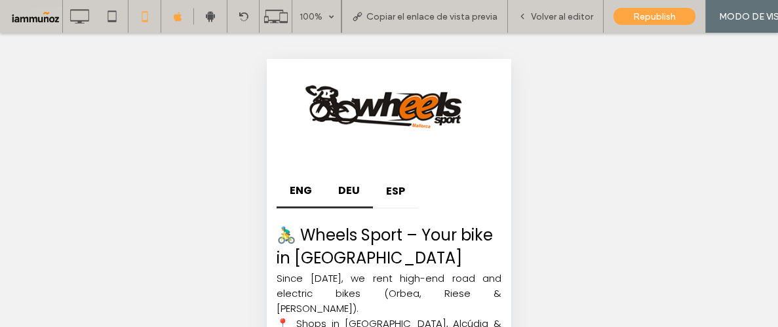
click at [351, 191] on h4 "DEU" at bounding box center [349, 190] width 48 height 32
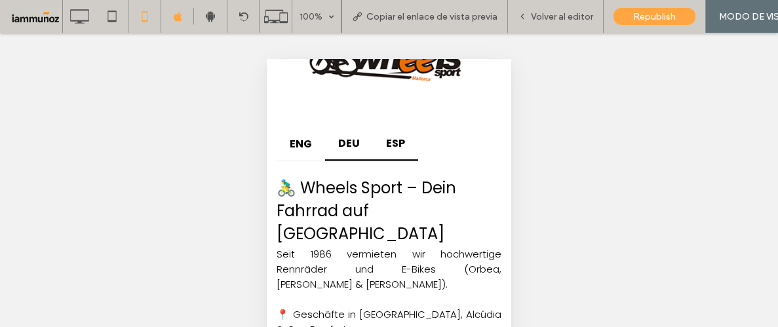
click at [393, 138] on h4 "ESP" at bounding box center [395, 143] width 45 height 32
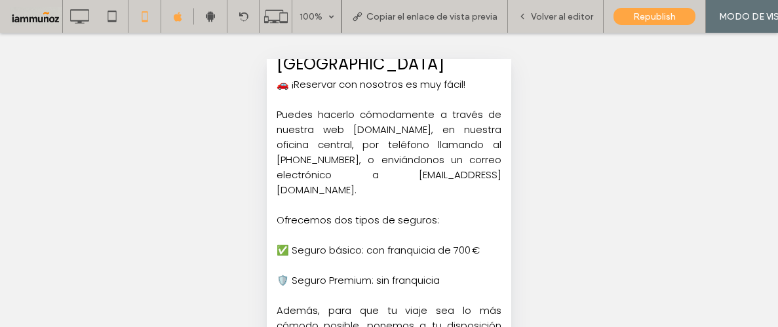
scroll to position [680, 0]
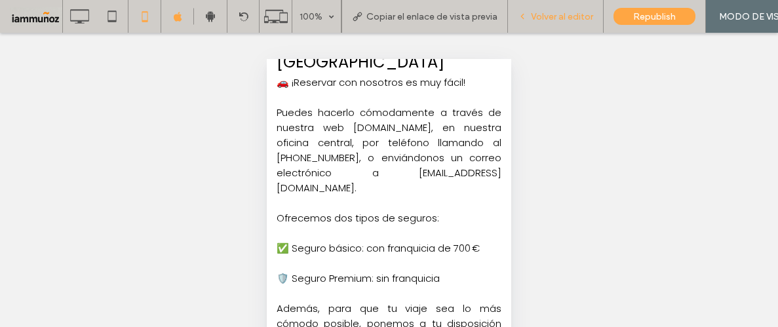
drag, startPoint x: 551, startPoint y: 17, endPoint x: 123, endPoint y: 104, distance: 436.8
click at [551, 17] on span "Volver al editor" at bounding box center [562, 16] width 62 height 11
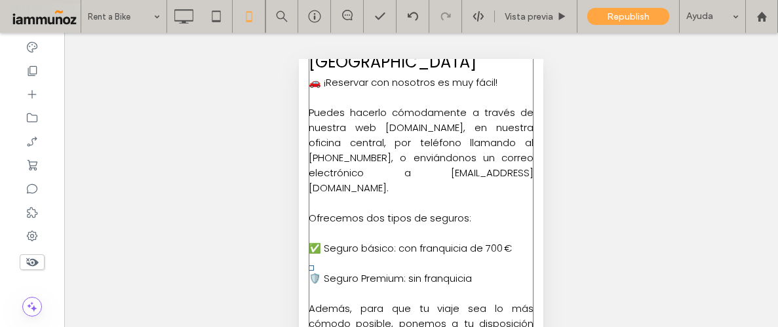
click at [390, 163] on span at bounding box center [421, 267] width 225 height 579
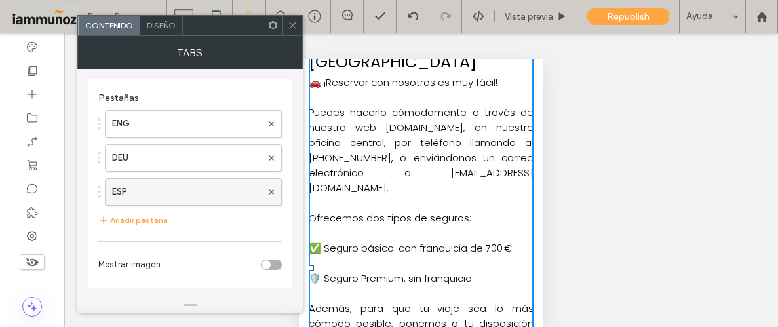
click at [167, 186] on label "ESP" at bounding box center [186, 192] width 149 height 26
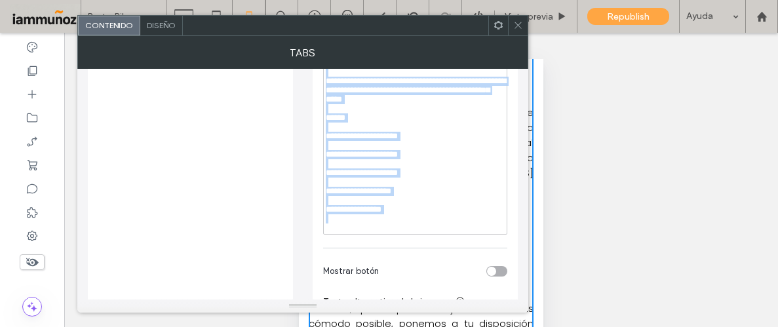
scroll to position [339, 0]
drag, startPoint x: 330, startPoint y: 189, endPoint x: 409, endPoint y: 282, distance: 122.3
click at [409, 285] on div "**********" at bounding box center [415, 45] width 205 height 611
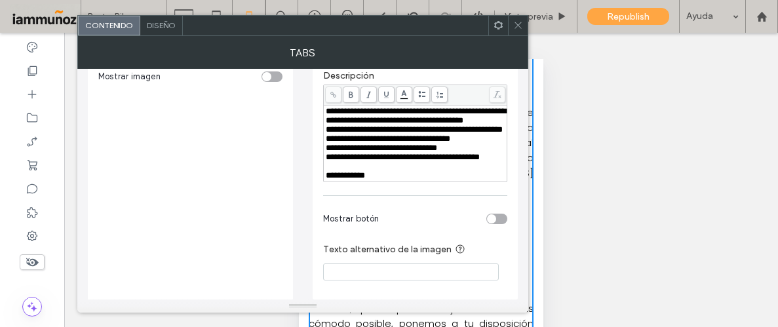
scroll to position [225, 0]
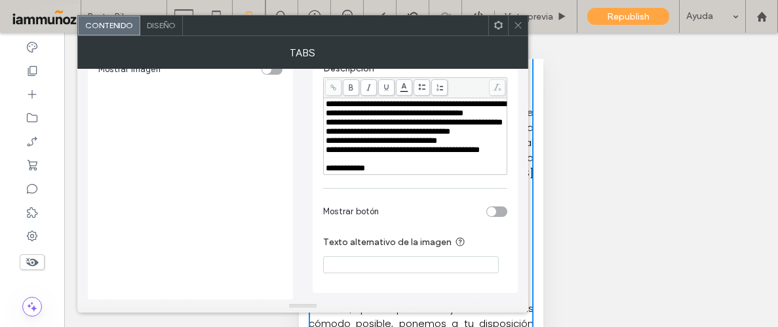
click at [446, 182] on div "**********" at bounding box center [415, 88] width 205 height 409
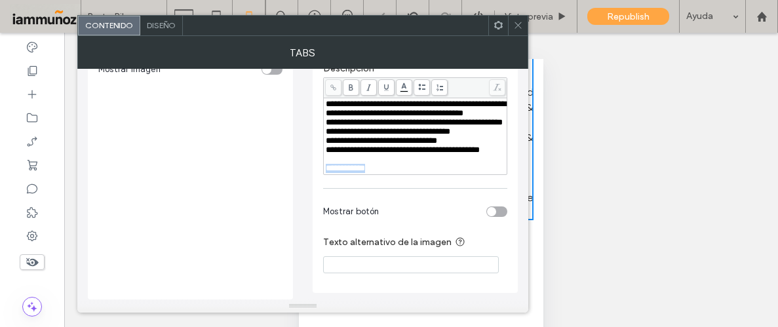
drag, startPoint x: 403, startPoint y: 171, endPoint x: 311, endPoint y: 168, distance: 92.5
click at [311, 168] on div "**********" at bounding box center [303, 87] width 430 height 426
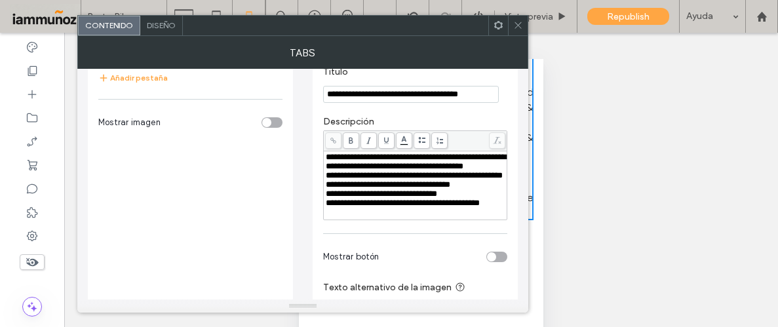
scroll to position [109, 0]
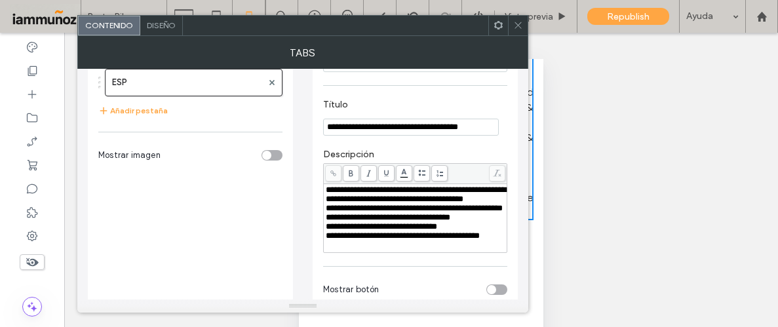
click at [480, 152] on label "Descripción" at bounding box center [415, 156] width 184 height 14
click at [514, 26] on icon at bounding box center [518, 25] width 10 height 10
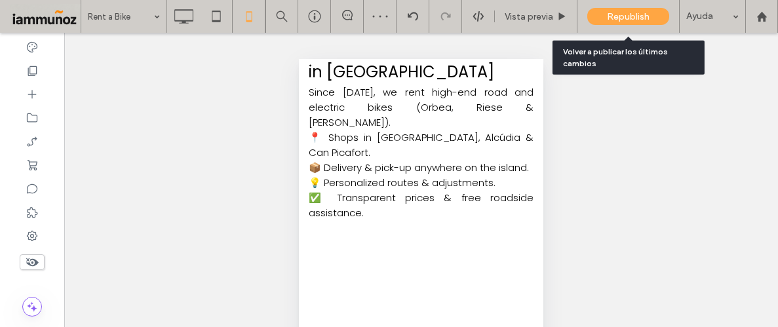
click at [621, 19] on span "Republish" at bounding box center [628, 16] width 43 height 11
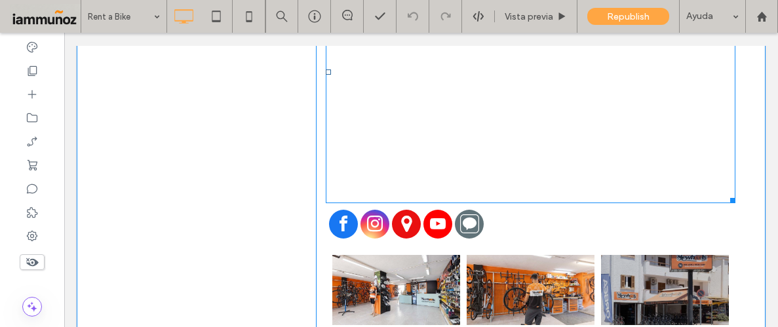
scroll to position [730, 0]
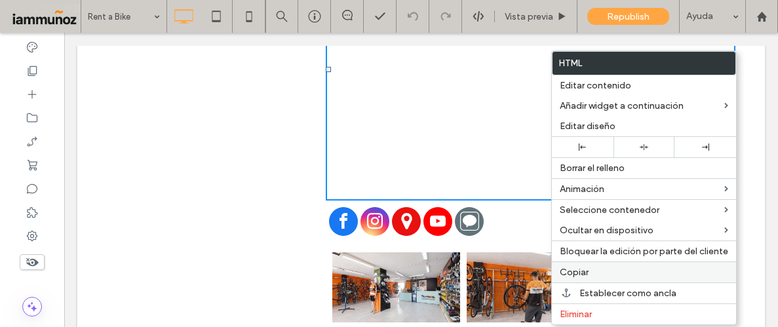
click at [596, 271] on label "Copiar" at bounding box center [644, 272] width 168 height 11
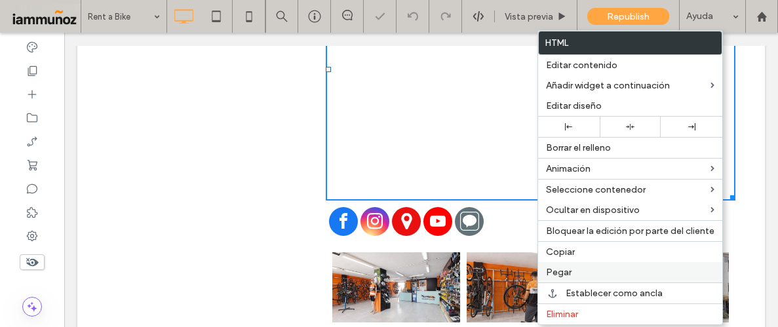
click at [572, 271] on label "Pegar" at bounding box center [630, 272] width 168 height 11
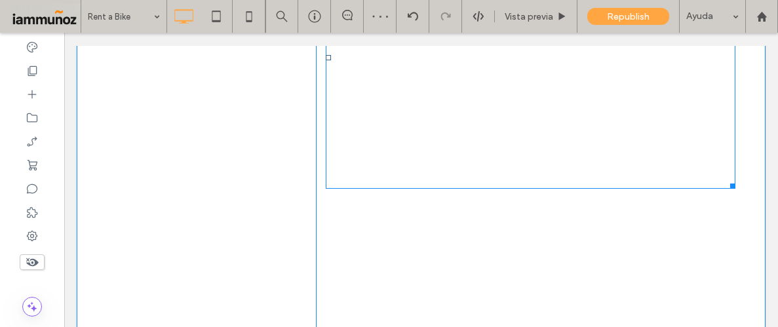
scroll to position [815, 0]
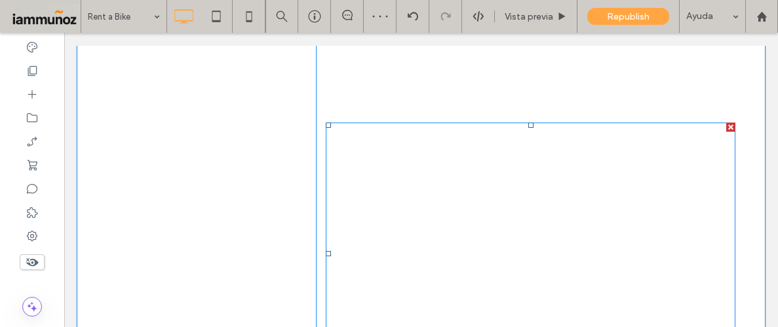
click at [530, 215] on span at bounding box center [531, 254] width 410 height 262
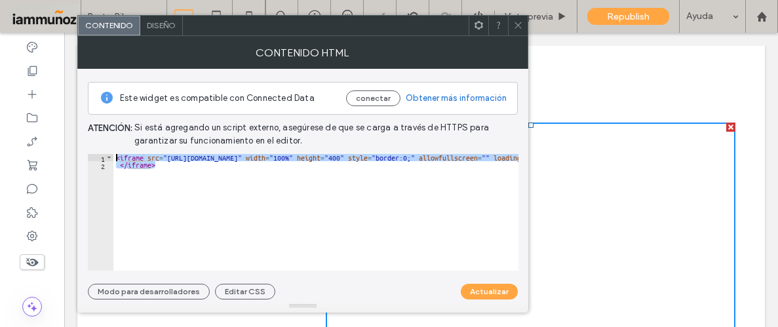
drag, startPoint x: 187, startPoint y: 165, endPoint x: 115, endPoint y: 157, distance: 71.8
type textarea "**********"
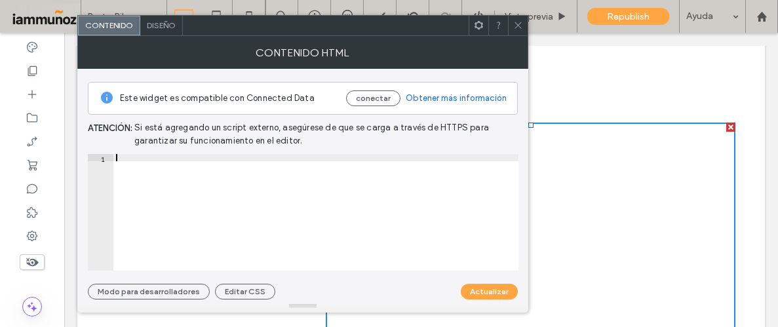
paste textarea "Cursor at row 1"
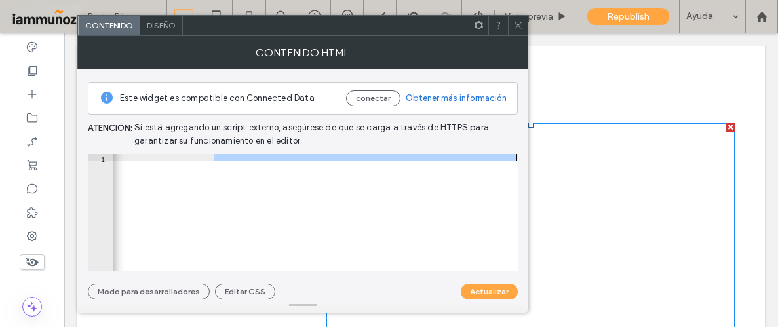
drag, startPoint x: 121, startPoint y: 165, endPoint x: 94, endPoint y: 165, distance: 26.2
click at [94, 165] on div "1 < iframe src = "[URL][DOMAIN_NAME]" width = "600" height = "450" style = "bor…" at bounding box center [303, 212] width 431 height 117
click at [260, 226] on div "< iframe src = "[URL][DOMAIN_NAME]" width = "600" height = "450" style = "borde…" at bounding box center [315, 212] width 405 height 117
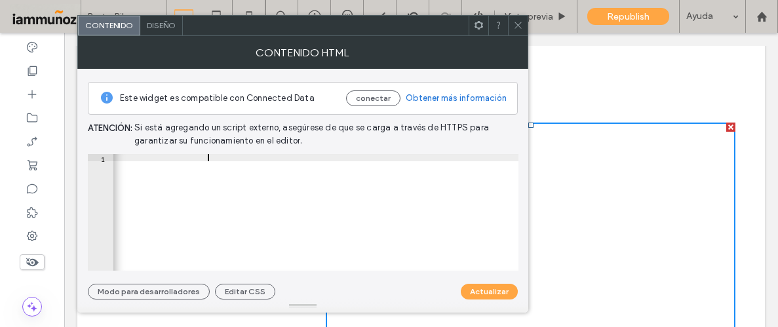
scroll to position [0, 106]
type textarea "**********"
click at [478, 284] on button "Actualizar" at bounding box center [489, 292] width 57 height 16
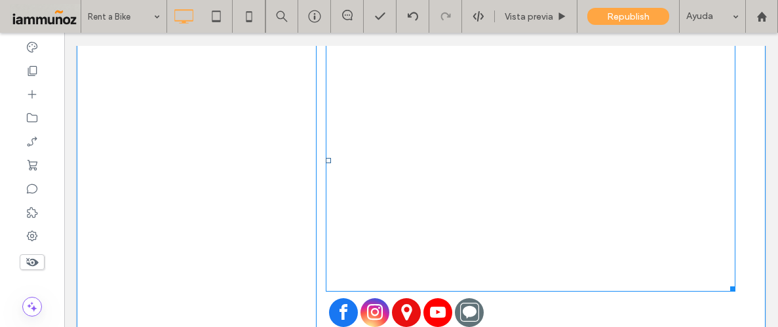
scroll to position [915, 0]
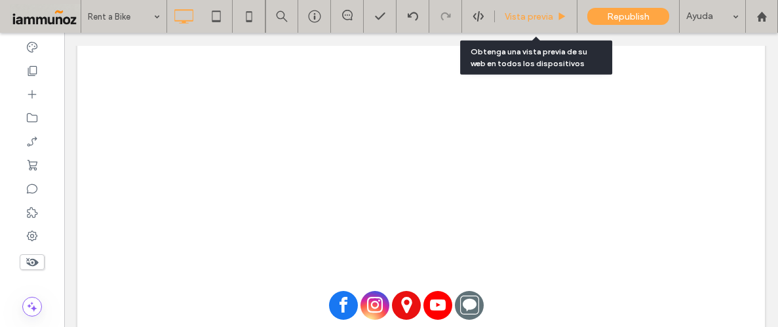
click at [529, 18] on span "Vista previa" at bounding box center [529, 16] width 49 height 11
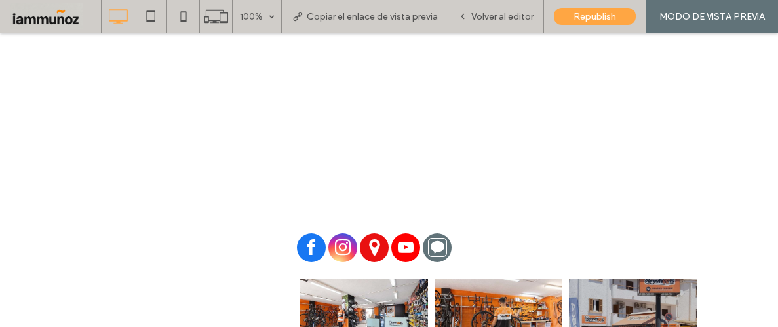
scroll to position [963, 0]
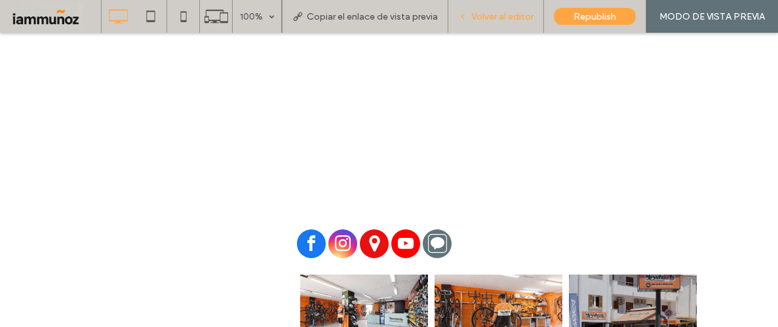
click at [501, 21] on div "Volver al editor" at bounding box center [496, 16] width 96 height 33
click at [509, 19] on span "Volver al editor" at bounding box center [502, 16] width 62 height 11
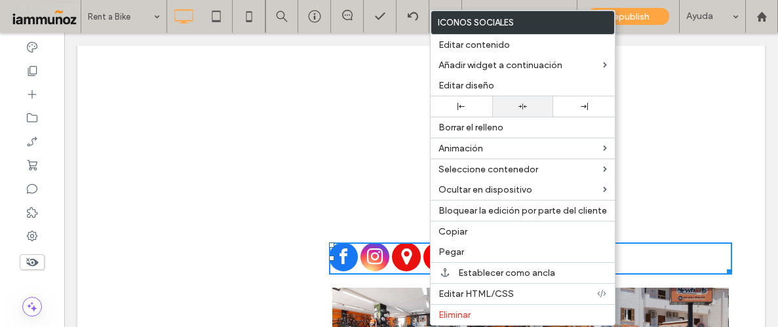
click at [522, 113] on div at bounding box center [523, 106] width 62 height 20
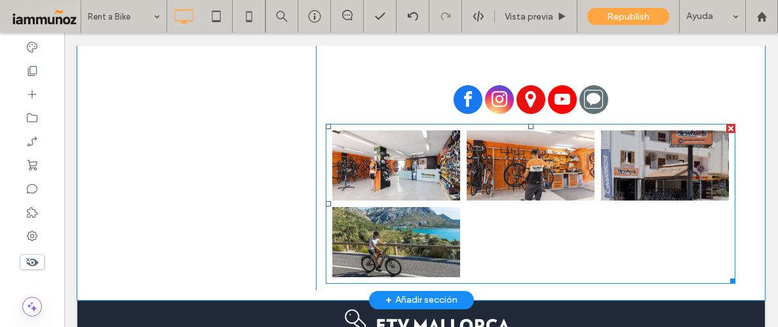
scroll to position [1114, 0]
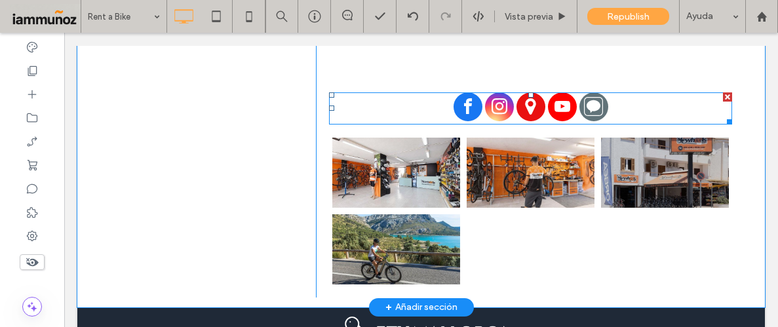
click at [613, 92] on div at bounding box center [530, 108] width 403 height 32
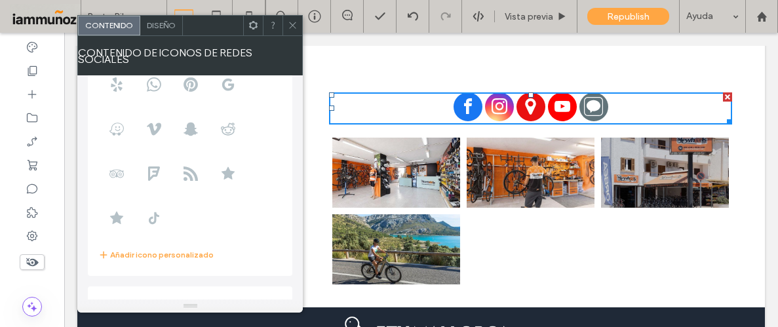
scroll to position [222, 0]
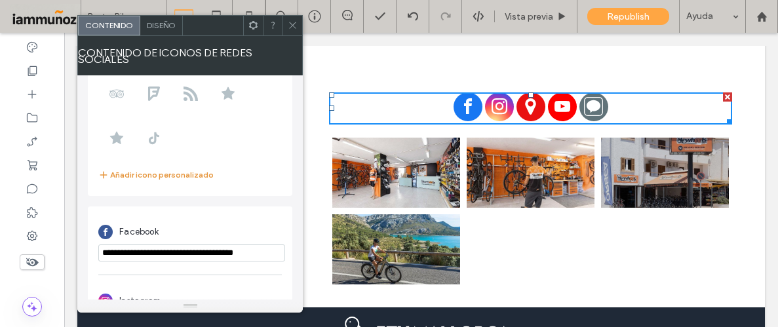
click at [166, 170] on button "Añadir icono personalizado" at bounding box center [155, 175] width 115 height 16
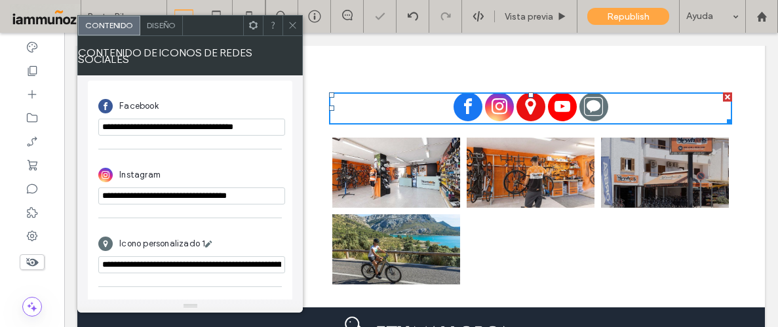
scroll to position [400, 0]
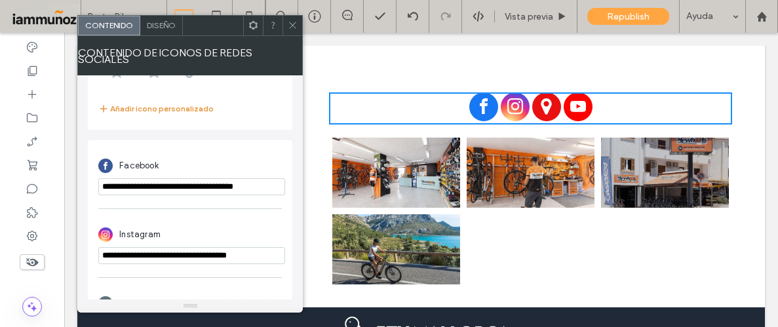
click at [151, 101] on button "Añadir icono personalizado" at bounding box center [155, 109] width 115 height 16
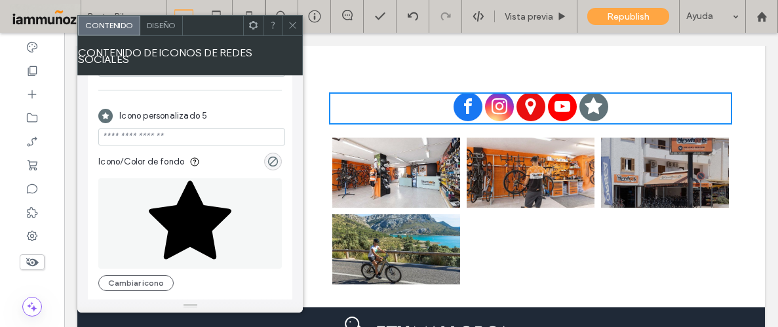
scroll to position [614, 0]
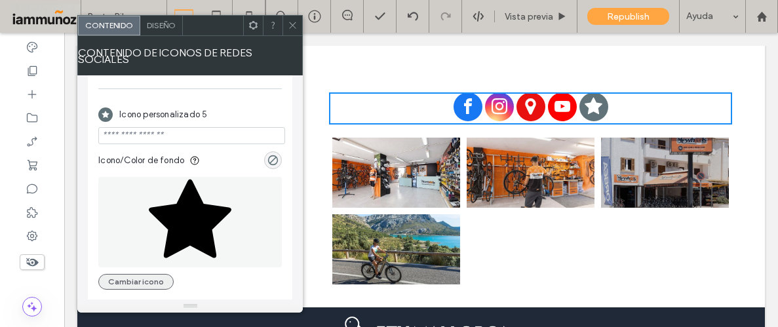
click at [146, 277] on button "Cambiar icono" at bounding box center [135, 282] width 75 height 16
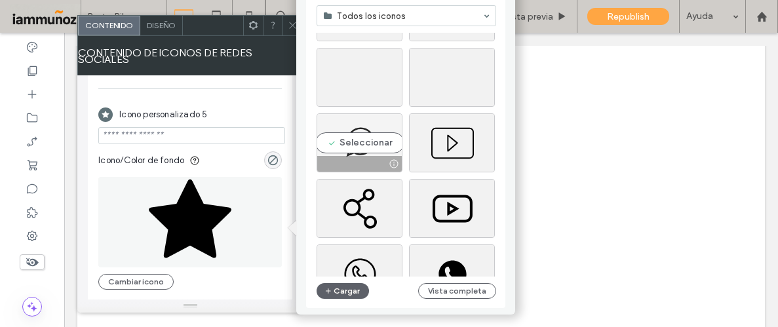
scroll to position [17, 0]
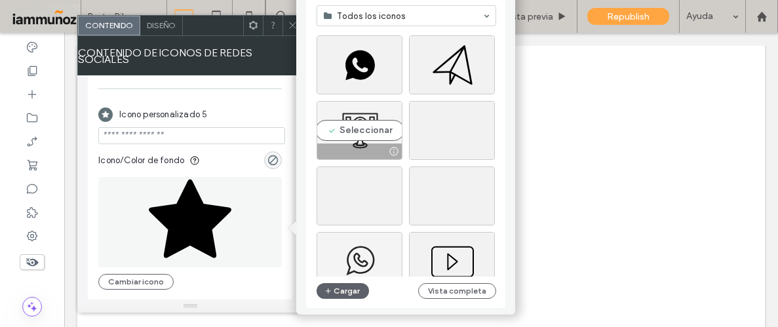
click at [367, 115] on div "Seleccionar" at bounding box center [360, 130] width 86 height 59
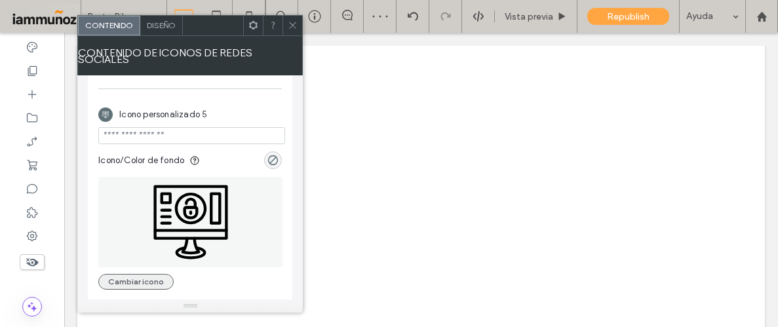
click at [145, 277] on button "Cambiar icono" at bounding box center [135, 282] width 75 height 16
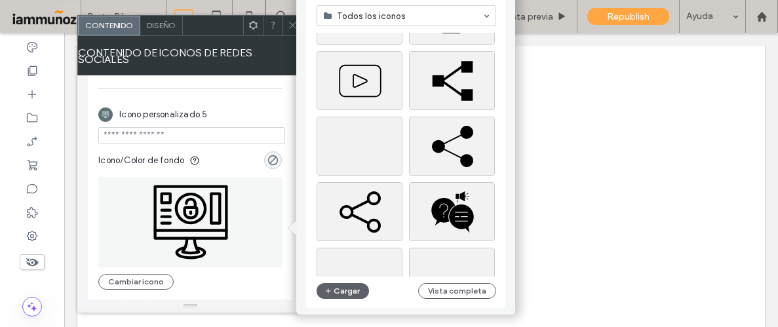
scroll to position [18121, 0]
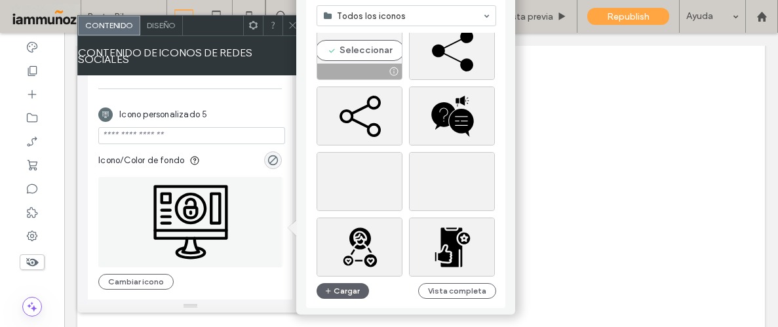
click at [378, 60] on div "Seleccionar" at bounding box center [360, 50] width 86 height 59
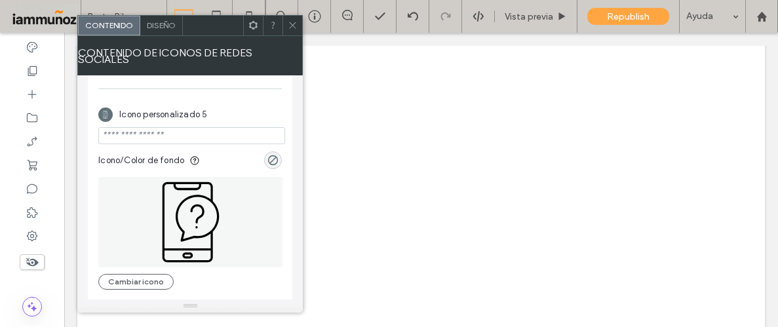
click at [182, 131] on input "url" at bounding box center [191, 135] width 187 height 17
paste input "**********"
type input "**********"
click at [242, 110] on div "Icono personalizado 5" at bounding box center [190, 114] width 184 height 25
click at [292, 26] on icon at bounding box center [293, 25] width 10 height 10
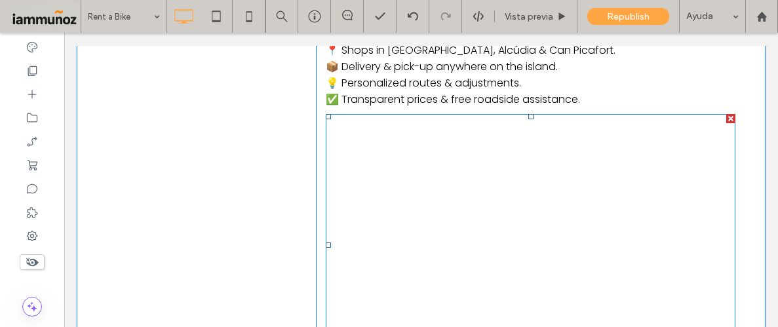
scroll to position [469, 0]
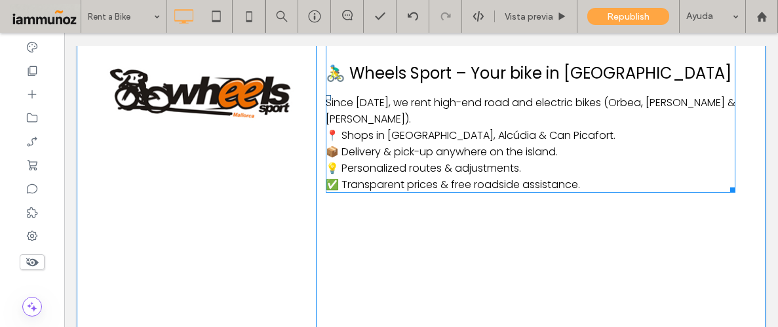
click at [585, 125] on span at bounding box center [531, 98] width 410 height 190
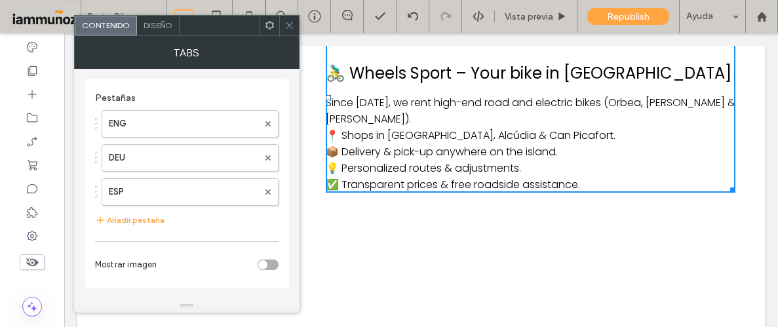
click at [149, 22] on span "Diseño" at bounding box center [158, 25] width 29 height 10
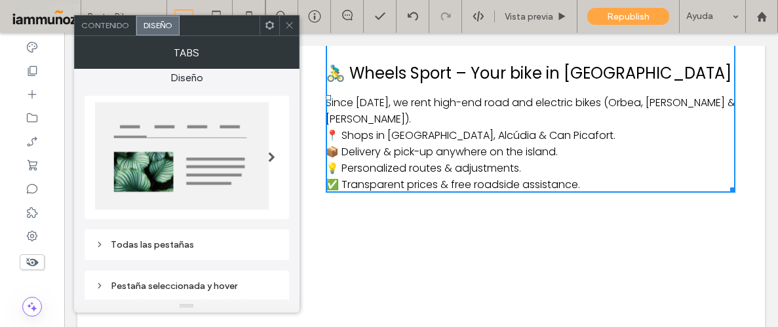
scroll to position [0, 0]
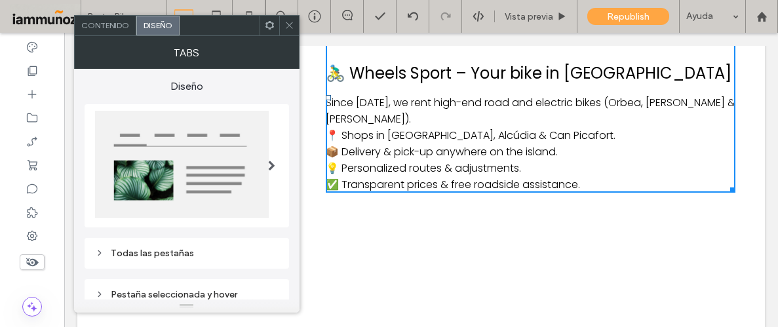
click at [111, 20] on span "Contenido" at bounding box center [105, 25] width 48 height 10
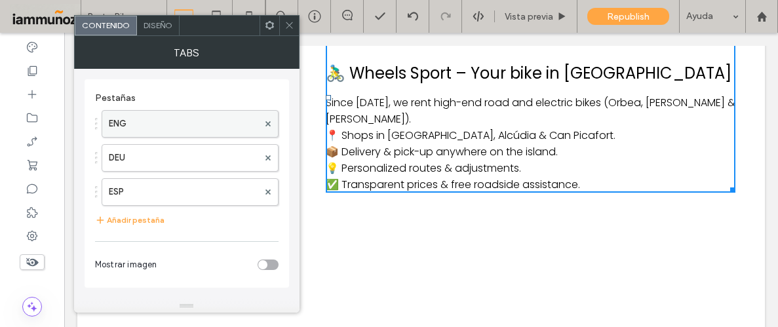
click at [195, 123] on label "ENG" at bounding box center [183, 124] width 149 height 26
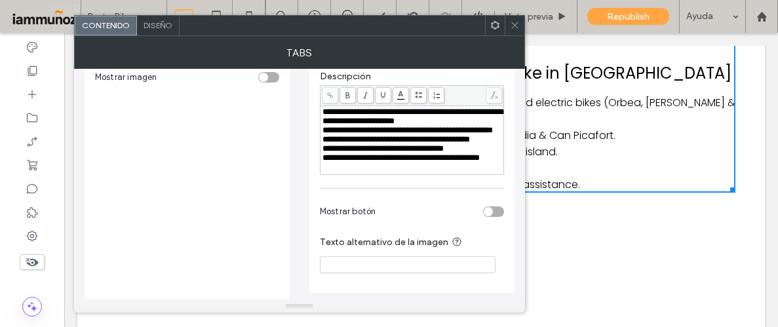
scroll to position [204, 0]
click at [492, 209] on div "toggle" at bounding box center [488, 211] width 9 height 9
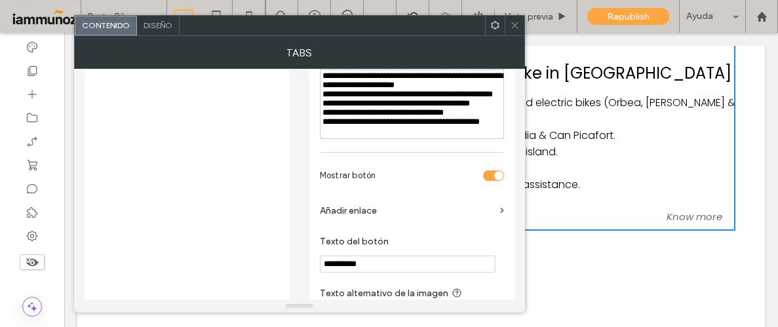
scroll to position [225, 0]
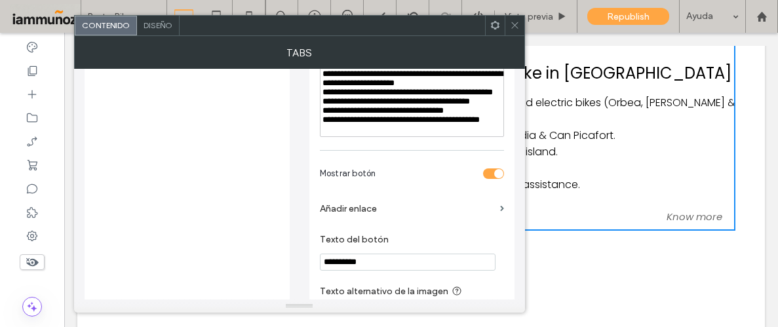
click at [343, 221] on label "Añadir enlace" at bounding box center [407, 209] width 175 height 24
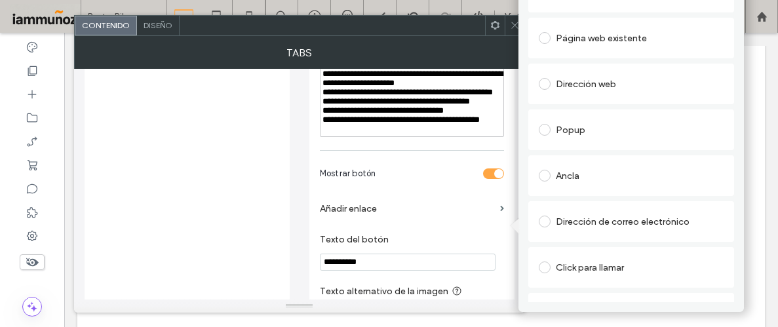
click at [593, 82] on div "Dirección web" at bounding box center [631, 83] width 185 height 21
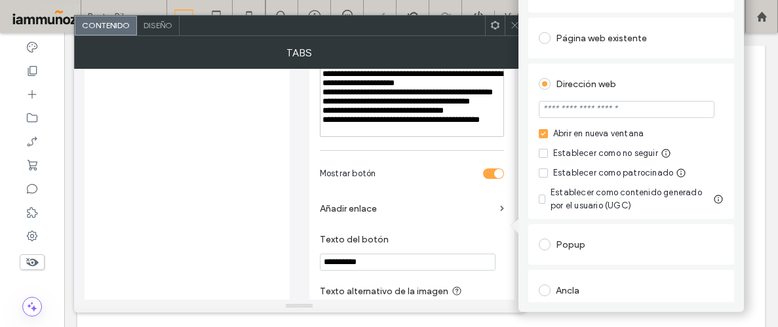
click at [582, 104] on input "url" at bounding box center [627, 109] width 176 height 17
paste input "**********"
type input "**********"
click at [451, 180] on div "Mostrar botón" at bounding box center [399, 173] width 158 height 14
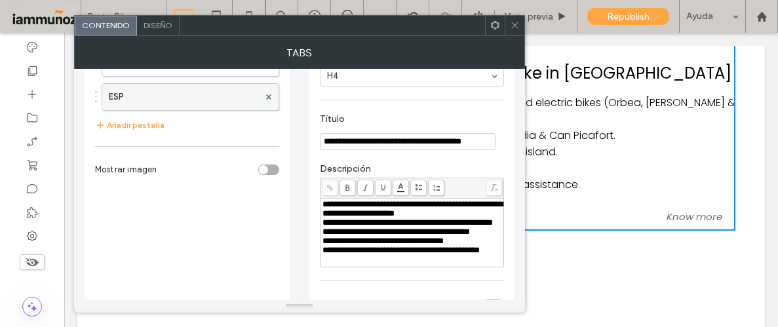
scroll to position [0, 0]
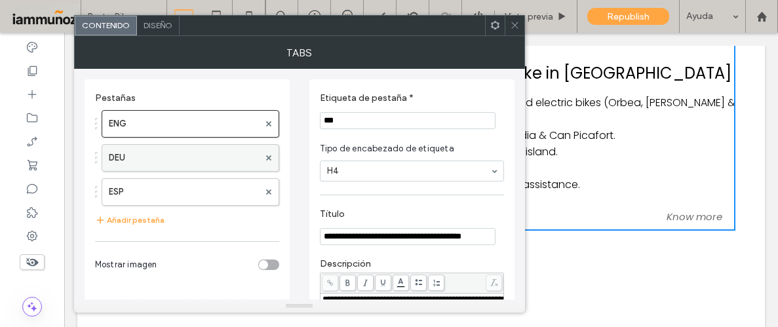
click at [166, 159] on label "DEU" at bounding box center [184, 158] width 150 height 26
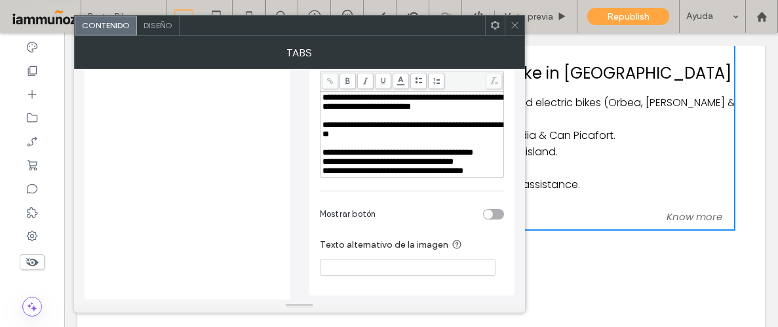
scroll to position [222, 0]
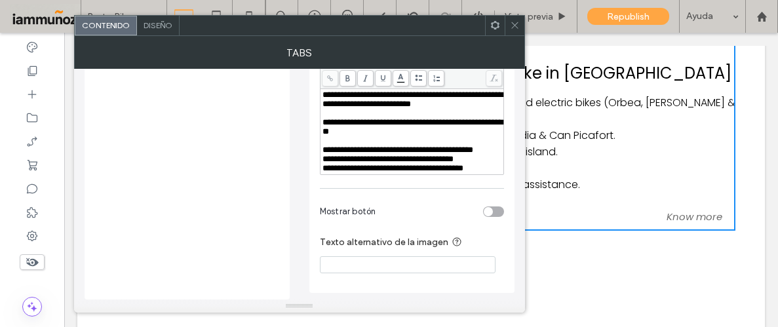
click at [499, 212] on div "toggle" at bounding box center [493, 211] width 21 height 10
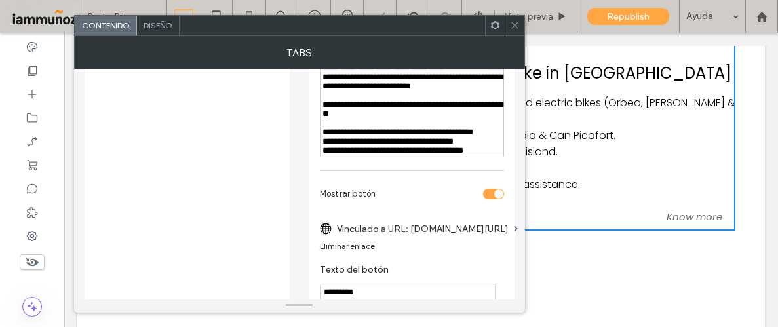
click at [367, 251] on div "Eliminar enlace" at bounding box center [347, 246] width 55 height 10
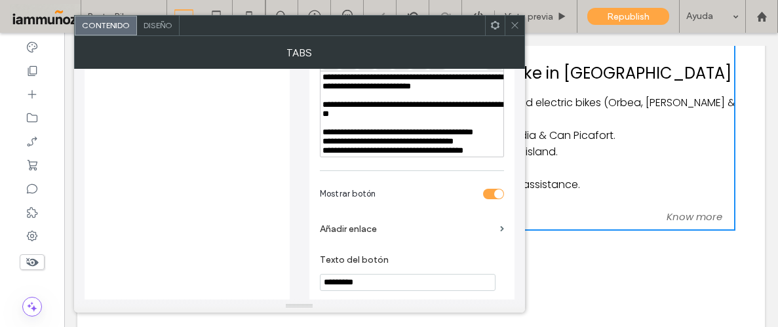
click at [360, 241] on label "Añadir enlace" at bounding box center [407, 229] width 175 height 24
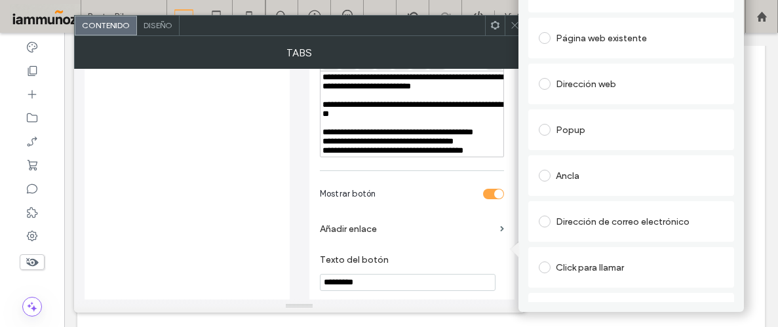
click at [580, 84] on div "Dirección web" at bounding box center [631, 83] width 185 height 21
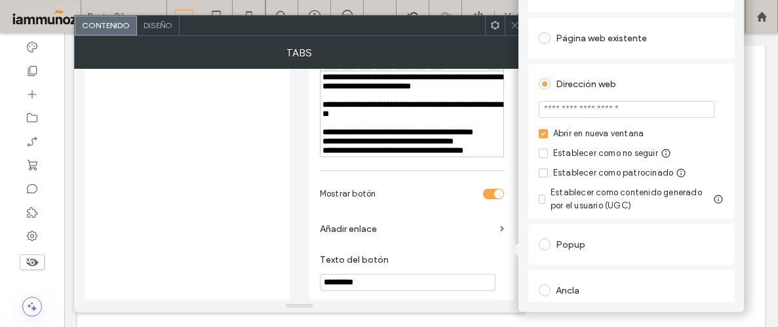
click at [583, 111] on input "url" at bounding box center [627, 109] width 176 height 17
paste input "**********"
type input "**********"
click at [688, 88] on div "Dirección web" at bounding box center [631, 83] width 185 height 21
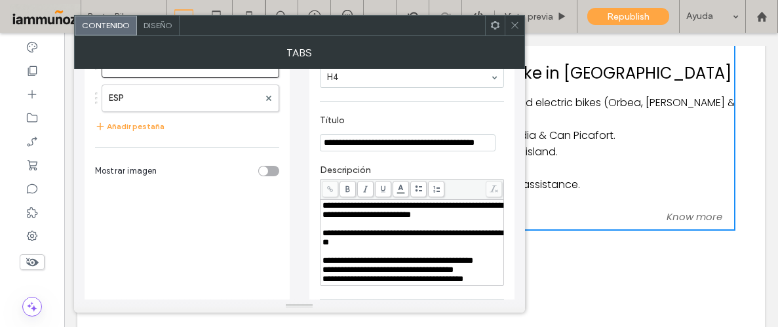
scroll to position [69, 0]
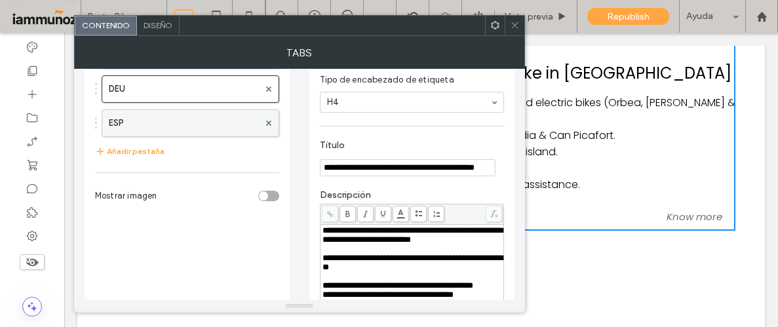
click at [180, 130] on label "ESP" at bounding box center [184, 123] width 150 height 26
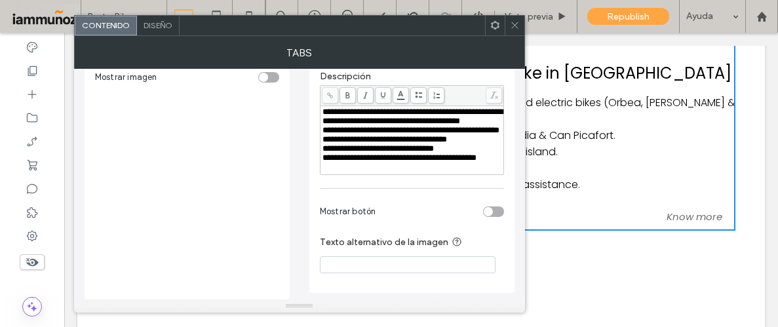
scroll to position [204, 0]
click at [494, 209] on div "toggle" at bounding box center [493, 211] width 21 height 10
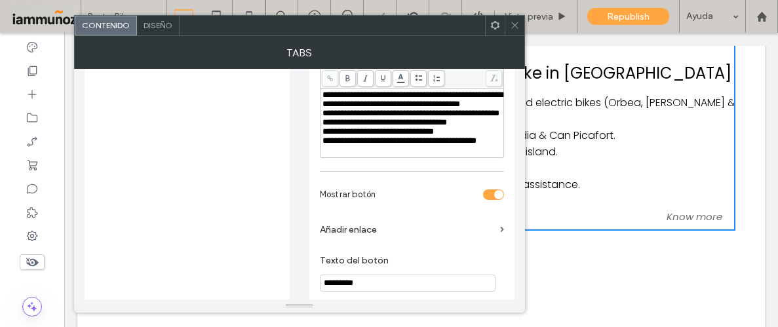
click at [372, 242] on label "Añadir enlace" at bounding box center [407, 230] width 175 height 24
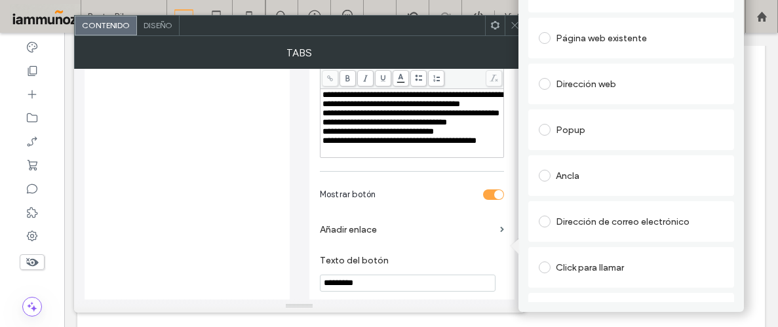
click at [589, 86] on div "Dirección web" at bounding box center [631, 83] width 185 height 21
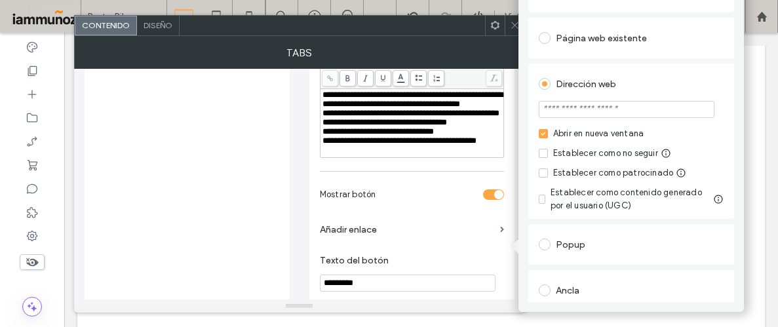
click at [591, 117] on input "url" at bounding box center [627, 109] width 176 height 17
paste input "**********"
type input "**********"
click at [670, 77] on div "Dirección web" at bounding box center [631, 83] width 185 height 21
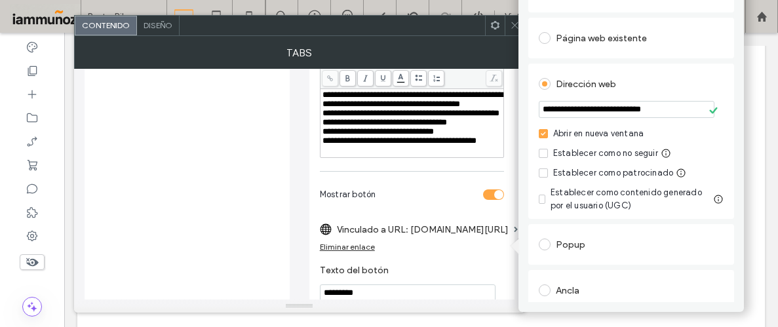
click at [513, 24] on use at bounding box center [514, 25] width 7 height 7
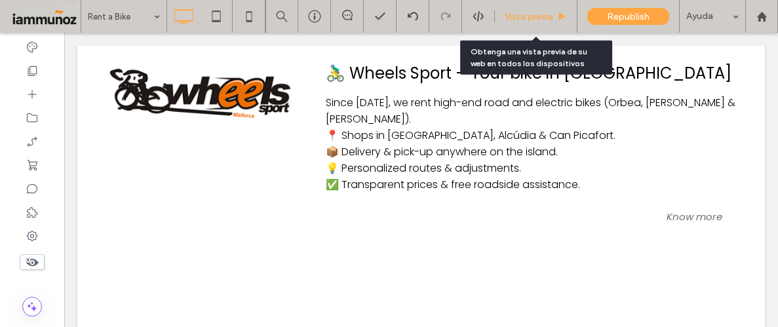
click at [539, 18] on span "Vista previa" at bounding box center [529, 16] width 49 height 11
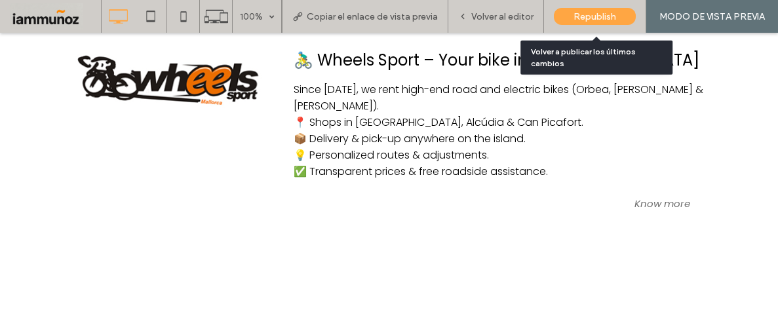
click at [602, 19] on span "Republish" at bounding box center [594, 16] width 43 height 11
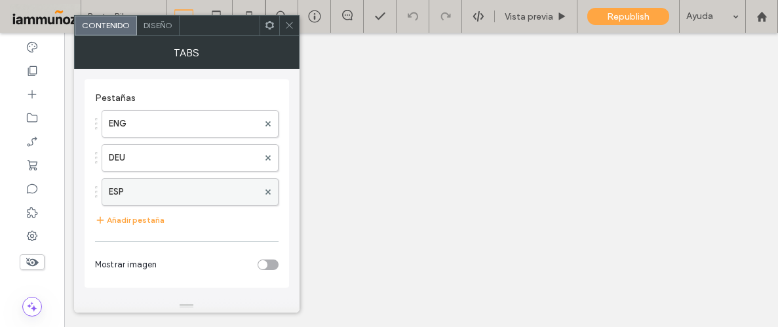
click at [175, 193] on label "ESP" at bounding box center [183, 192] width 149 height 26
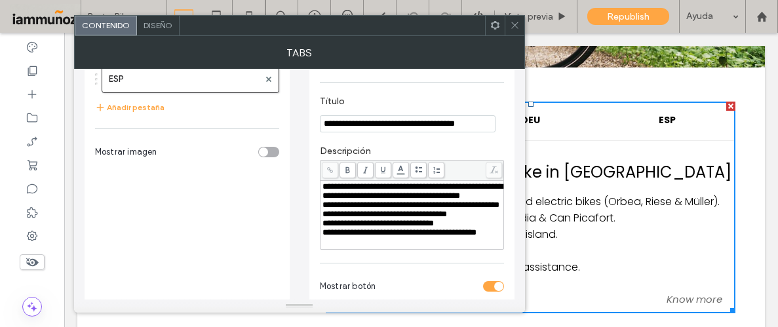
scroll to position [370, 0]
drag, startPoint x: 381, startPoint y: 219, endPoint x: 501, endPoint y: 226, distance: 120.2
click at [501, 210] on div "**********" at bounding box center [412, 205] width 180 height 9
click at [345, 172] on use at bounding box center [347, 170] width 4 height 7
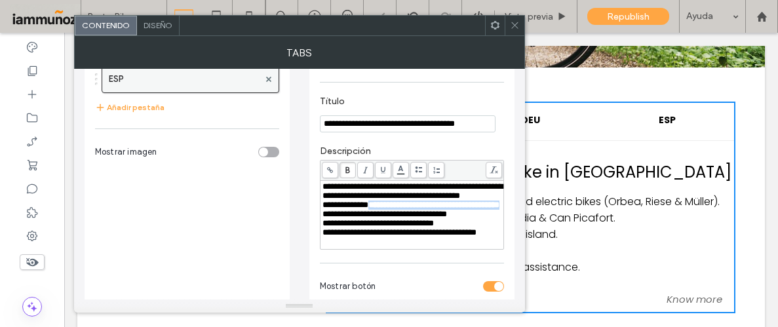
click at [147, 86] on label "ESP" at bounding box center [184, 79] width 150 height 26
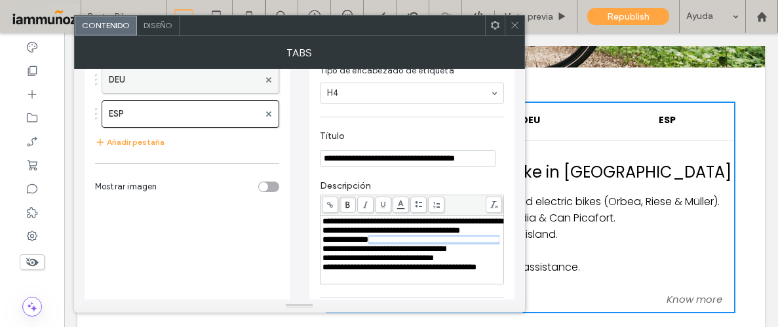
scroll to position [61, 0]
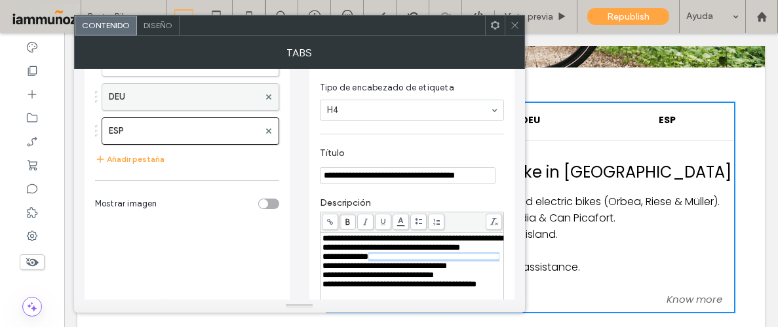
click at [174, 101] on label "DEU" at bounding box center [184, 97] width 150 height 26
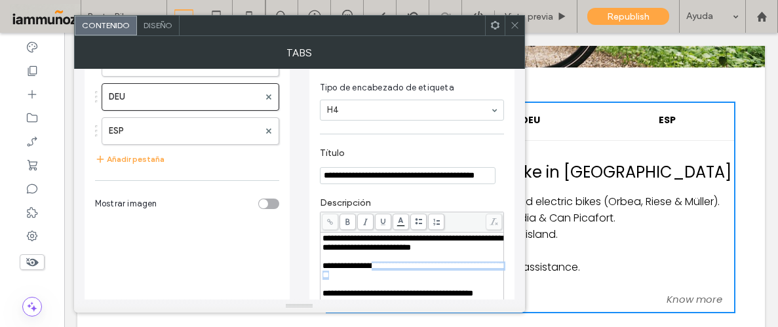
drag, startPoint x: 437, startPoint y: 284, endPoint x: 449, endPoint y: 286, distance: 12.5
click at [449, 280] on div "**********" at bounding box center [412, 271] width 180 height 18
click at [349, 223] on use at bounding box center [347, 222] width 4 height 7
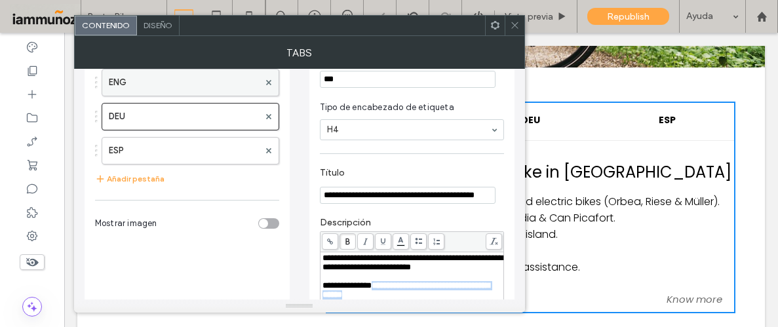
click at [178, 83] on label "ENG" at bounding box center [184, 82] width 150 height 26
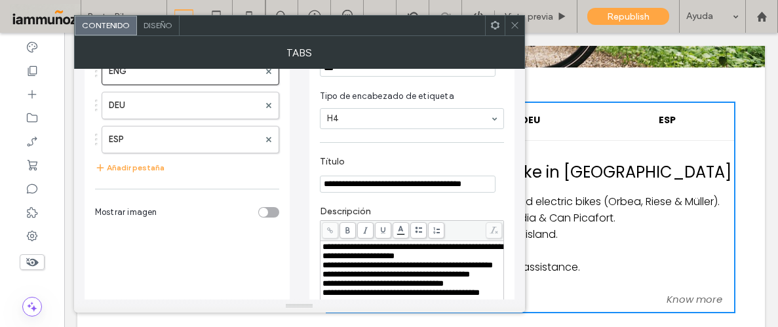
scroll to position [60, 0]
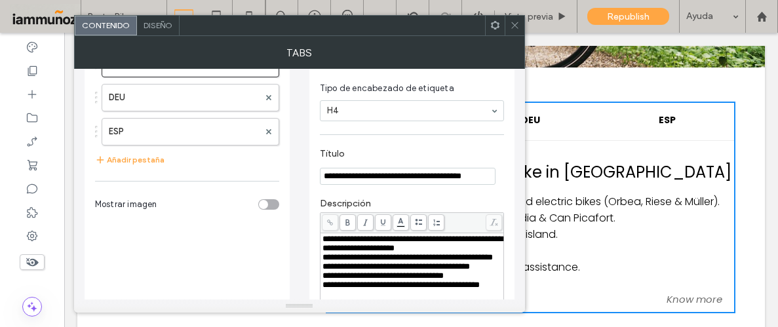
click at [476, 248] on div "**********" at bounding box center [412, 244] width 180 height 18
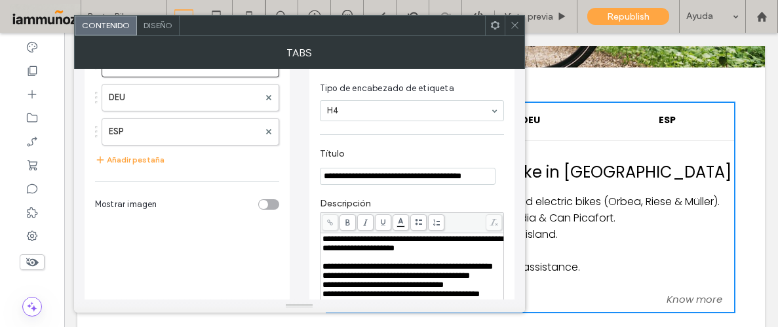
scroll to position [74, 0]
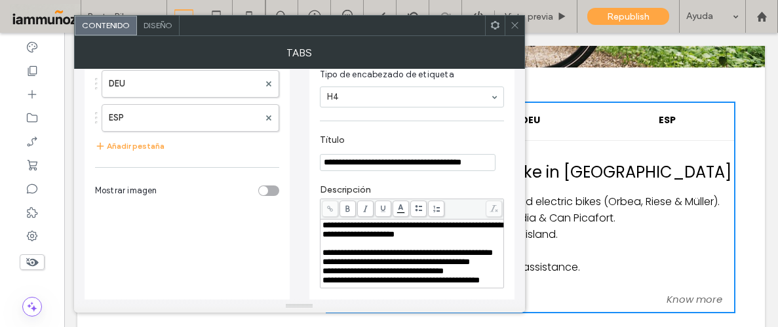
click at [385, 258] on div "**********" at bounding box center [412, 252] width 180 height 9
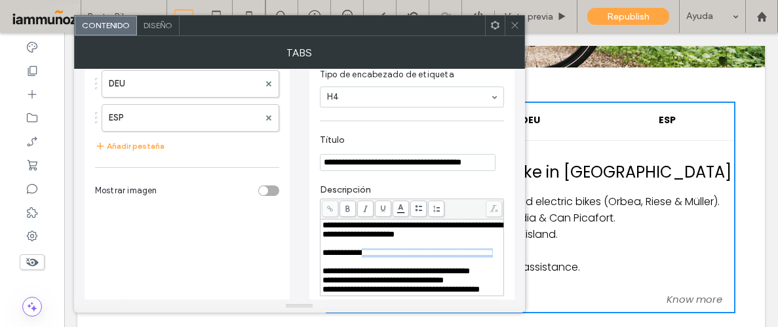
drag, startPoint x: 372, startPoint y: 259, endPoint x: 460, endPoint y: 268, distance: 89.0
click at [460, 258] on div "**********" at bounding box center [412, 252] width 180 height 9
click at [348, 208] on use at bounding box center [347, 209] width 4 height 7
click at [452, 267] on div "Rich Text Editor" at bounding box center [412, 262] width 180 height 9
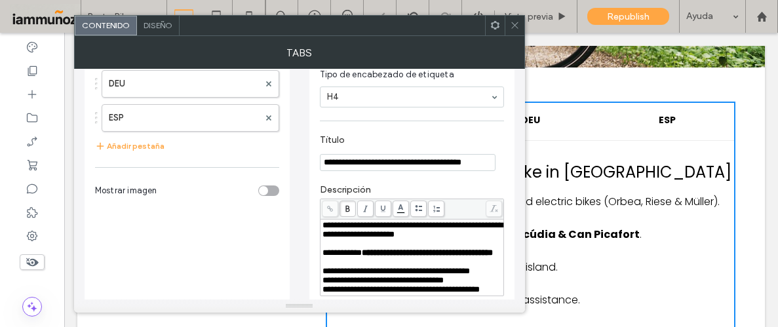
click at [514, 31] on span at bounding box center [515, 26] width 10 height 20
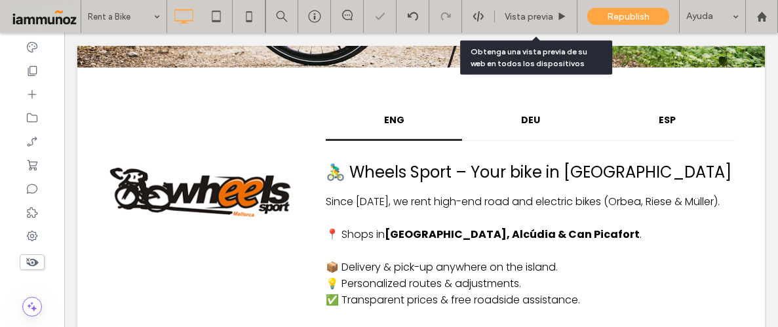
click at [520, 17] on span "Vista previa" at bounding box center [529, 16] width 49 height 11
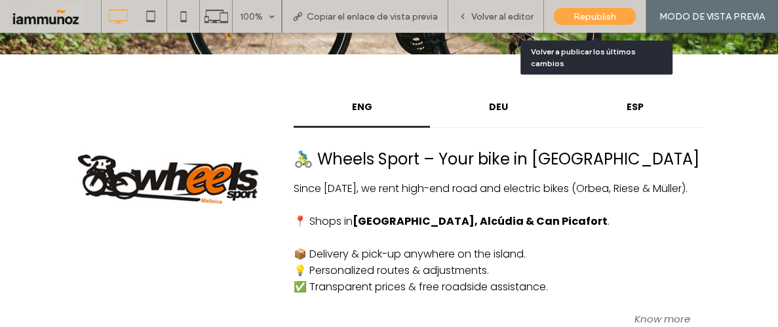
click at [596, 20] on span "Republish" at bounding box center [594, 16] width 43 height 11
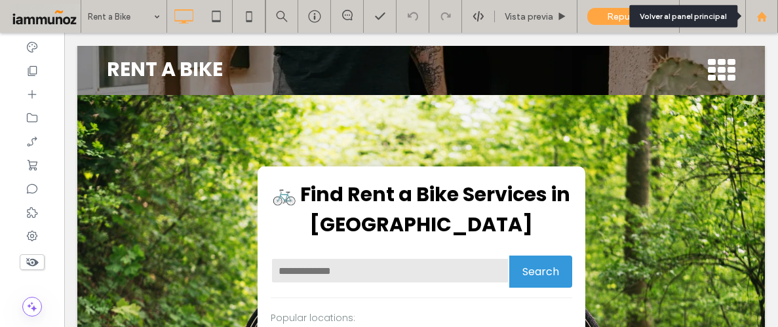
click at [766, 18] on icon at bounding box center [761, 16] width 11 height 11
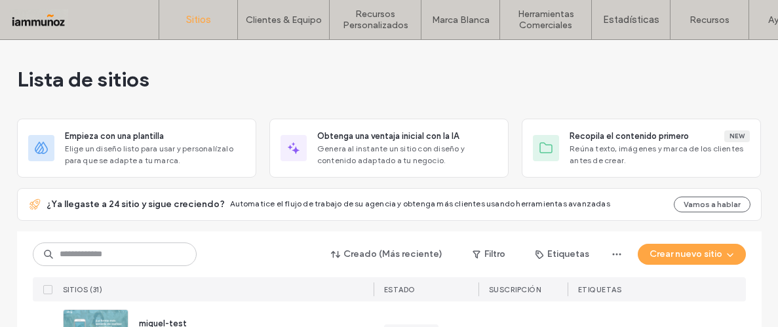
click at [716, 326] on icon "button" at bounding box center [719, 331] width 10 height 10
